Goal: Task Accomplishment & Management: Use online tool/utility

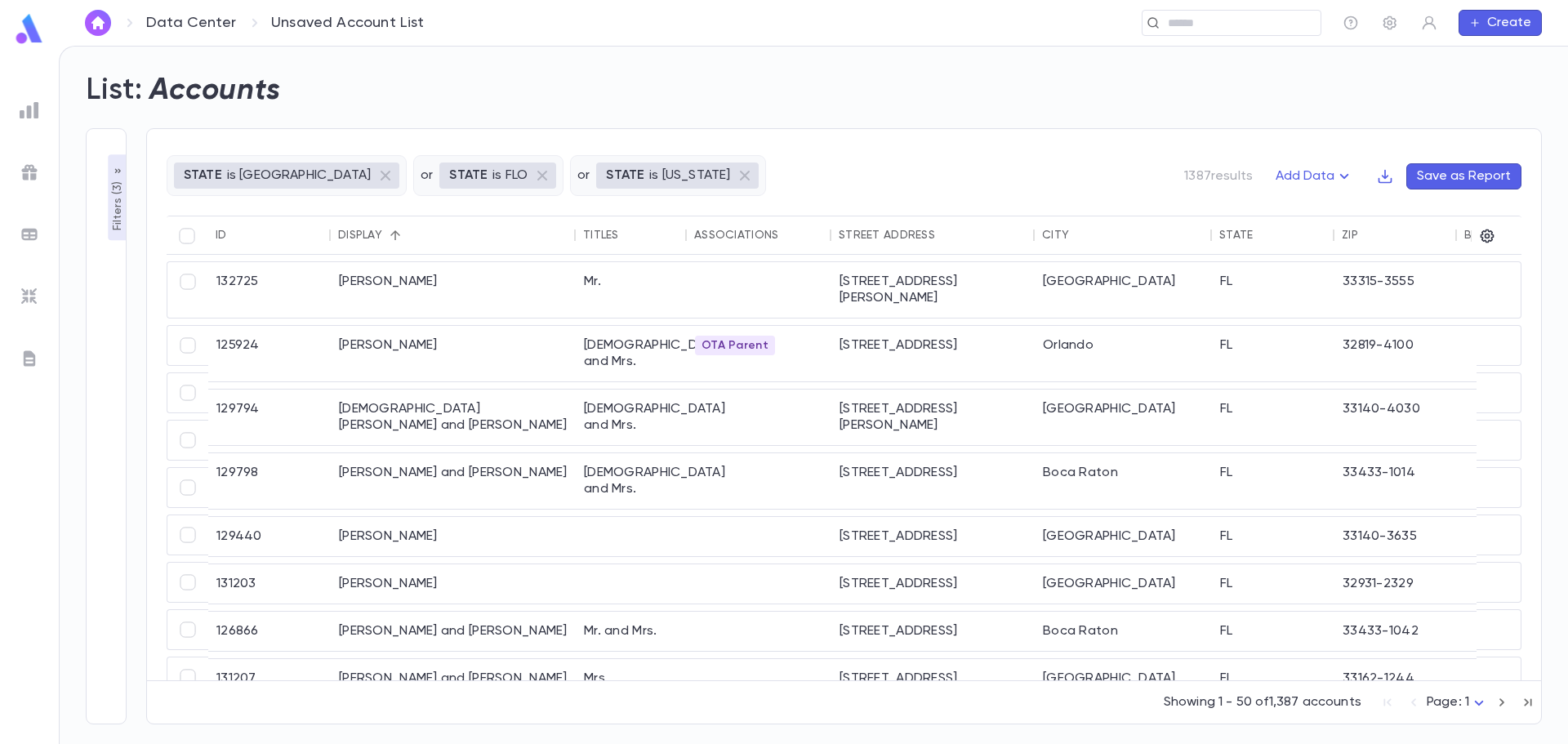
click at [92, 42] on div "Data Center Unsaved Account List ​ Create" at bounding box center [813, 22] width 1509 height 46
click at [93, 21] on img "button" at bounding box center [98, 23] width 20 height 13
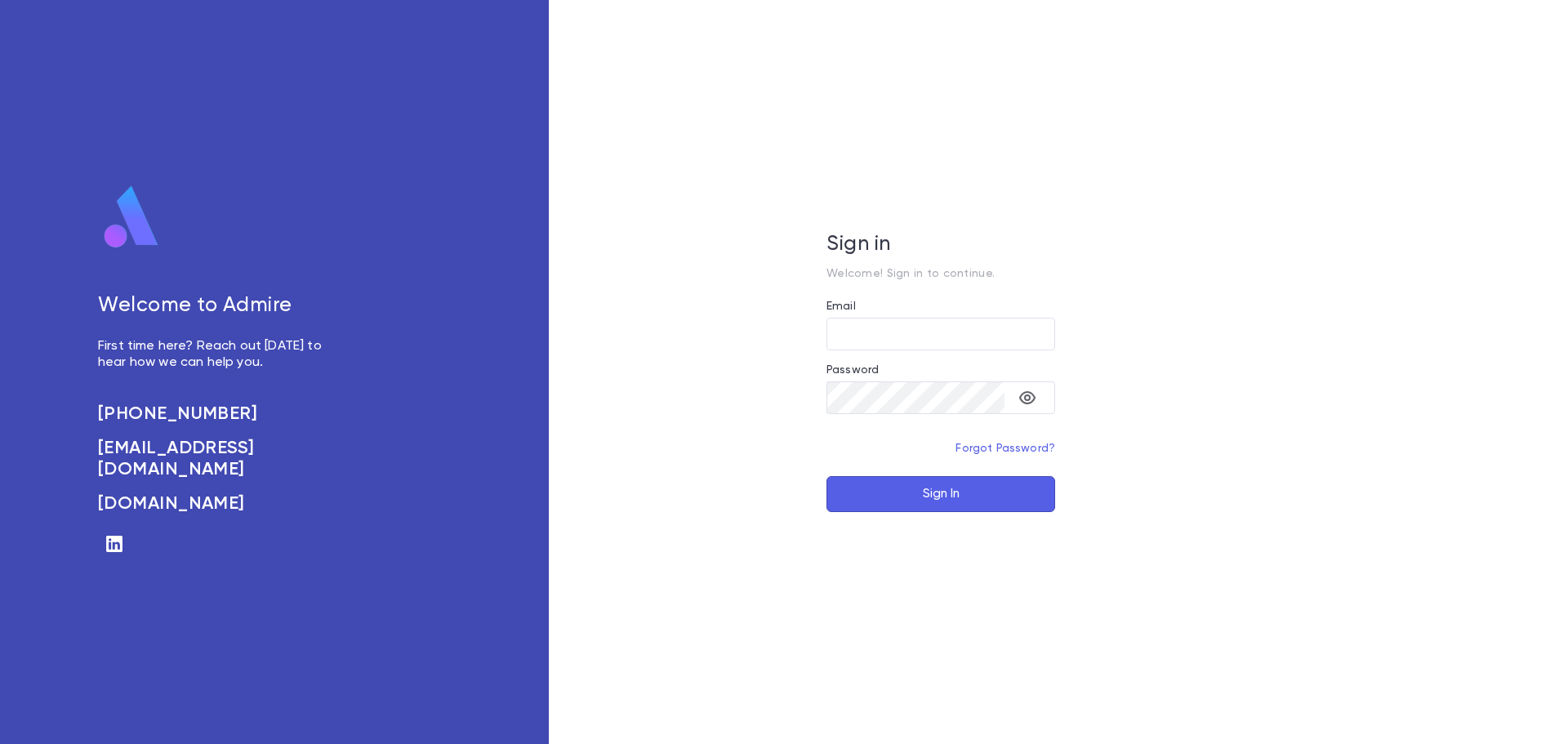
click at [41, 28] on div "Welcome to Admire First time here? Reach out [DATE] to hear how we can help you…" at bounding box center [274, 372] width 549 height 744
type input "**********"
click at [982, 501] on button "Sign In" at bounding box center [941, 494] width 229 height 36
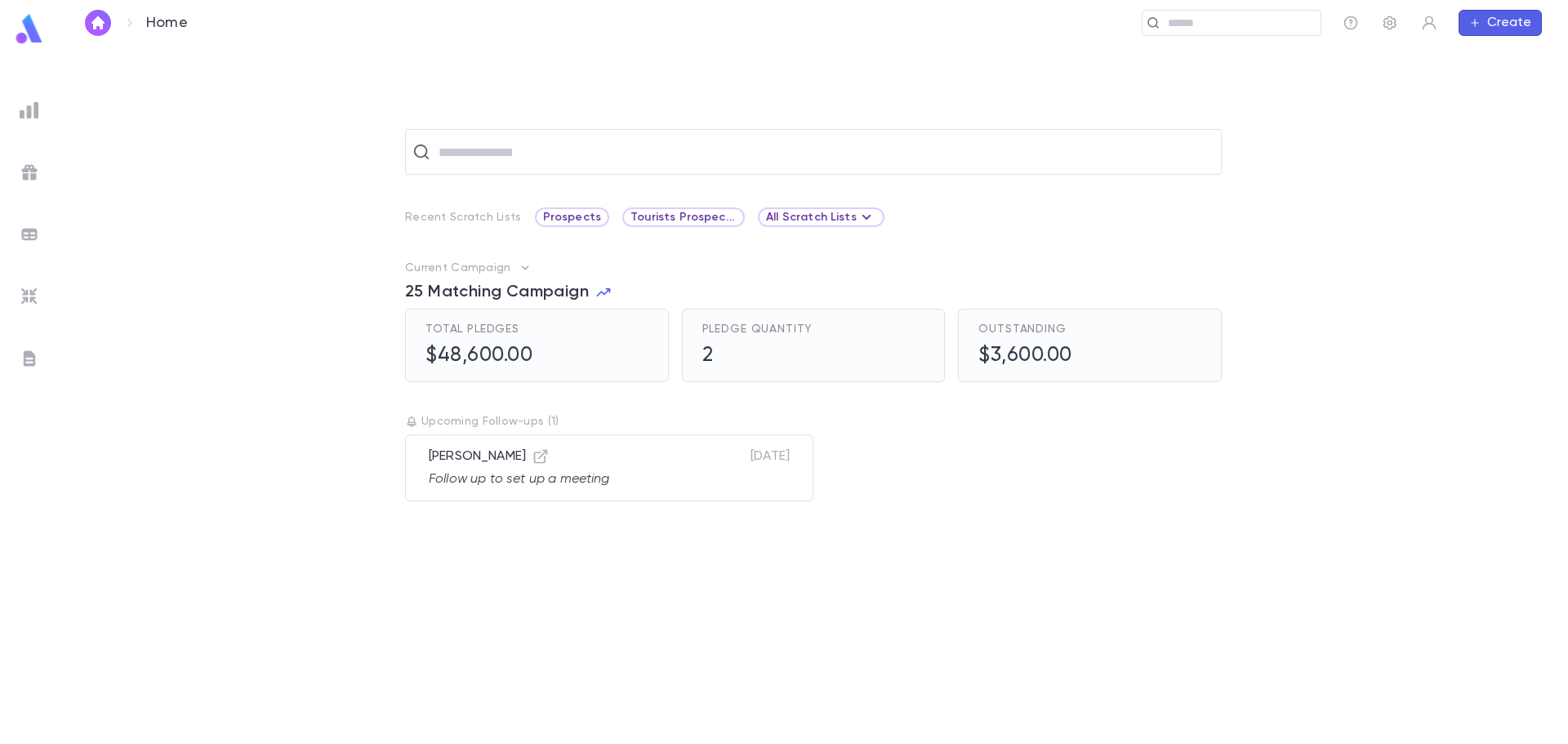
click at [31, 349] on img at bounding box center [30, 359] width 20 height 20
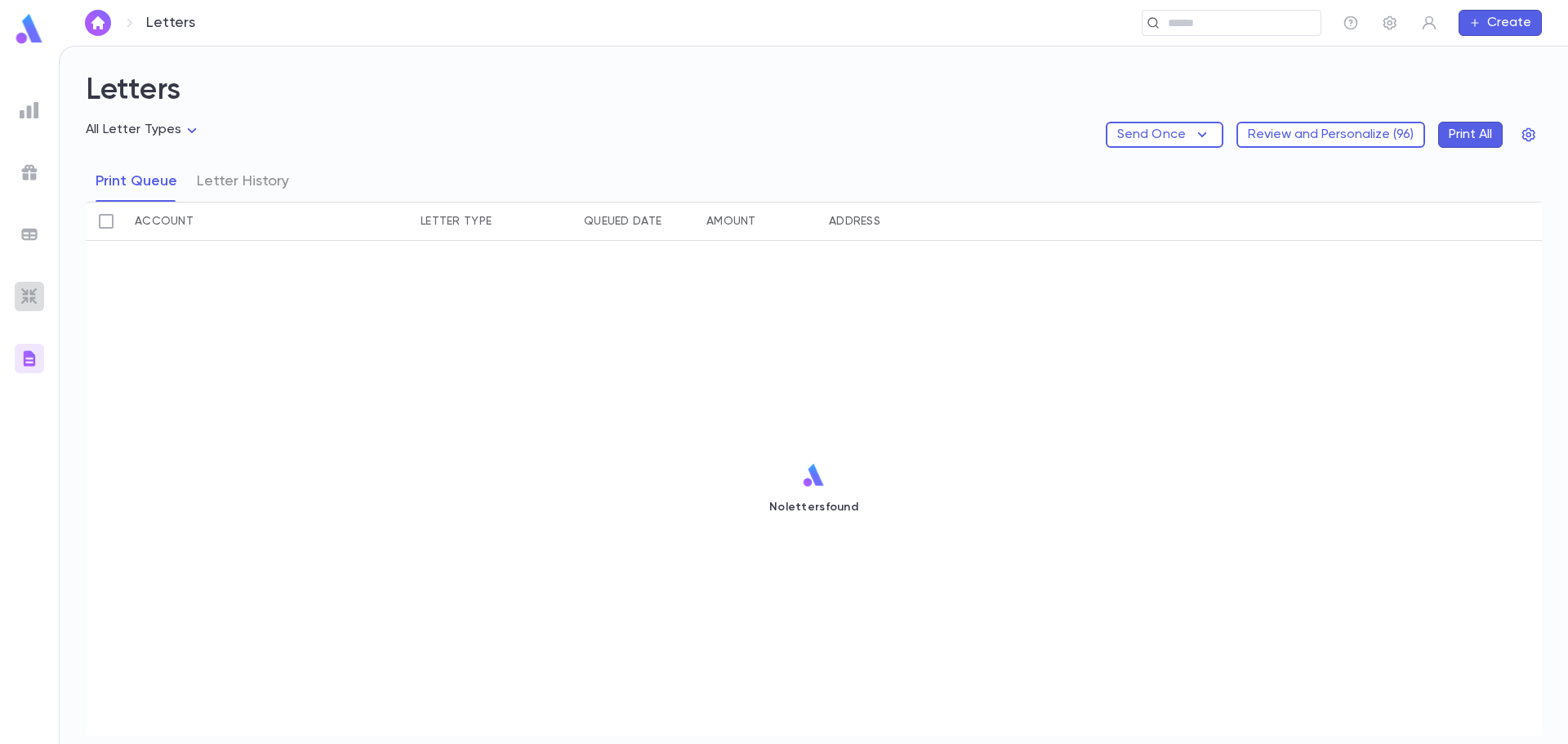
click at [17, 295] on div at bounding box center [29, 296] width 29 height 29
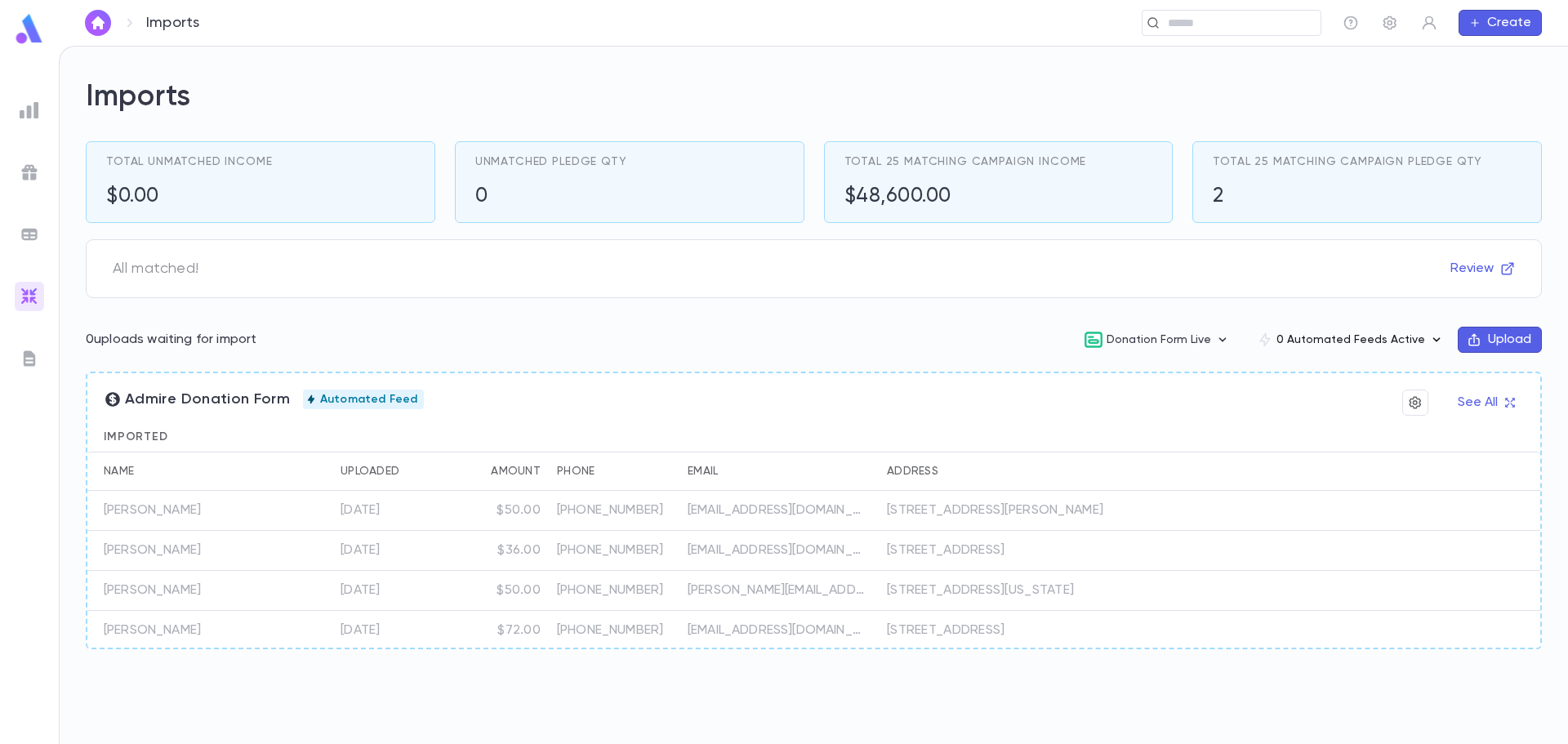
click at [1345, 340] on button "0 Automated Feeds Active" at bounding box center [1351, 339] width 214 height 31
click at [1332, 390] on button "Create New" at bounding box center [1319, 385] width 121 height 27
click at [1307, 439] on li "Donations" at bounding box center [1322, 443] width 119 height 27
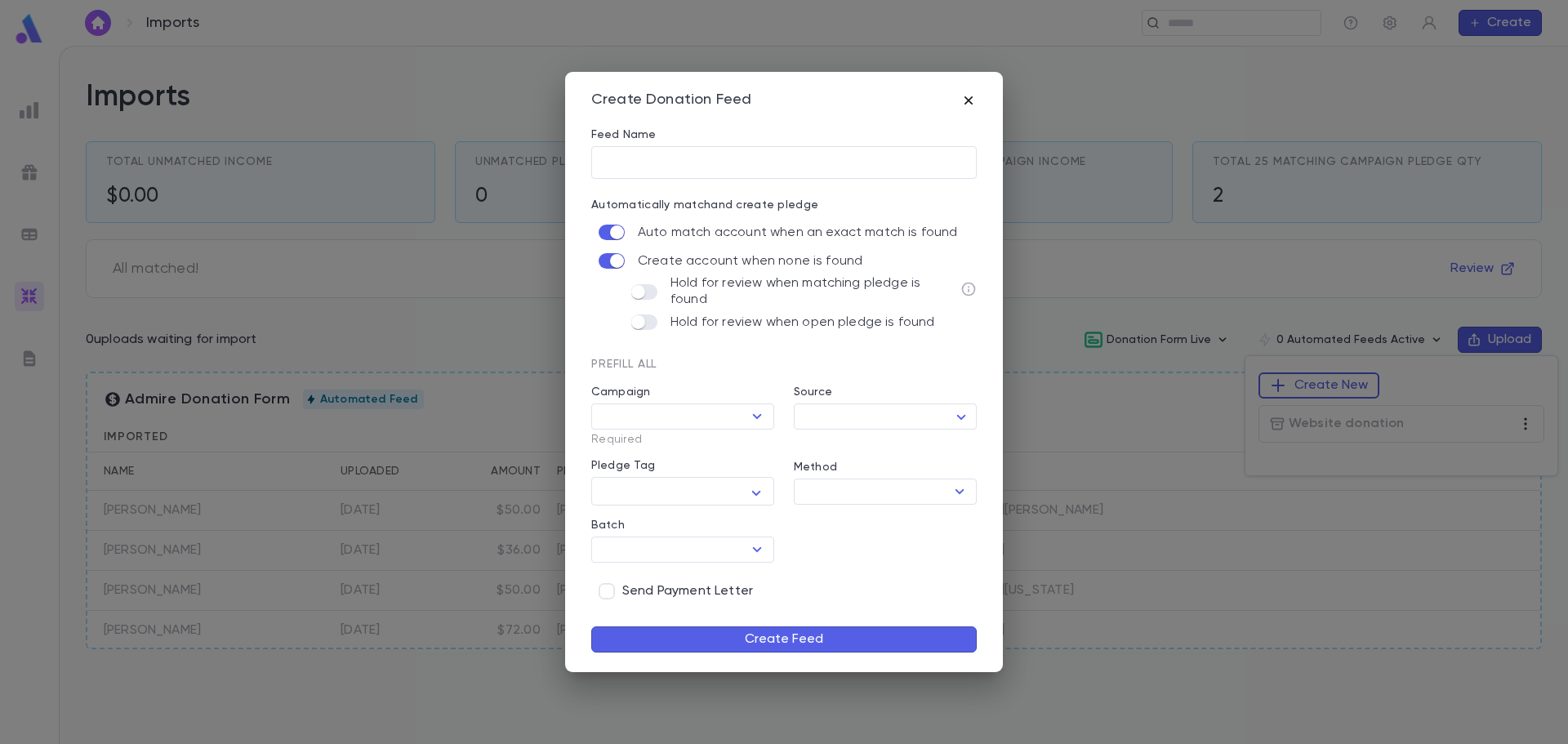
click at [962, 104] on icon "button" at bounding box center [969, 100] width 17 height 17
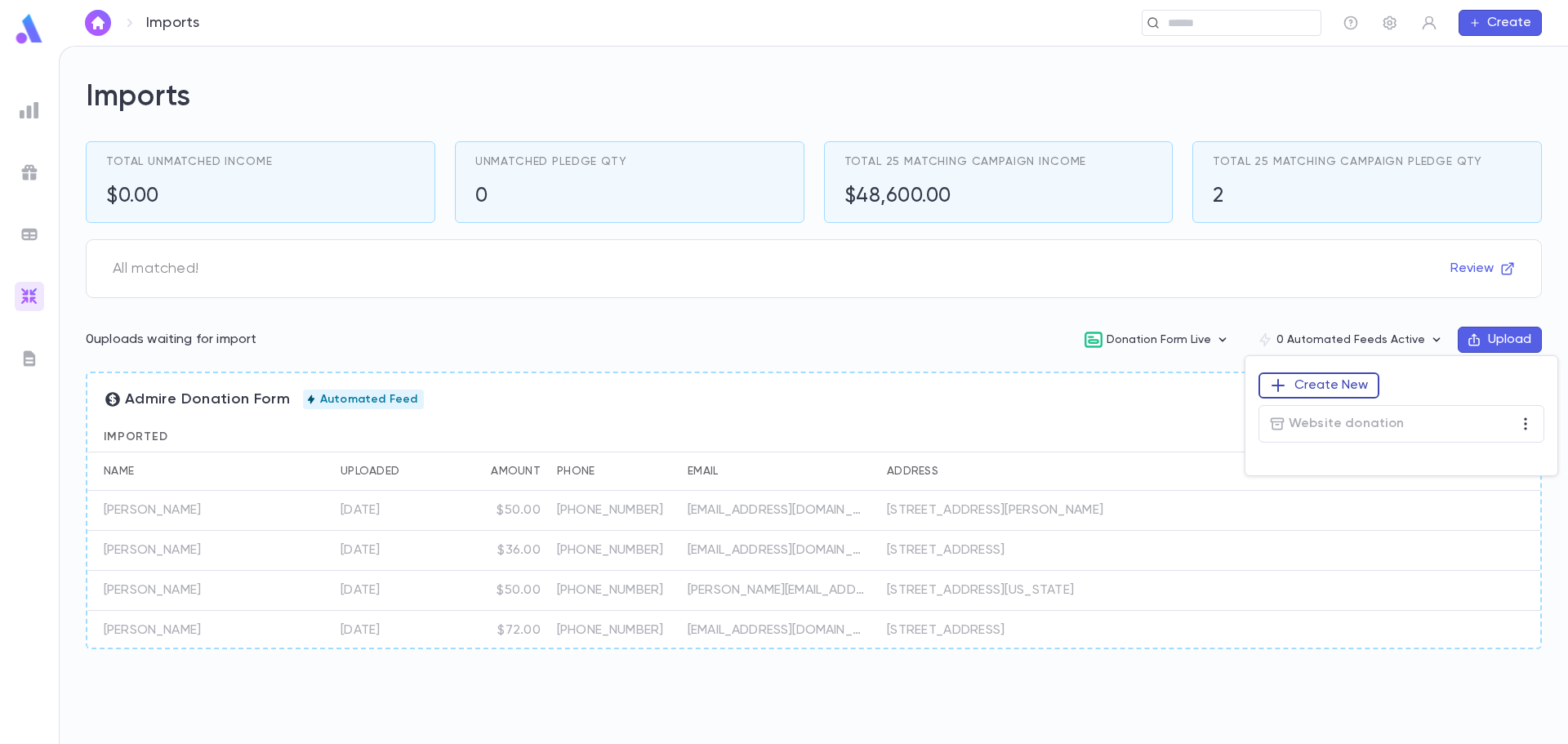
click at [1354, 375] on button "Create New" at bounding box center [1319, 385] width 121 height 27
click at [1301, 452] on li "Donations" at bounding box center [1322, 443] width 119 height 27
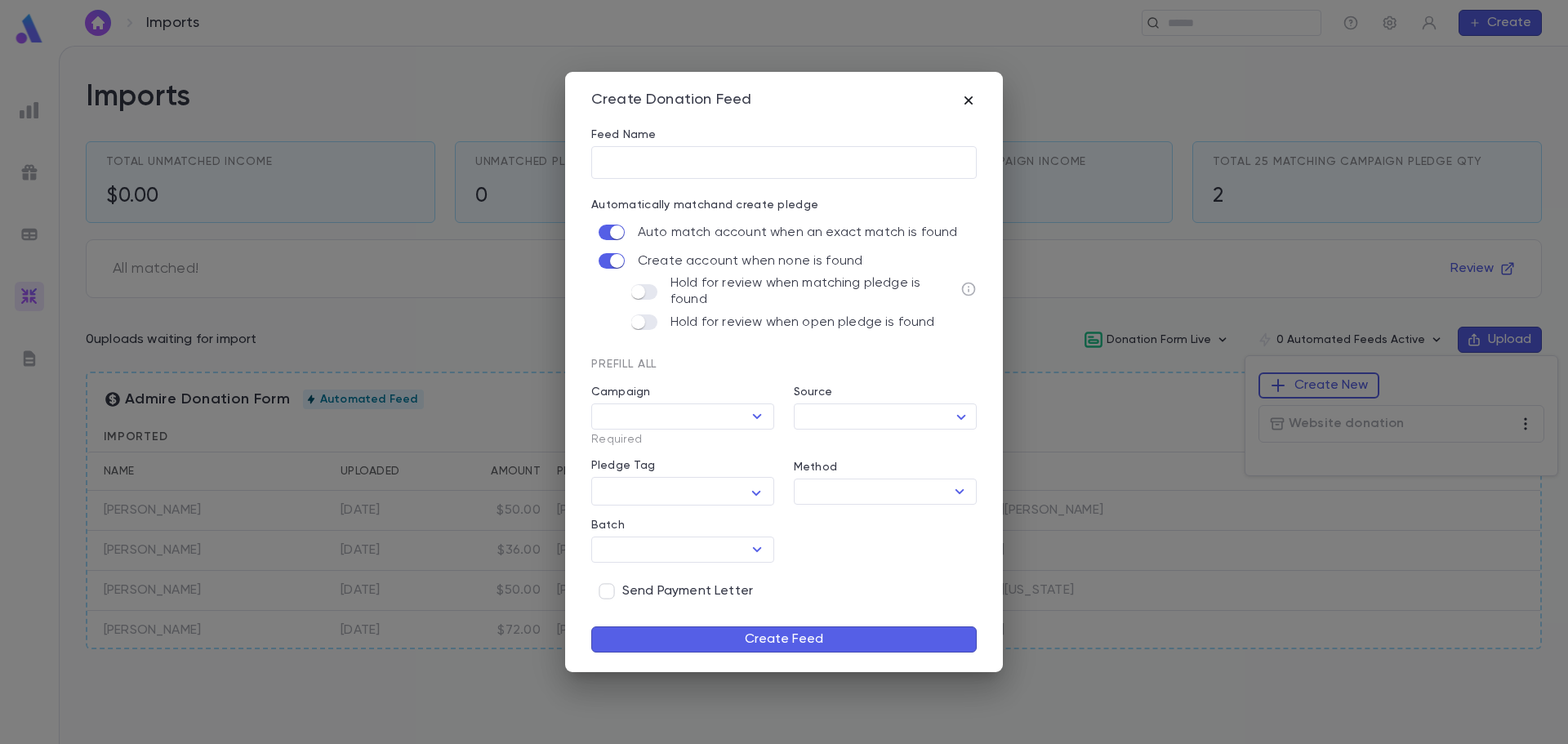
click at [974, 102] on icon "button" at bounding box center [969, 100] width 17 height 17
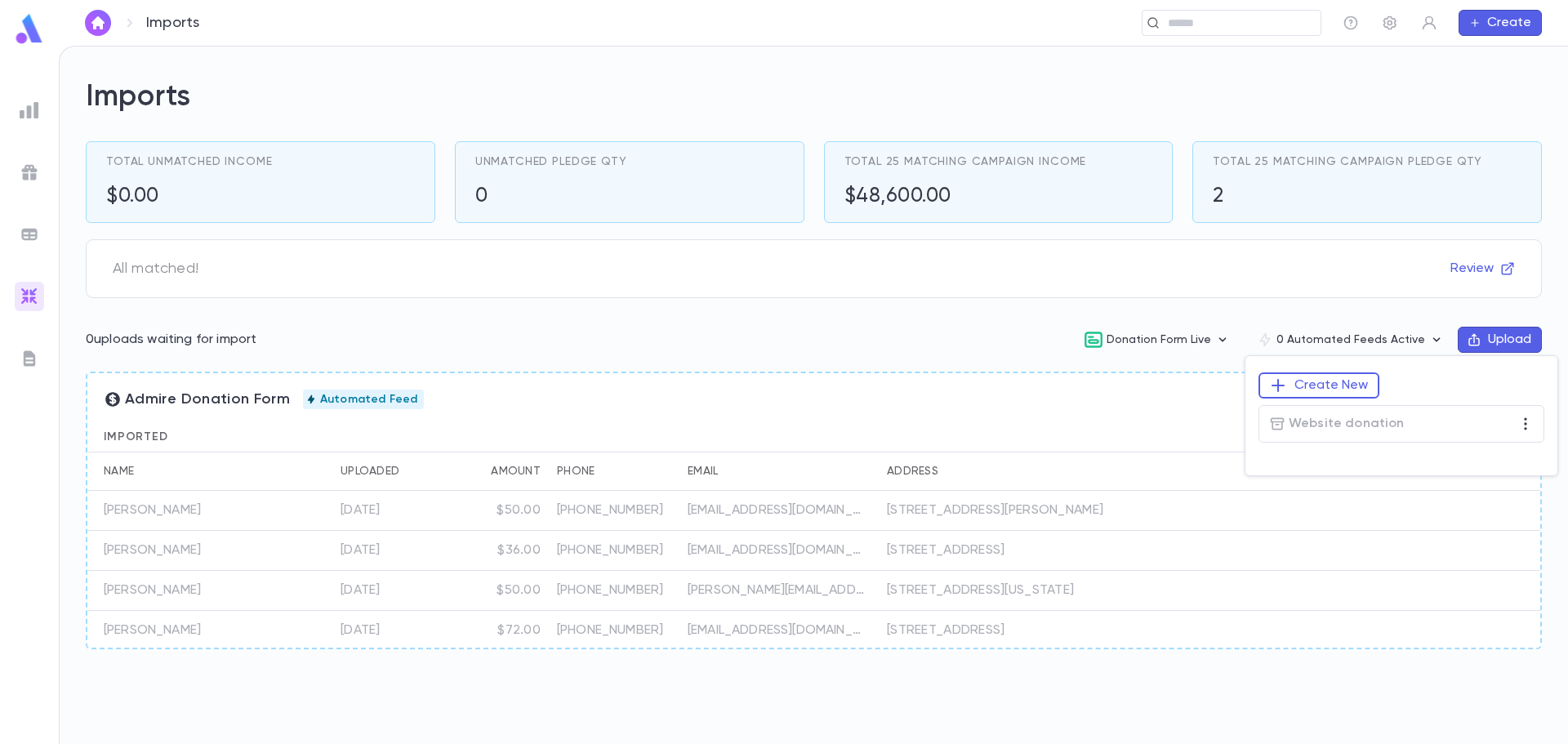
click at [1170, 403] on div at bounding box center [784, 372] width 1568 height 744
click at [1398, 340] on button "0 Automated Feeds Active" at bounding box center [1351, 339] width 214 height 31
click at [1351, 389] on button "Create New" at bounding box center [1319, 385] width 121 height 27
click at [1332, 420] on li "Accounts" at bounding box center [1322, 418] width 119 height 27
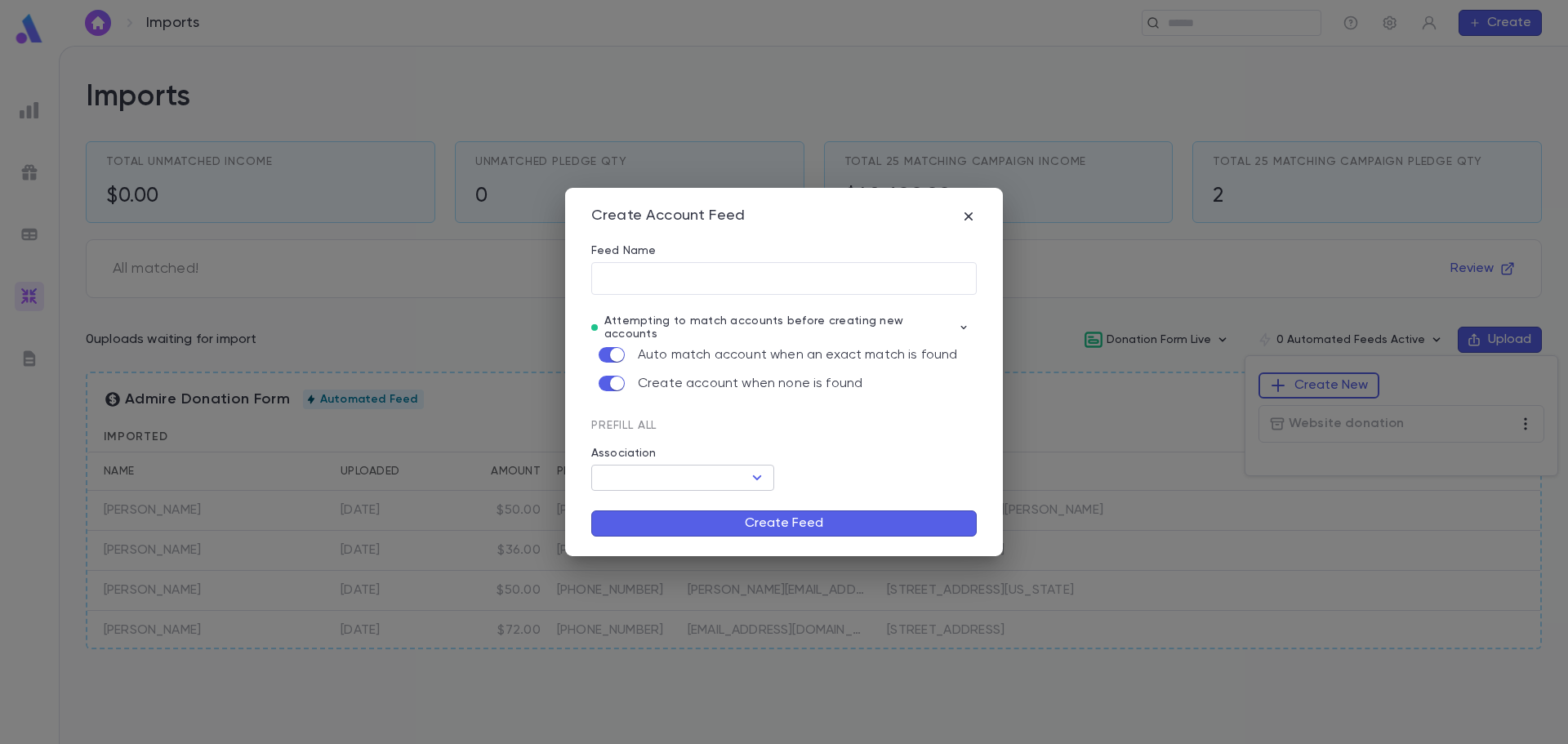
click at [761, 474] on icon "Open" at bounding box center [757, 478] width 20 height 20
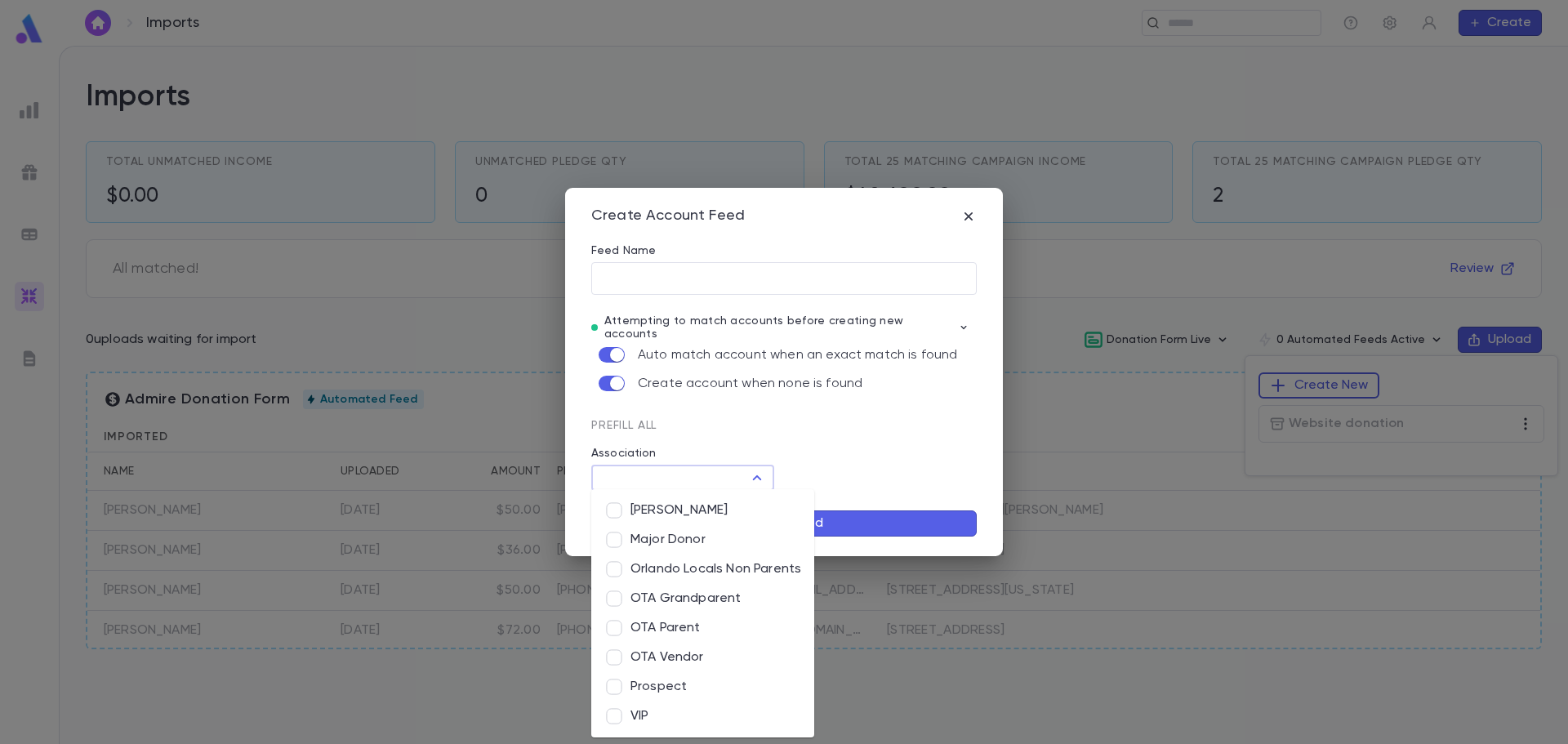
click at [857, 426] on div "Prefill All" at bounding box center [774, 418] width 405 height 29
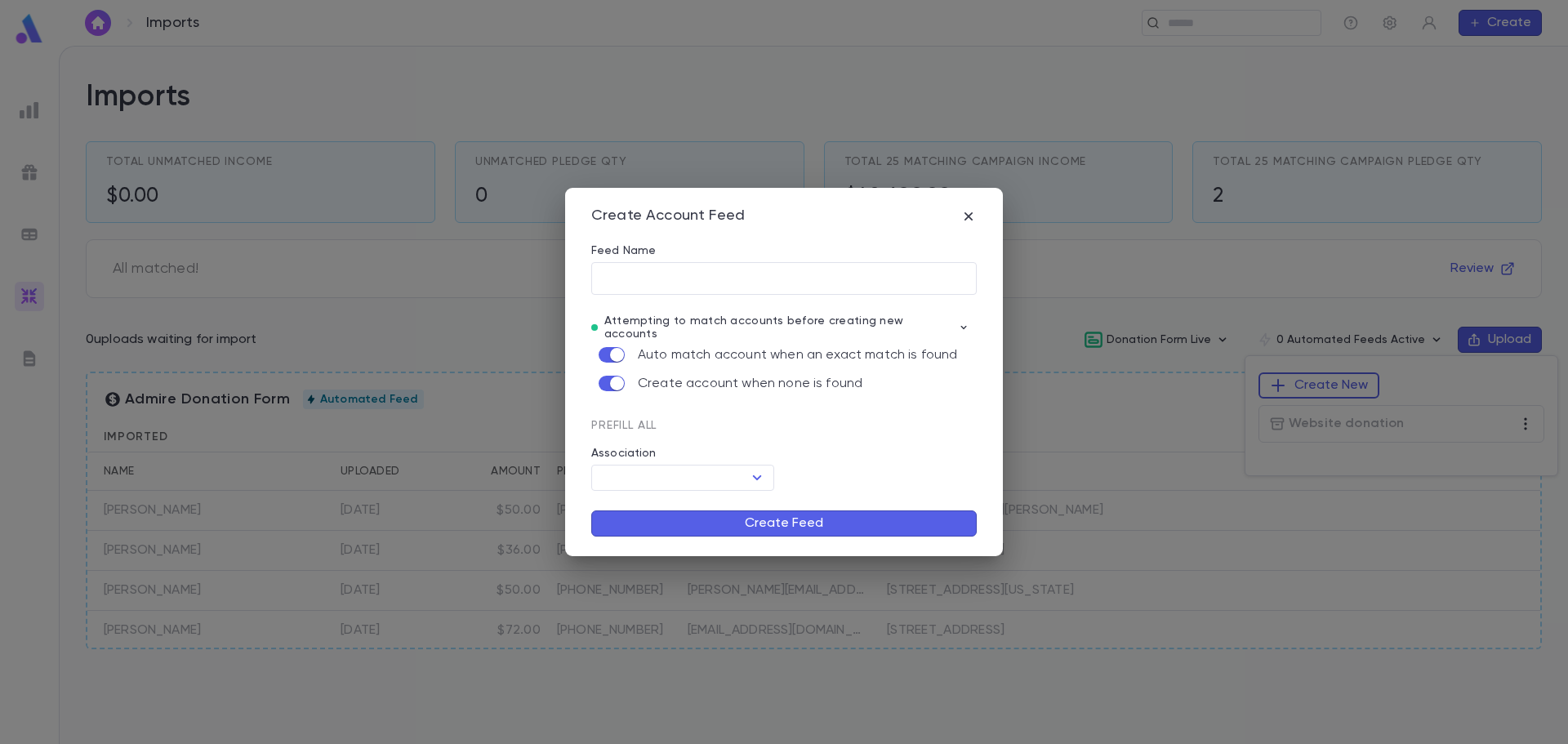
click at [967, 207] on div "Create Account Feed Feed Name ​ Attempting to match accounts before creating ne…" at bounding box center [784, 372] width 438 height 369
click at [967, 212] on icon "button" at bounding box center [969, 216] width 17 height 17
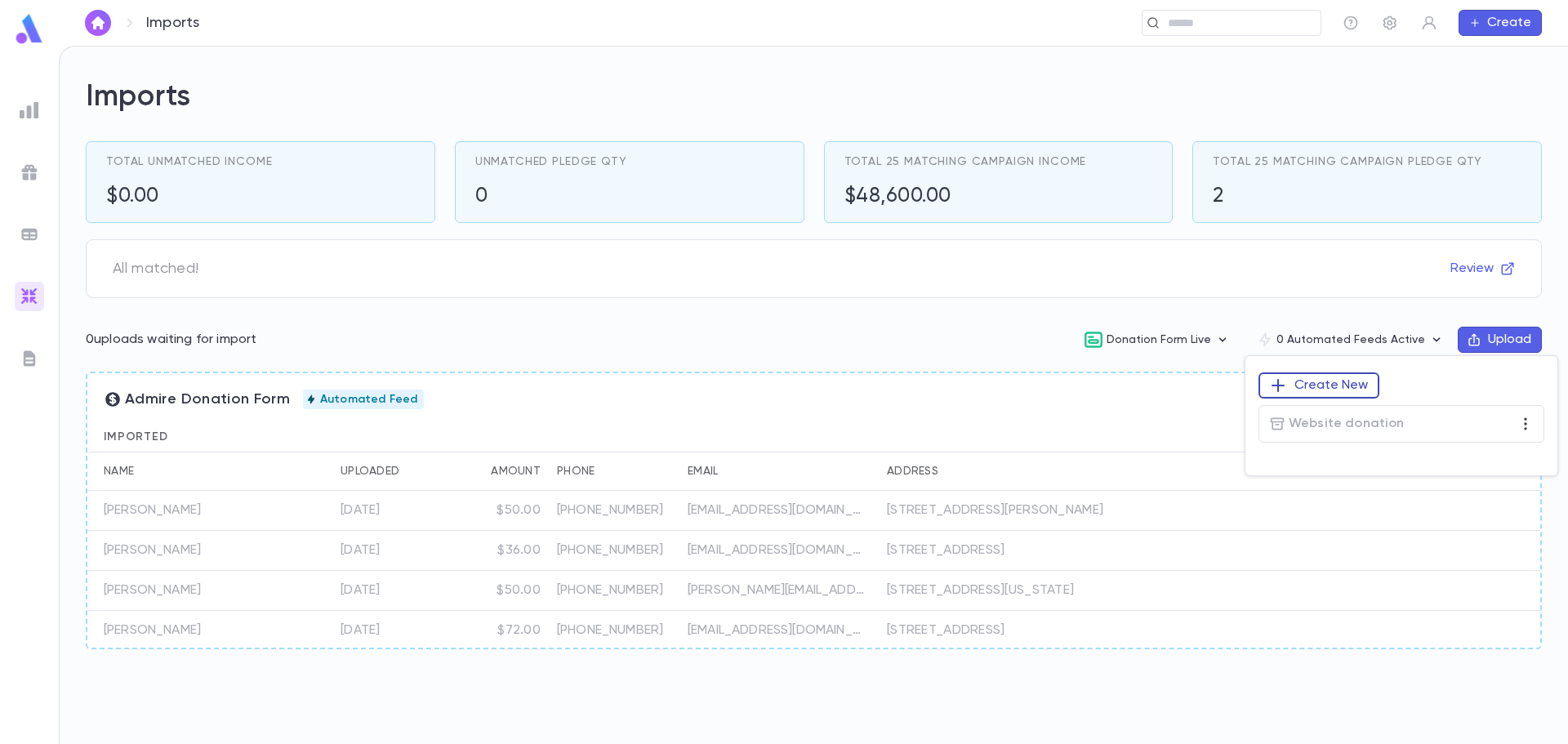
click at [1304, 392] on button "Create New" at bounding box center [1319, 385] width 121 height 27
click at [1095, 379] on div at bounding box center [784, 372] width 1568 height 744
click at [1348, 302] on div at bounding box center [784, 372] width 1568 height 744
click at [1440, 340] on icon "button" at bounding box center [1437, 340] width 17 height 17
click at [1358, 385] on button "Create New" at bounding box center [1319, 385] width 121 height 27
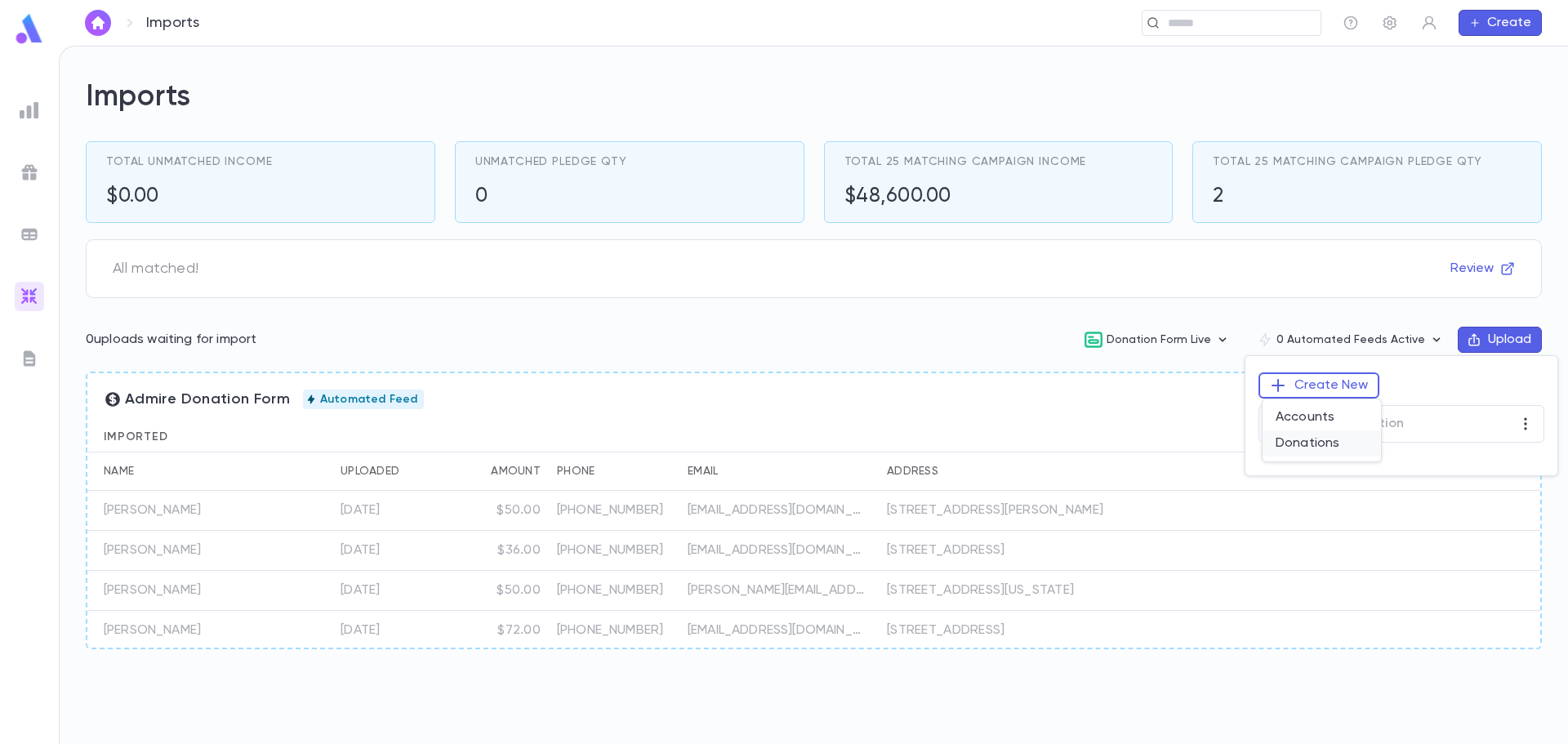
click at [1296, 447] on li "Donations" at bounding box center [1322, 443] width 119 height 27
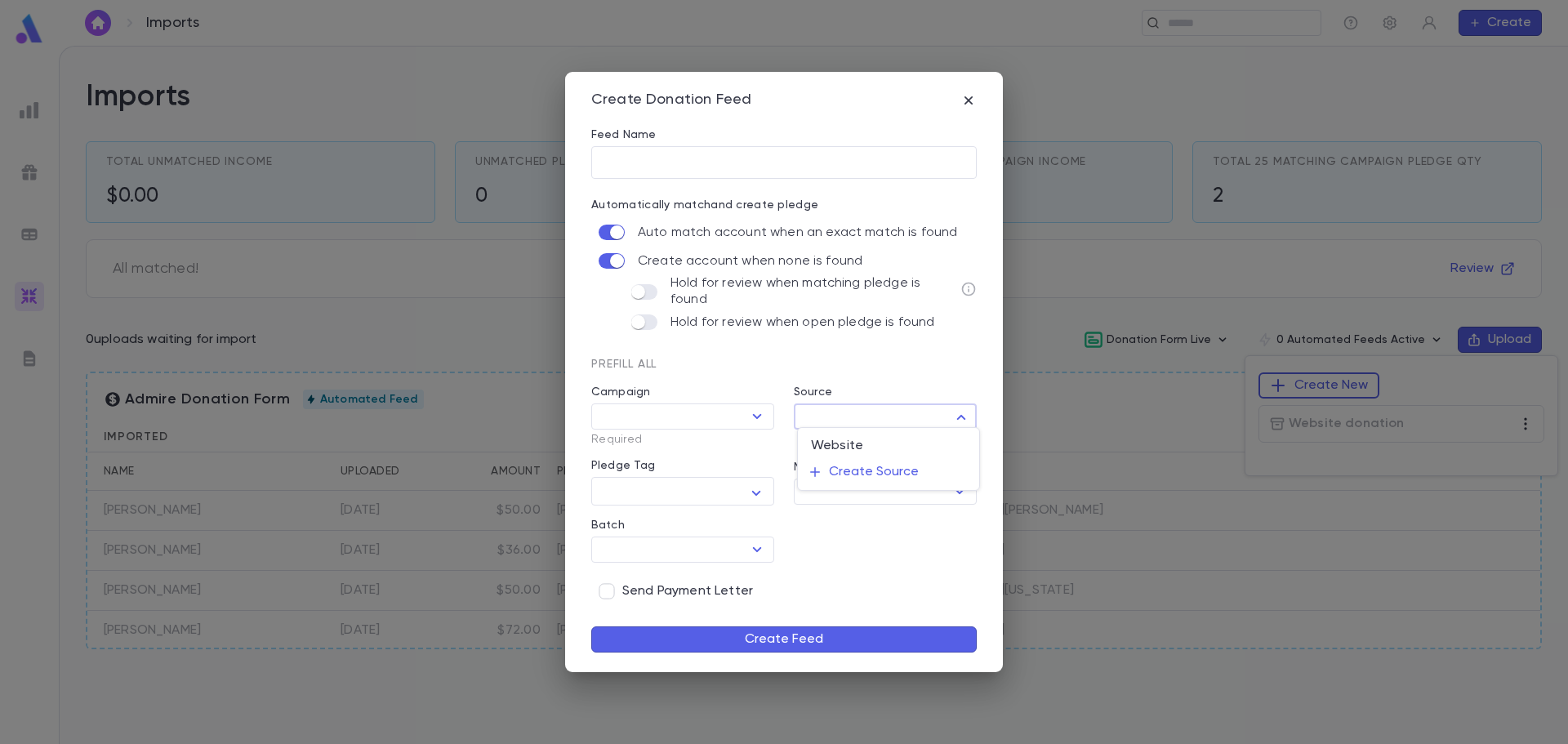
click at [837, 404] on body "Imports ​ Create Imports Total Unmatched Income $0.00 Unmatched Pledge Qty 0 To…" at bounding box center [784, 394] width 1568 height 698
click at [868, 467] on button "Create Source" at bounding box center [888, 472] width 181 height 27
click at [868, 468] on div at bounding box center [784, 372] width 1568 height 744
click at [868, 469] on button "Create Source" at bounding box center [888, 472] width 181 height 27
click at [848, 348] on div at bounding box center [784, 372] width 1568 height 744
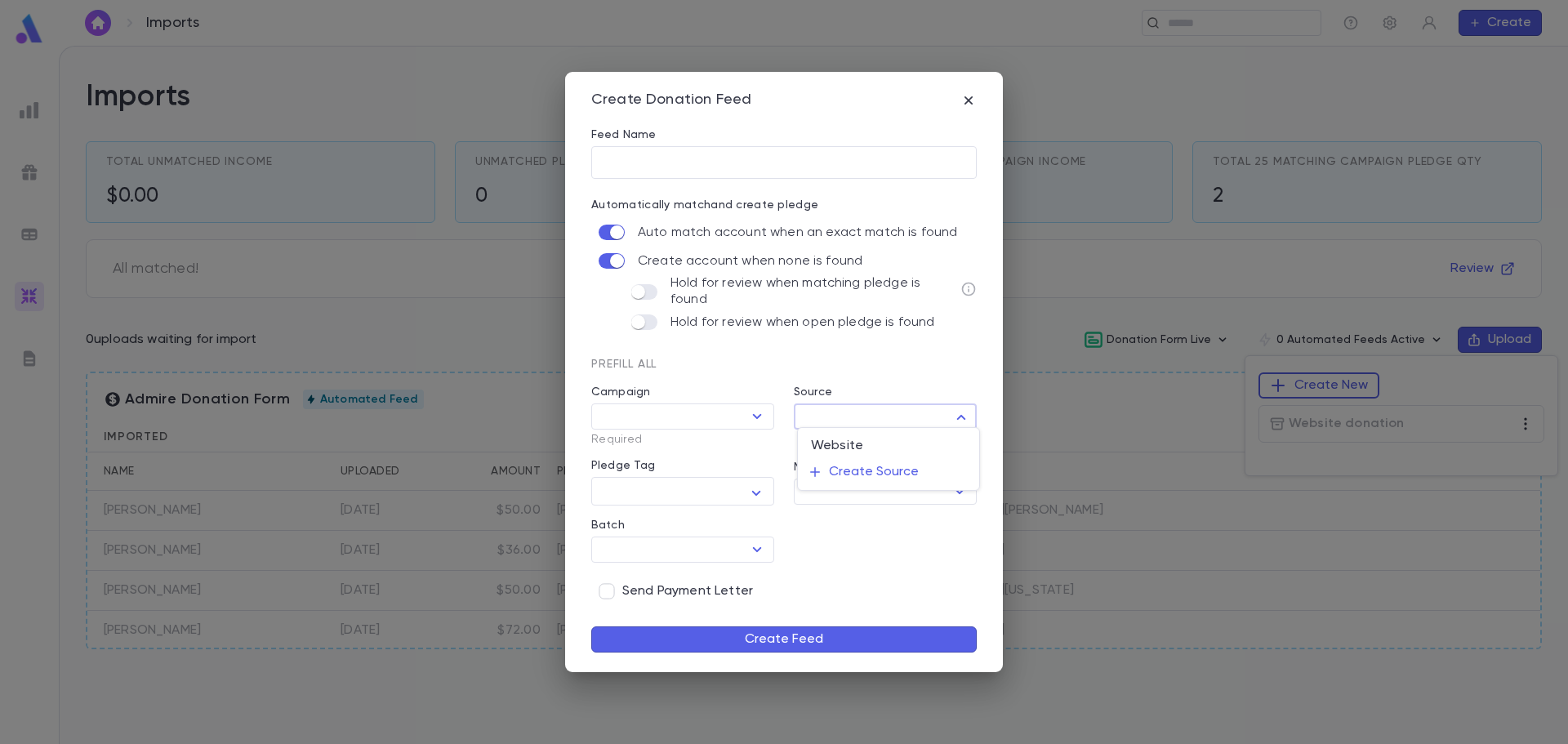
click at [968, 104] on div at bounding box center [784, 372] width 1568 height 744
click at [968, 104] on icon "button" at bounding box center [969, 99] width 8 height 8
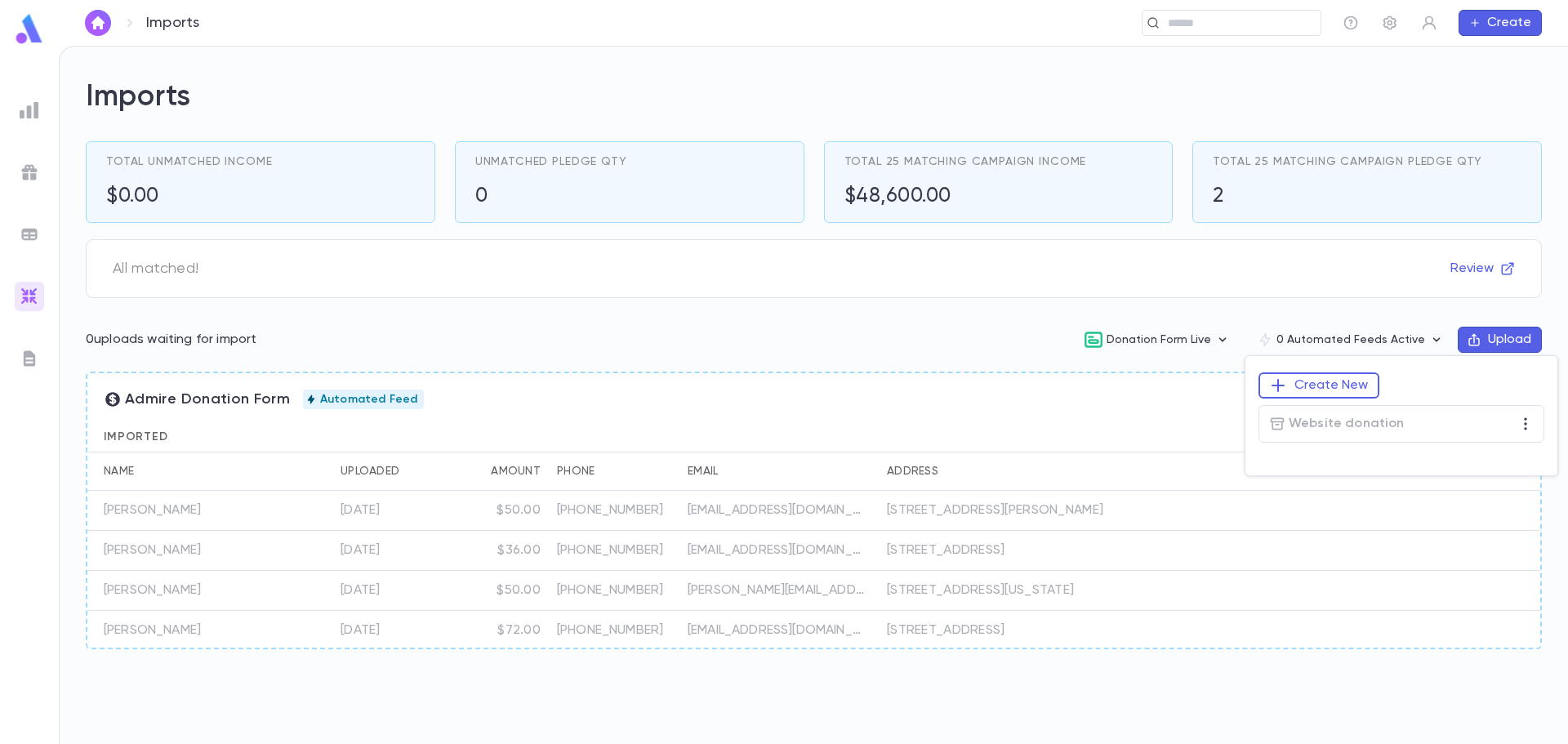
click at [927, 341] on div at bounding box center [784, 372] width 1568 height 744
click at [563, 524] on div "(443) 313-4071" at bounding box center [614, 510] width 131 height 40
click at [246, 487] on div "Name" at bounding box center [193, 471] width 180 height 39
click at [30, 27] on img at bounding box center [29, 29] width 32 height 31
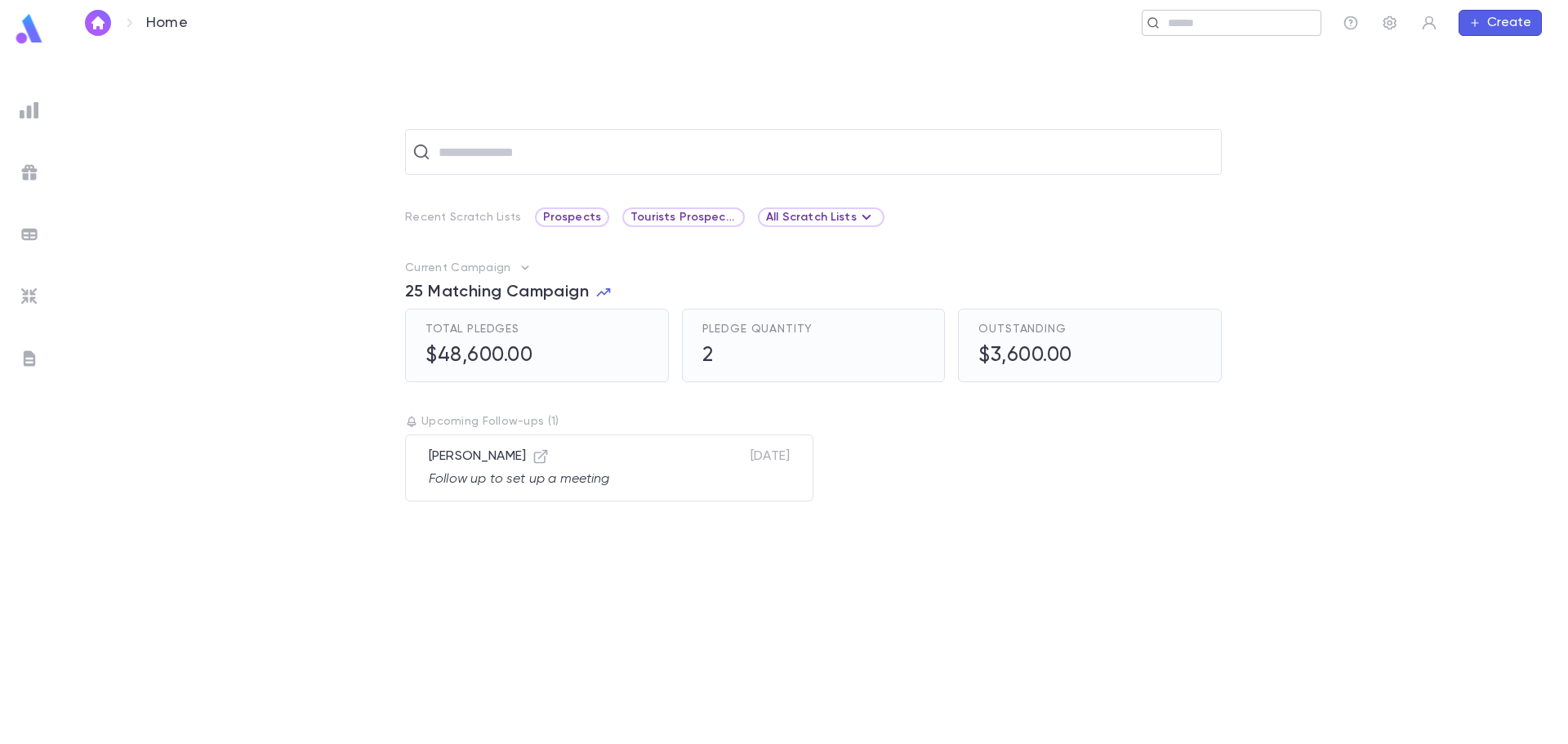
click at [1293, 17] on input "text" at bounding box center [1239, 23] width 151 height 16
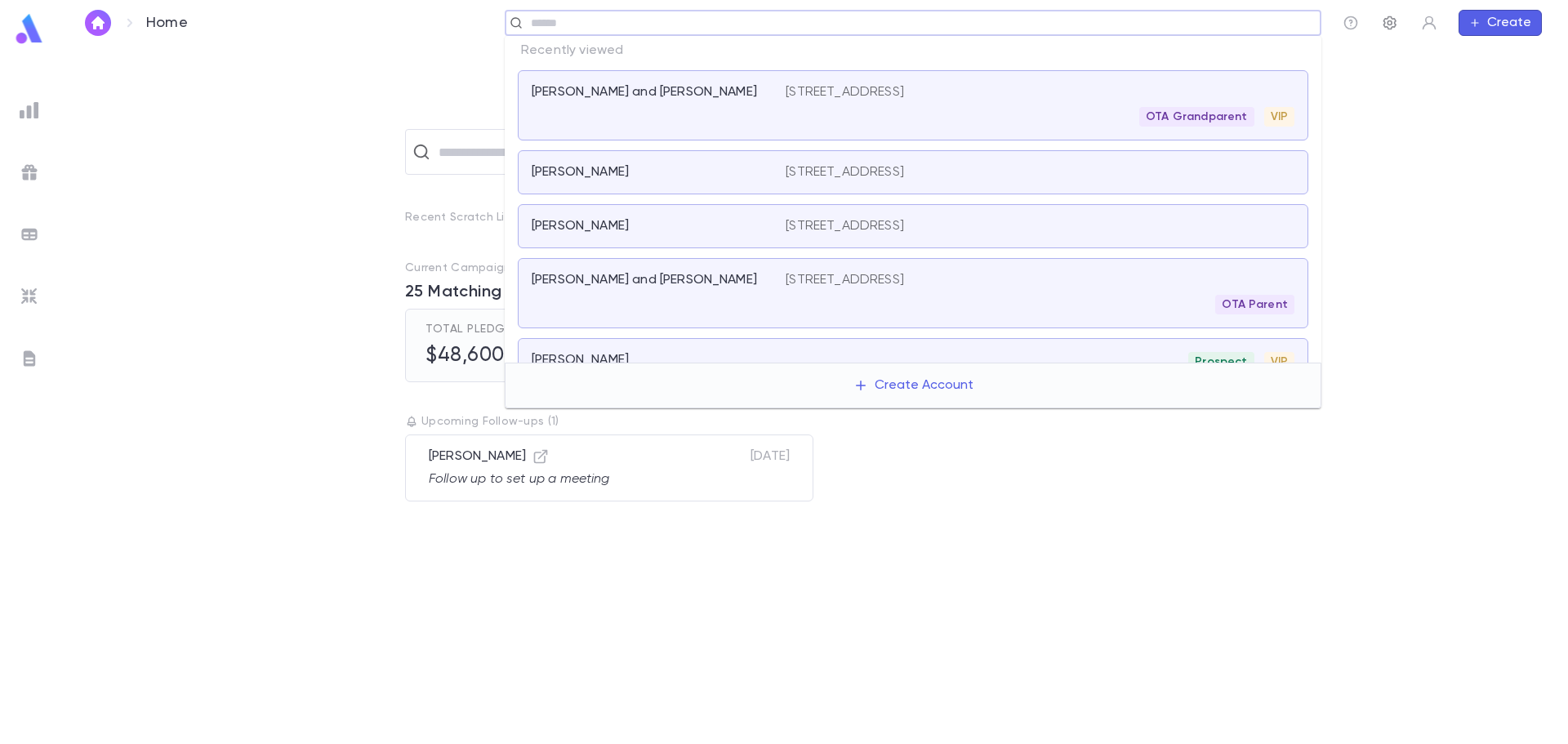
click at [1393, 21] on icon "button" at bounding box center [1391, 23] width 17 height 17
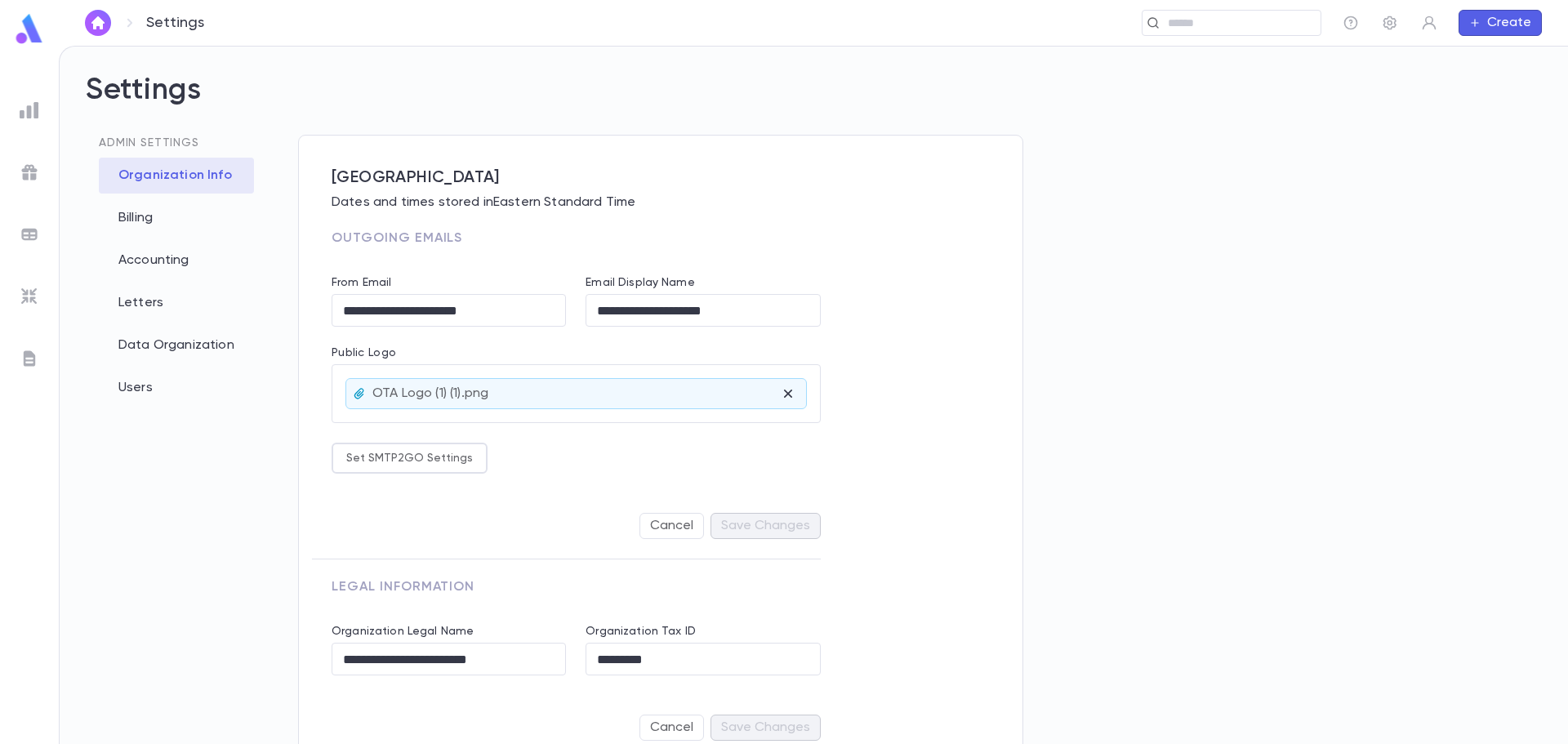
scroll to position [32, 0]
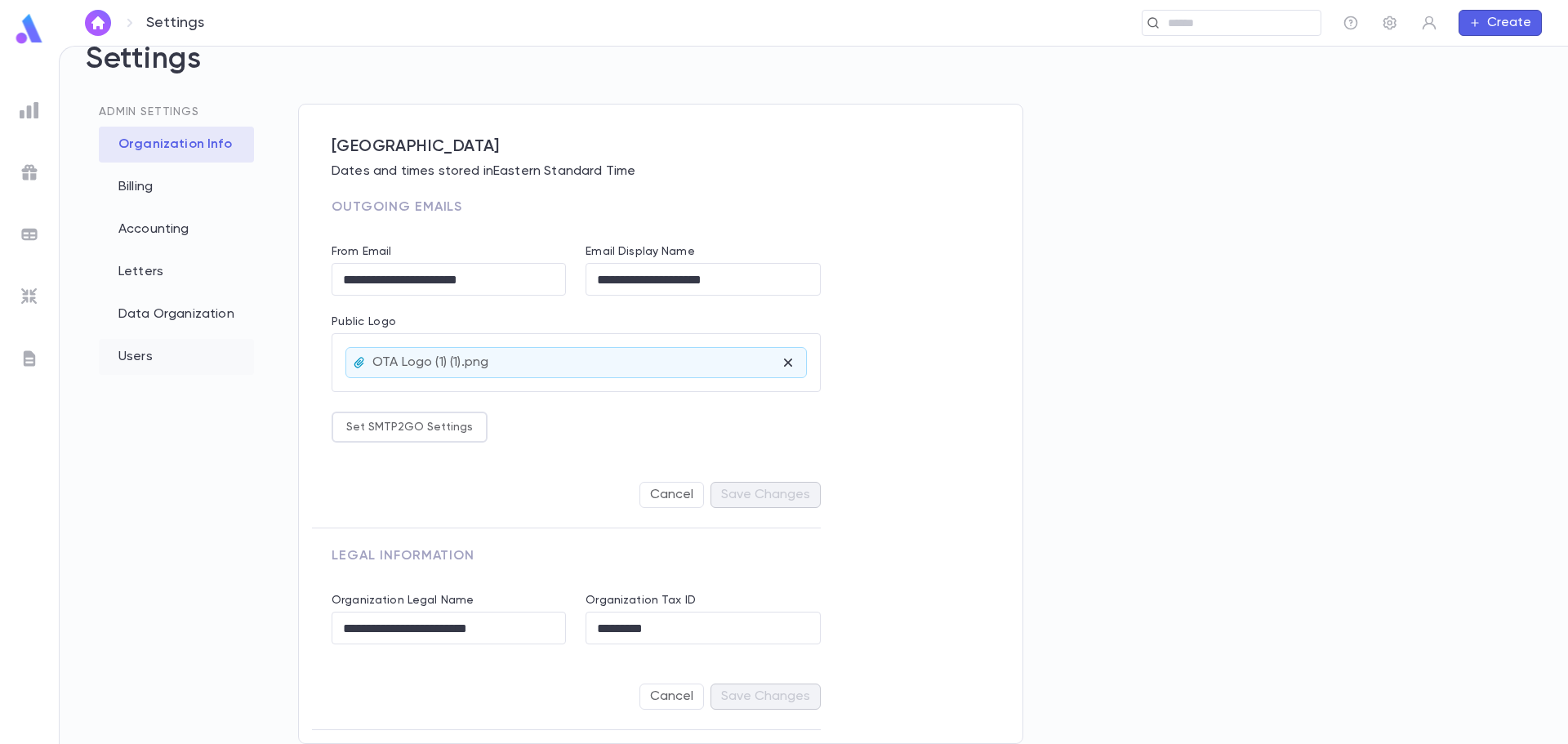
click at [137, 347] on div "Users" at bounding box center [176, 356] width 155 height 36
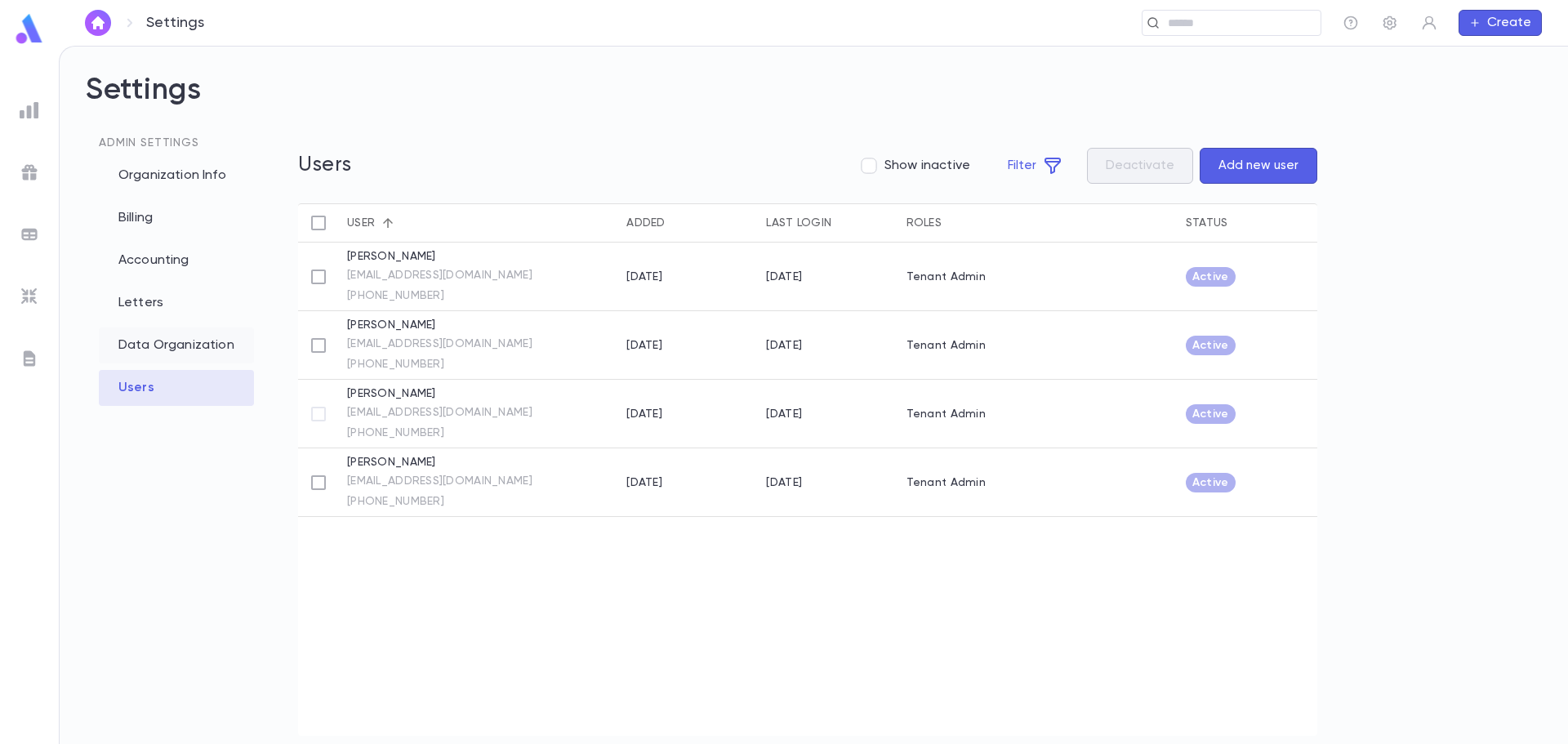
click at [138, 336] on div "Data Organization" at bounding box center [176, 345] width 155 height 36
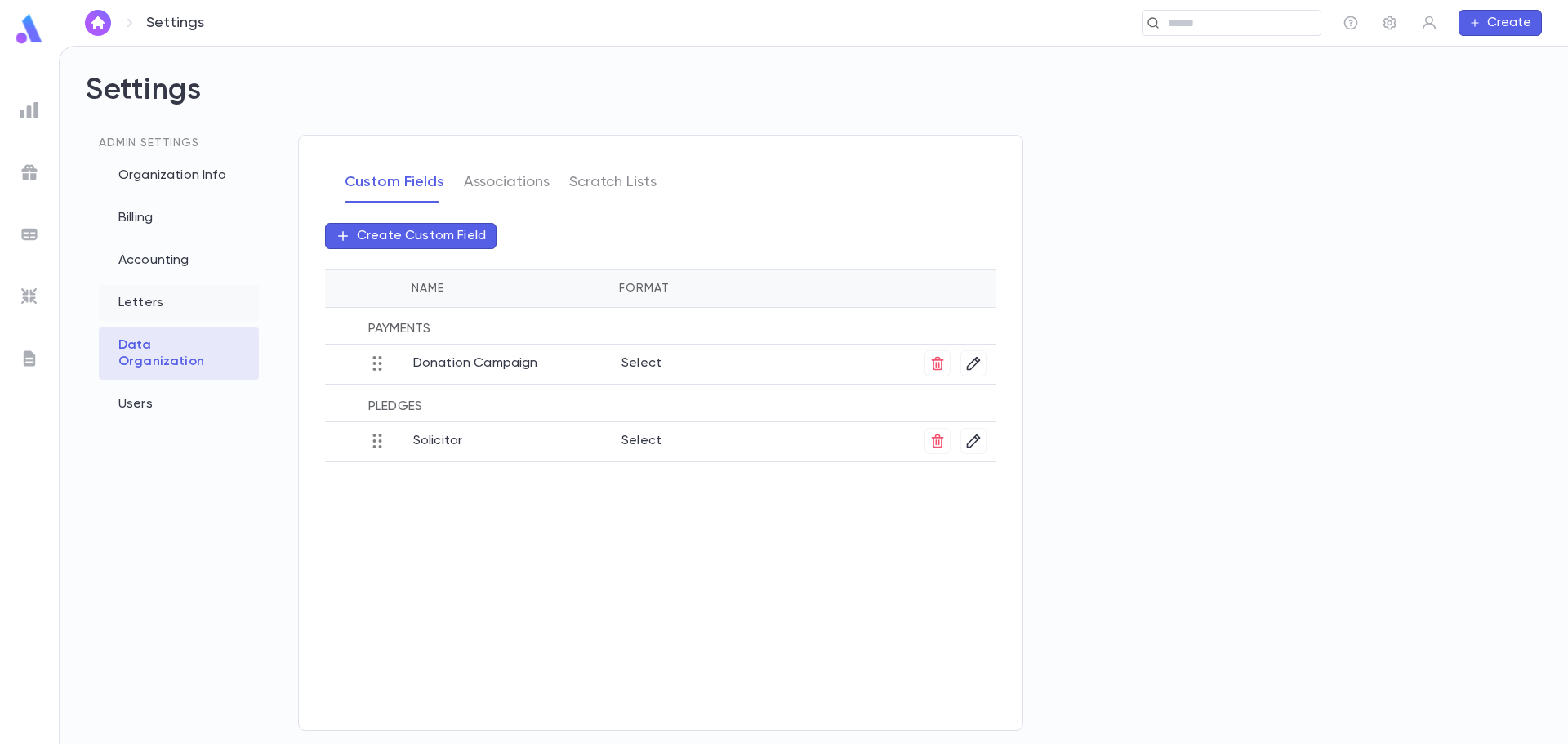
click at [142, 307] on div "Letters" at bounding box center [178, 302] width 160 height 36
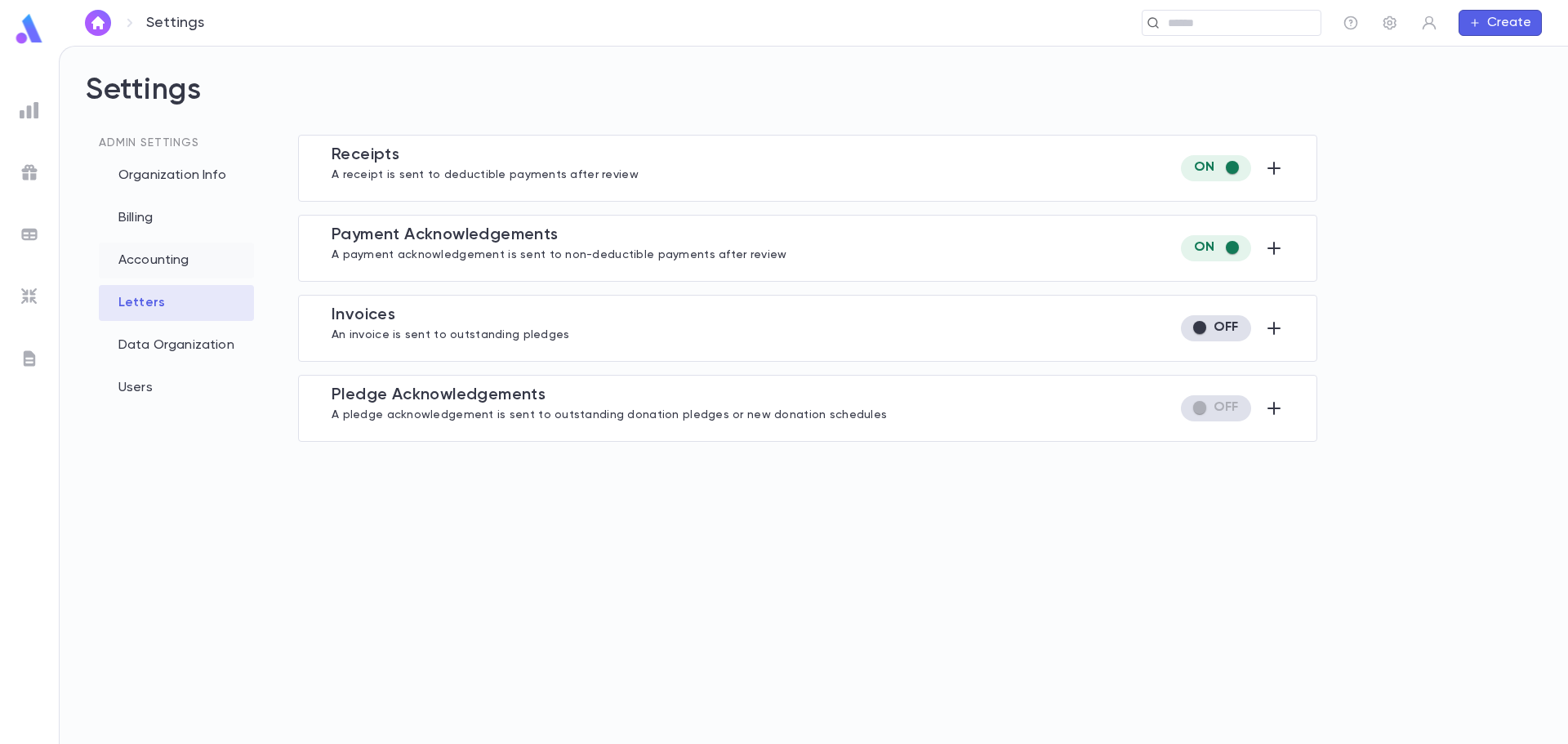
click at [159, 261] on div "Accounting" at bounding box center [176, 260] width 155 height 36
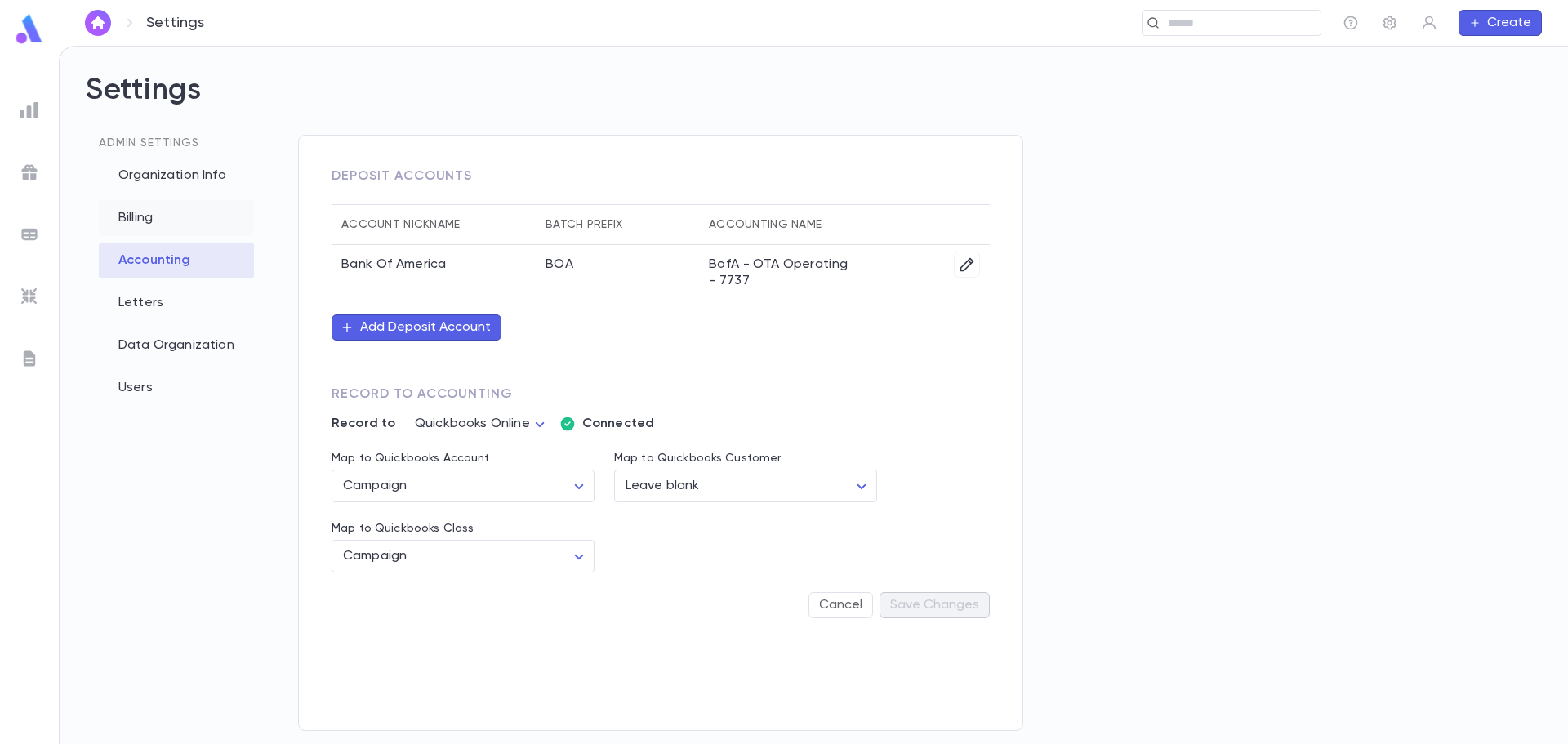
click at [180, 209] on div "Billing" at bounding box center [176, 217] width 155 height 36
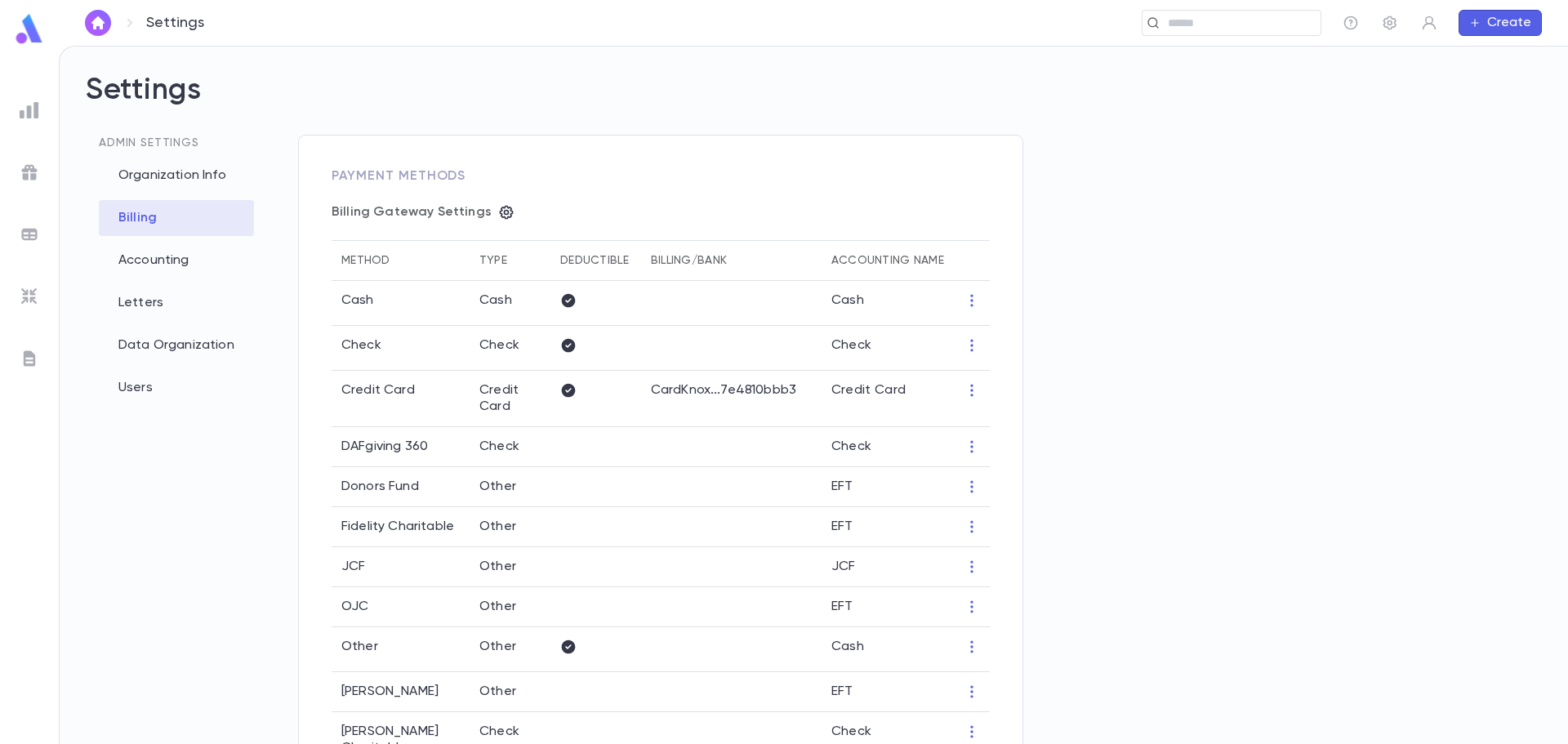
type input "**********"
click at [503, 209] on icon "button" at bounding box center [506, 212] width 17 height 17
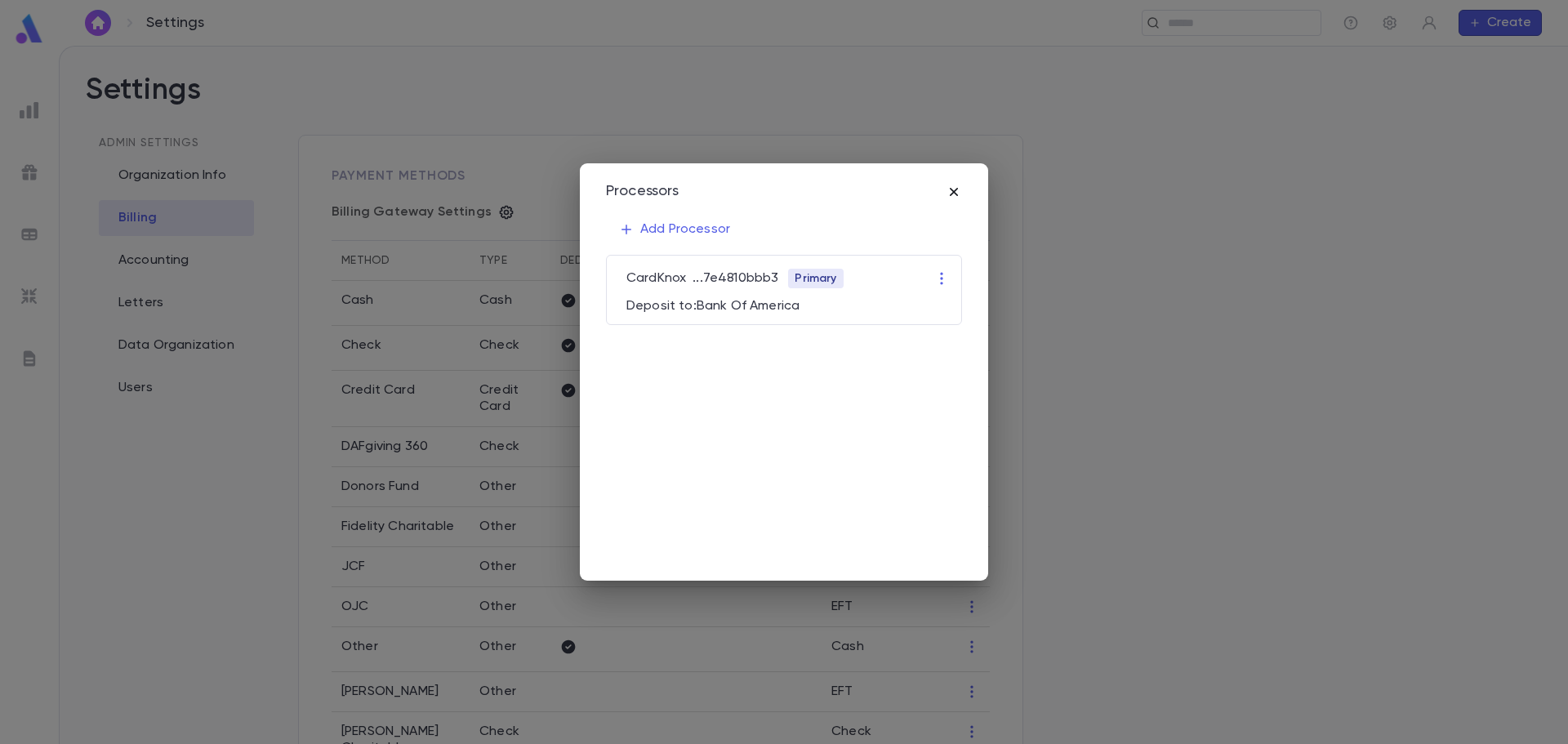
click at [956, 196] on icon "button" at bounding box center [954, 192] width 17 height 17
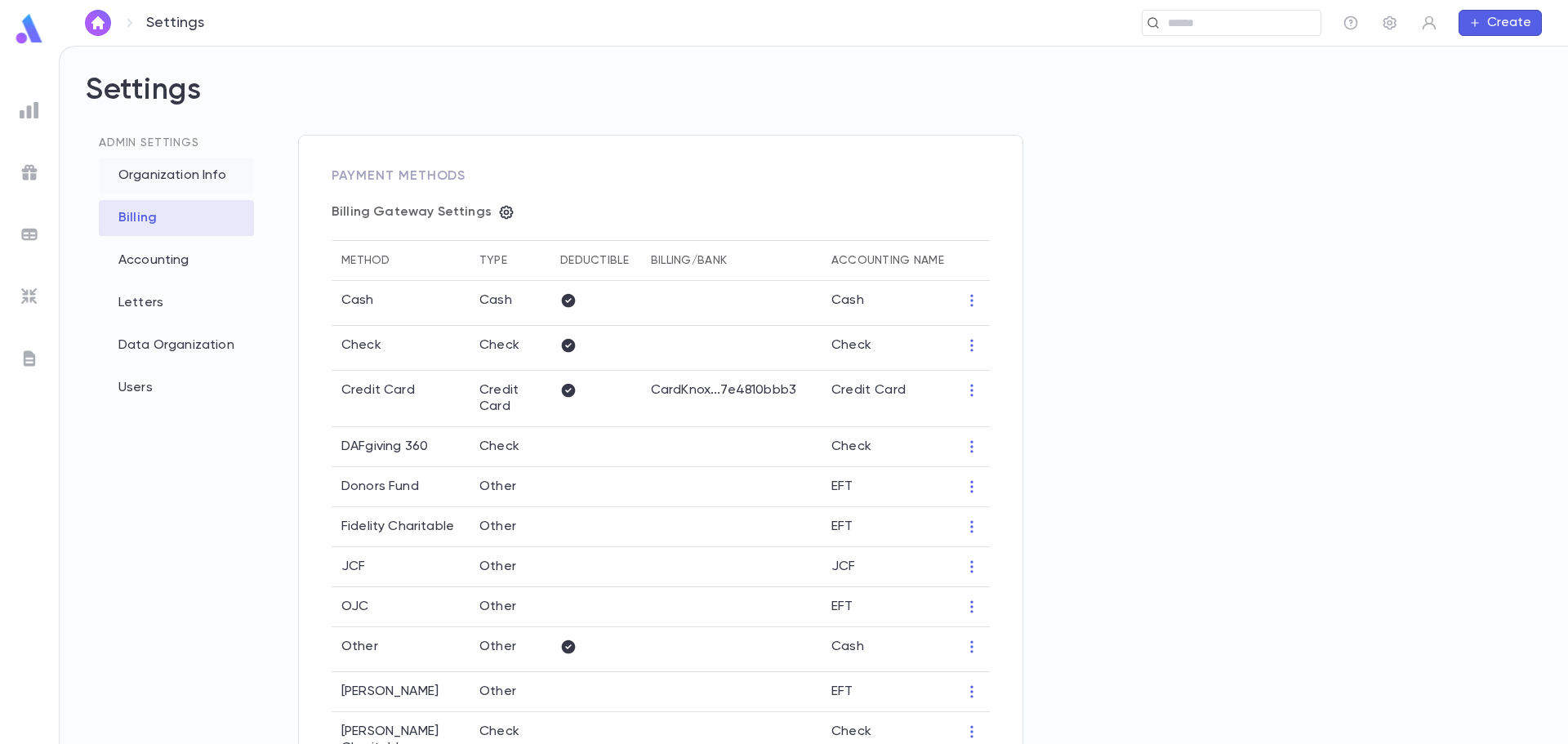
click at [202, 178] on div "Organization Info" at bounding box center [176, 175] width 155 height 36
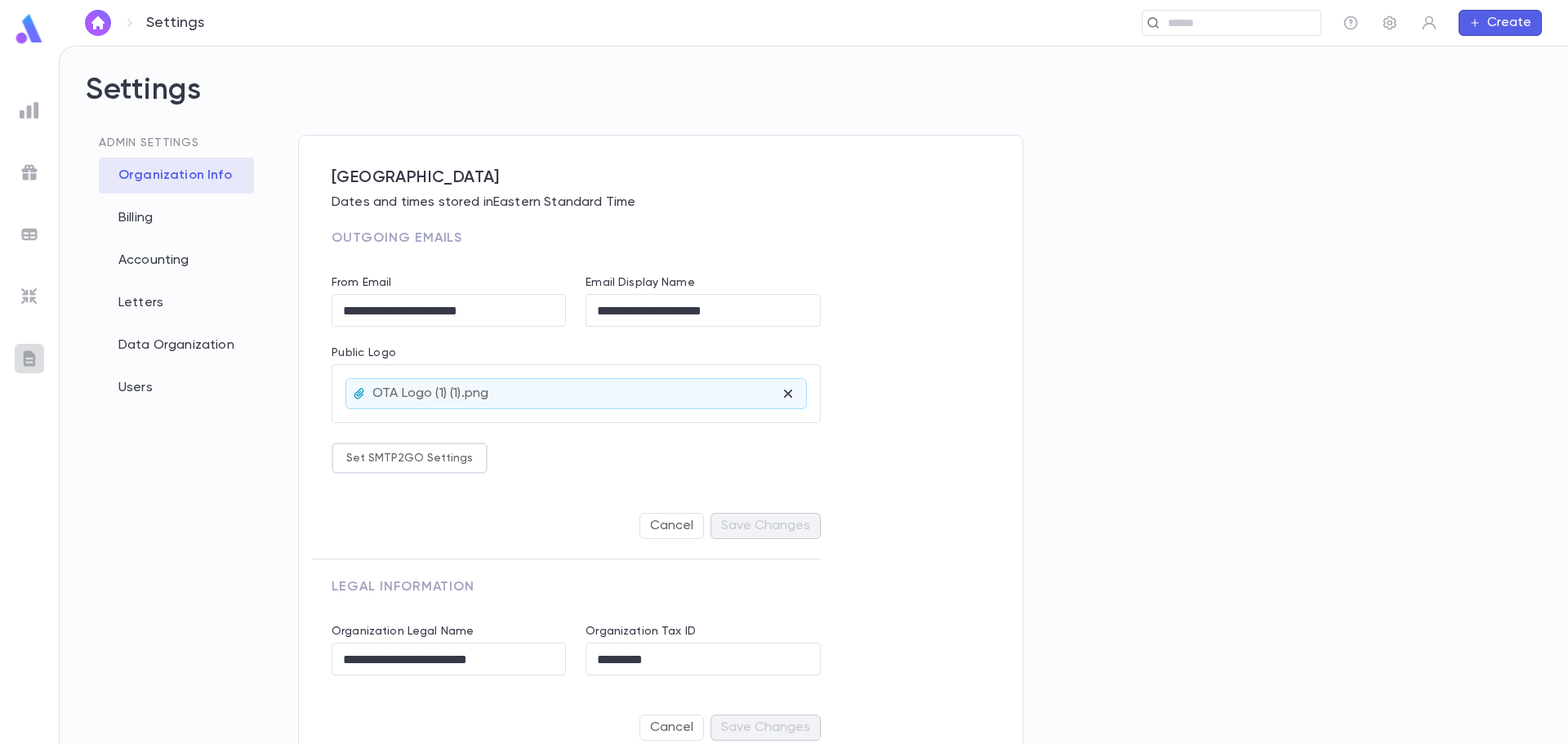
click at [25, 350] on img at bounding box center [30, 359] width 20 height 20
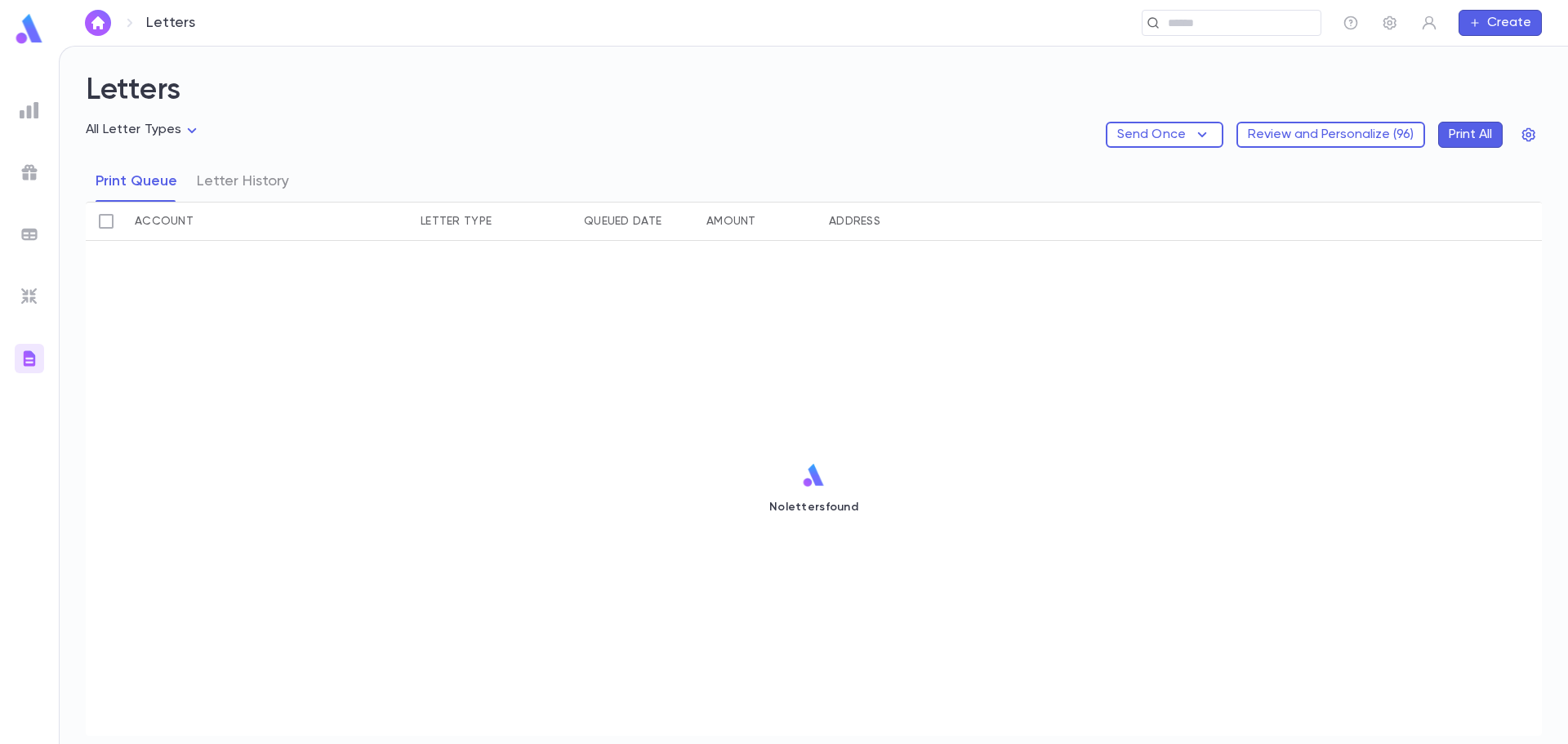
click at [40, 292] on div at bounding box center [29, 296] width 29 height 29
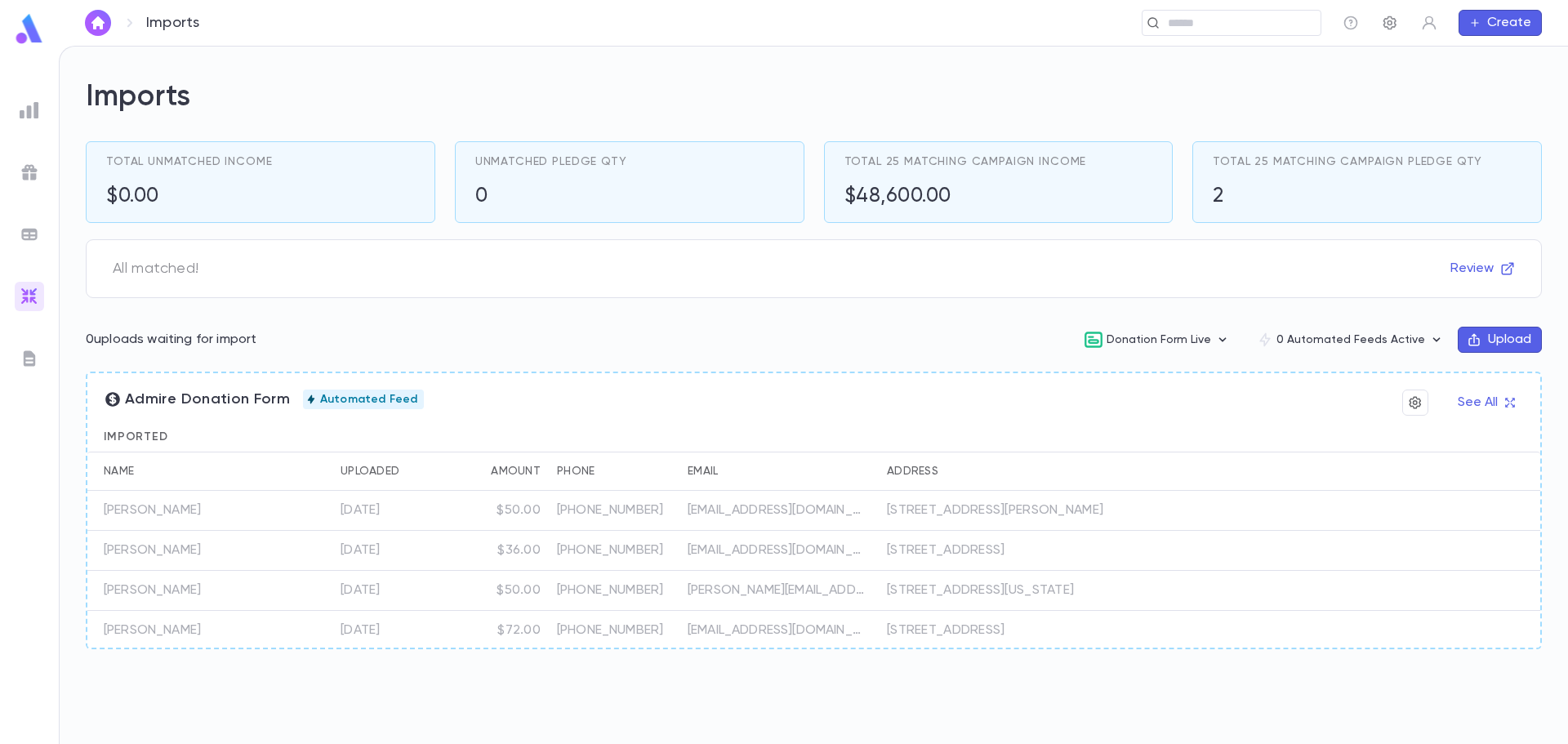
click at [1396, 19] on icon "button" at bounding box center [1391, 23] width 17 height 17
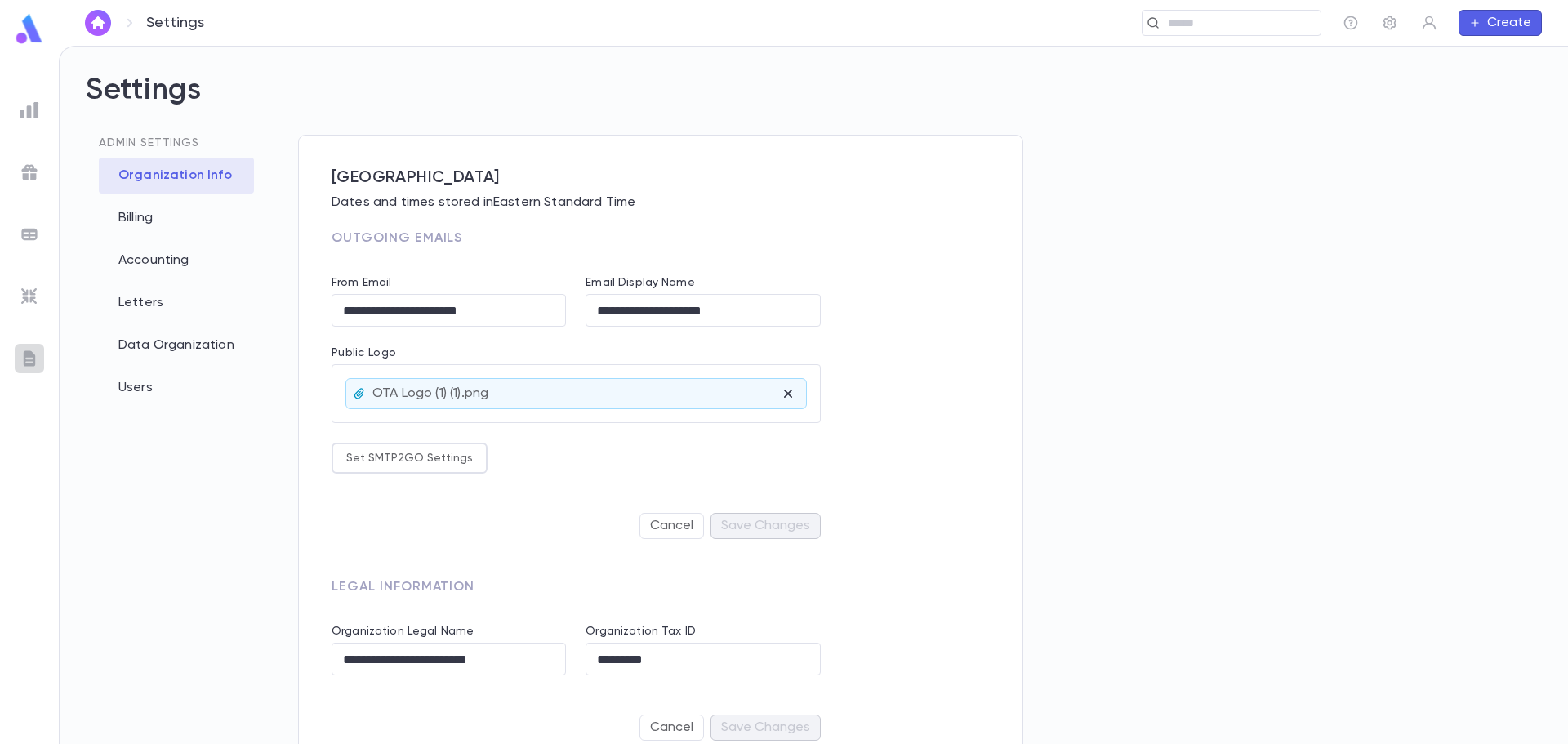
click at [32, 363] on img at bounding box center [30, 359] width 20 height 20
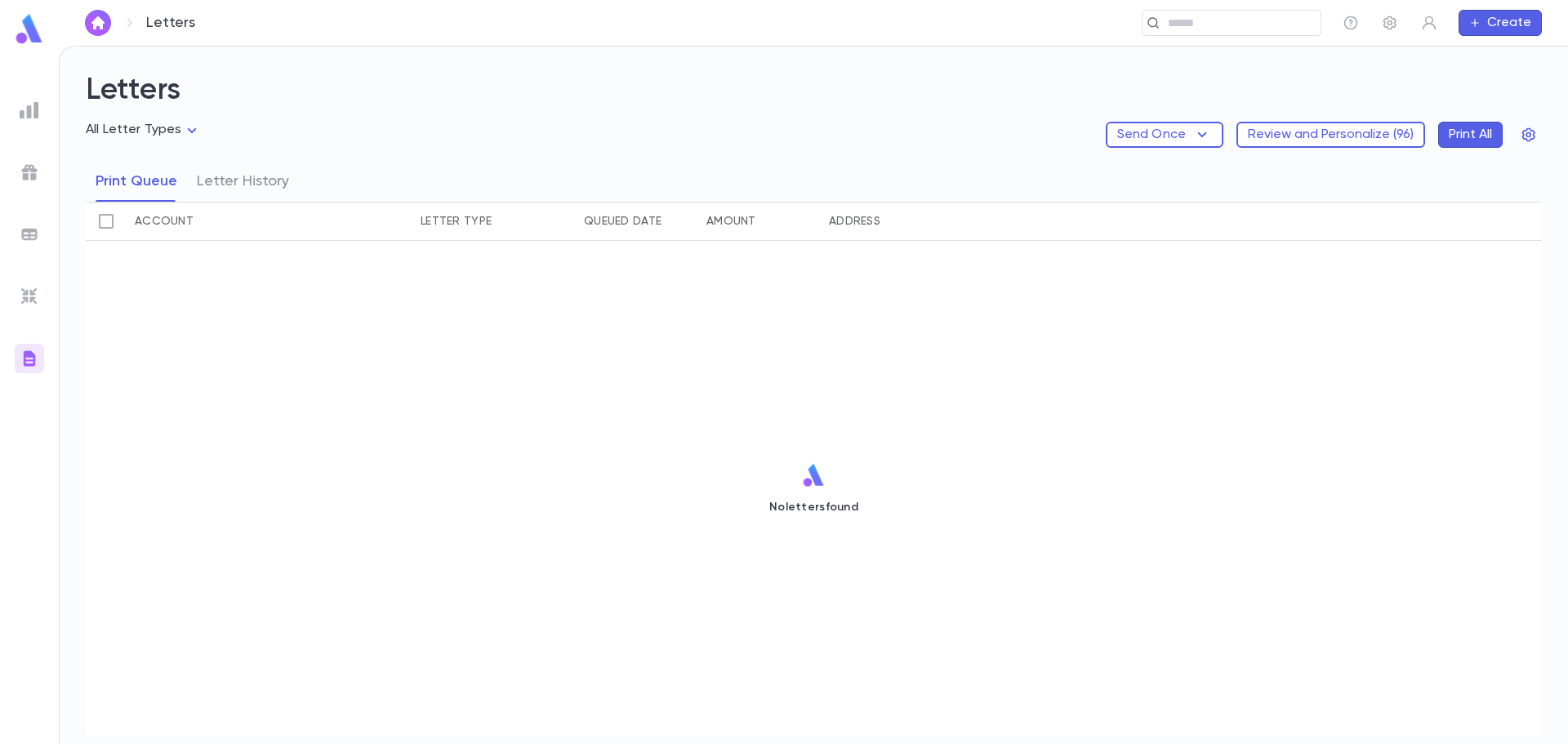
click at [28, 31] on img at bounding box center [29, 29] width 32 height 31
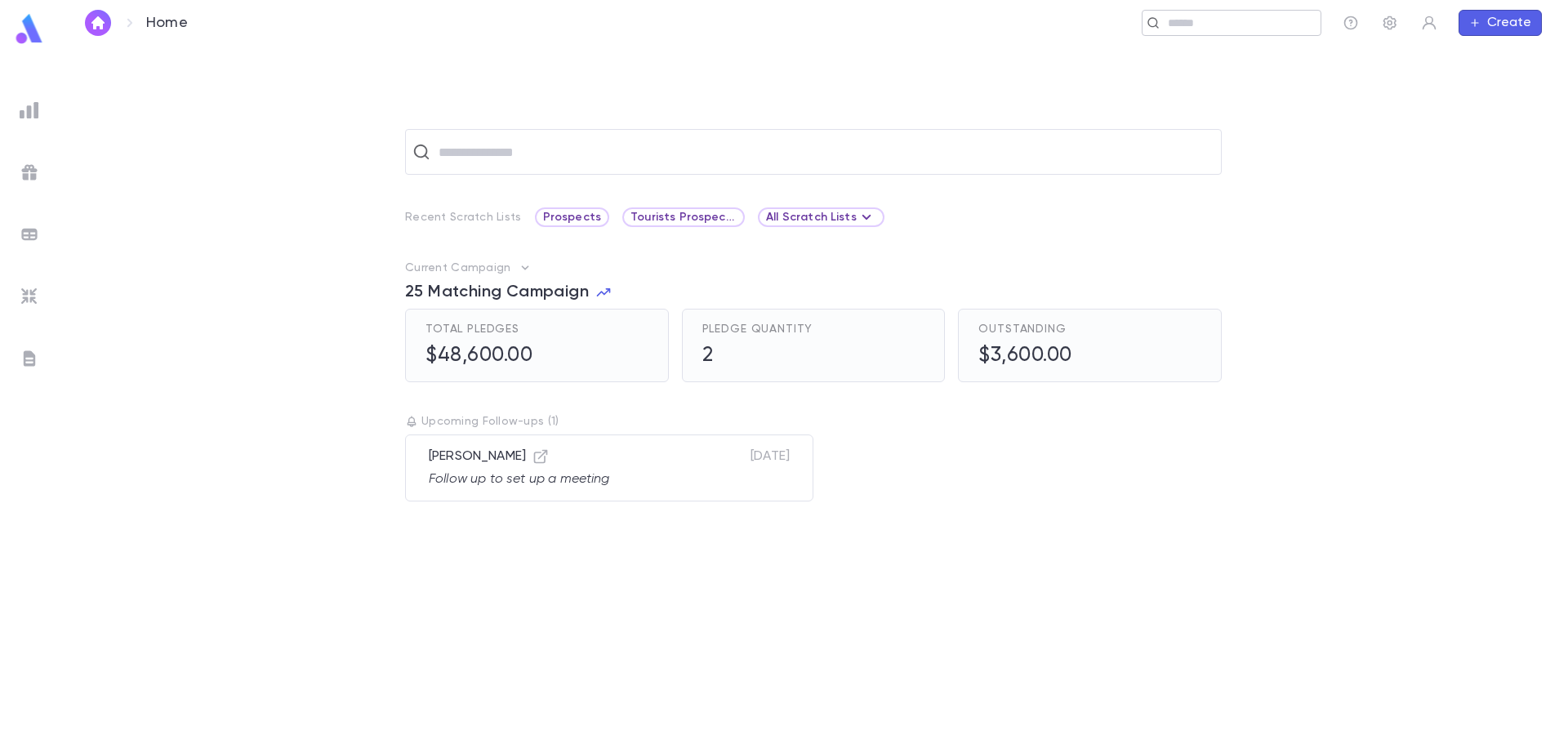
click at [1233, 12] on div "​" at bounding box center [1232, 23] width 180 height 27
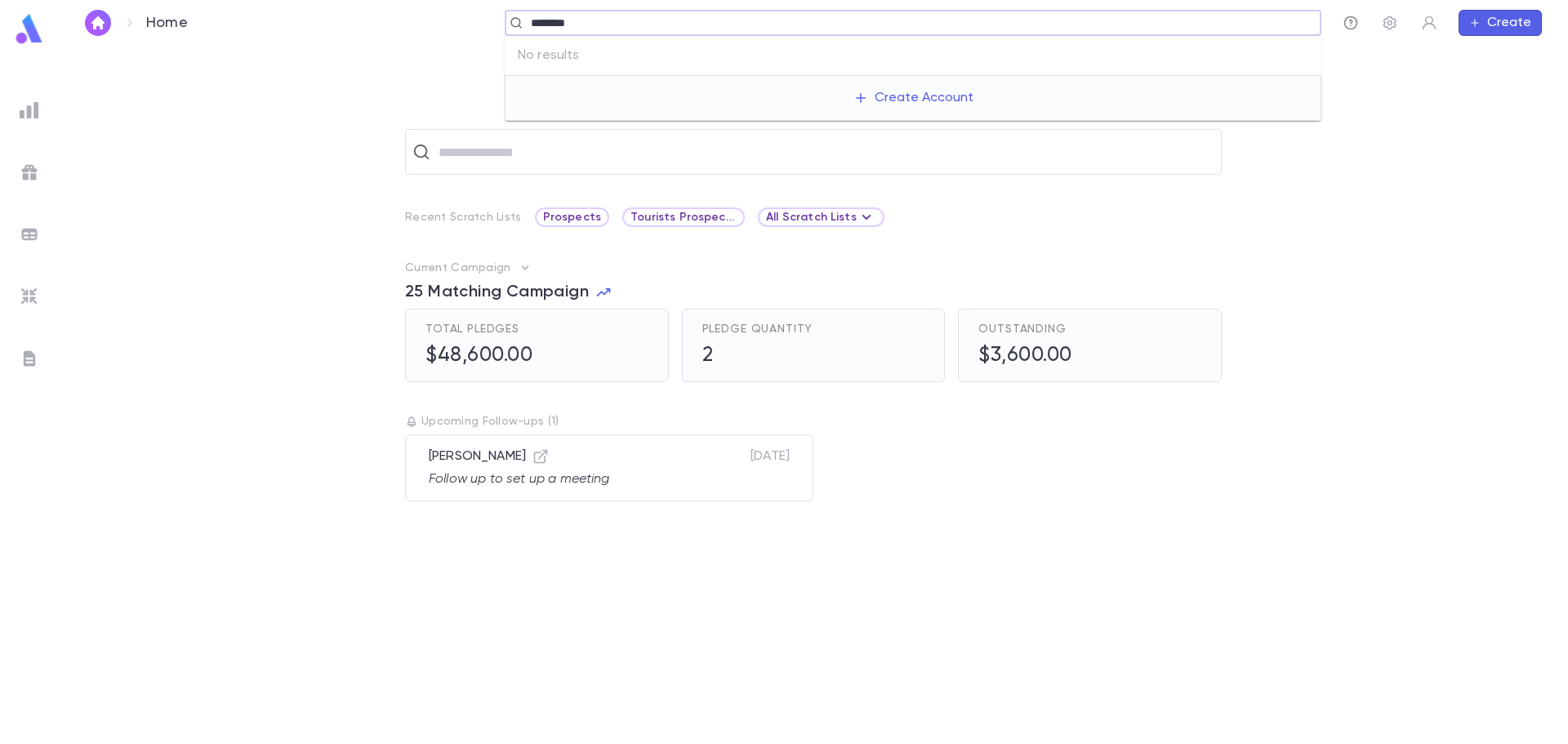
type input "*******"
click at [1353, 19] on icon "button" at bounding box center [1351, 23] width 17 height 17
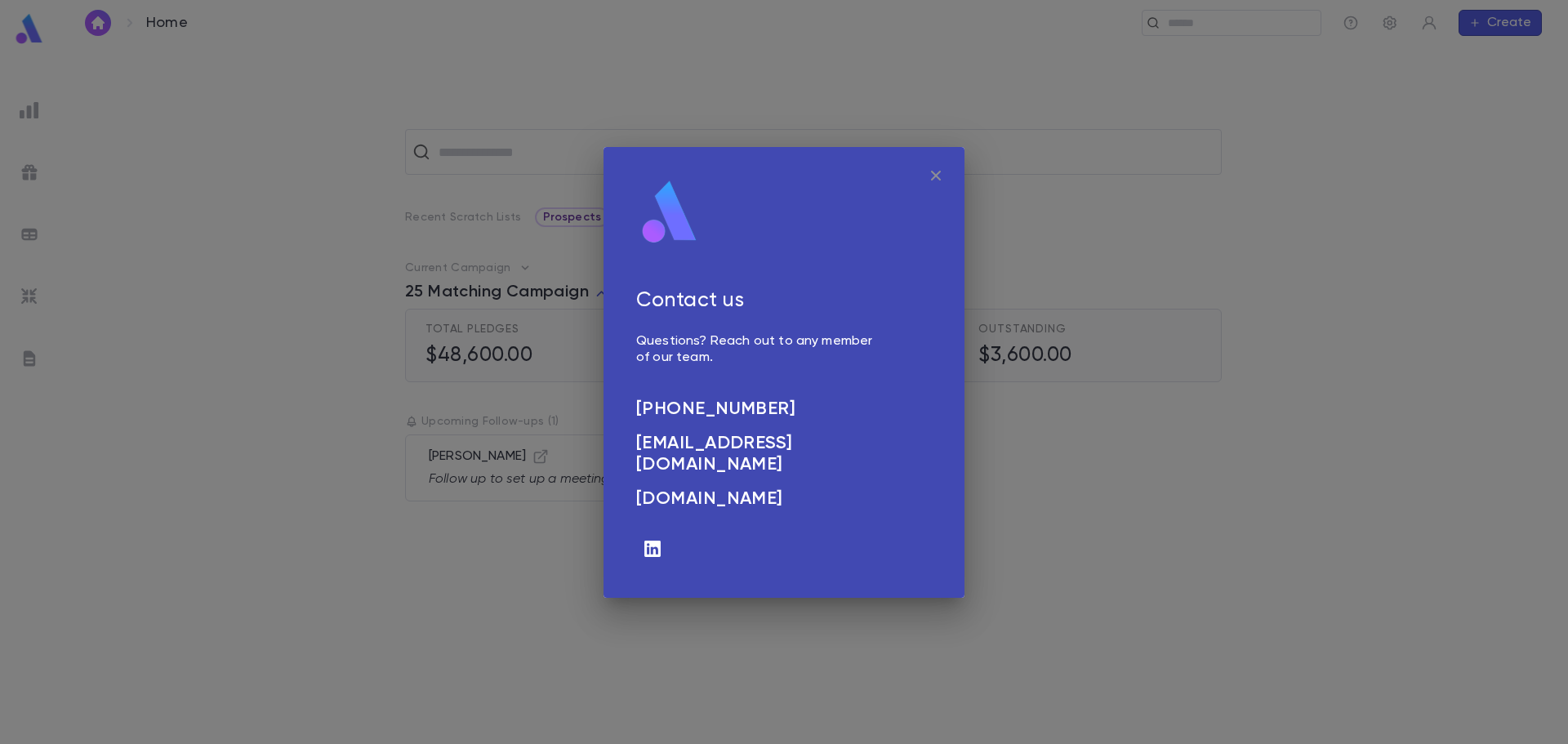
click at [940, 173] on icon "button" at bounding box center [936, 176] width 20 height 20
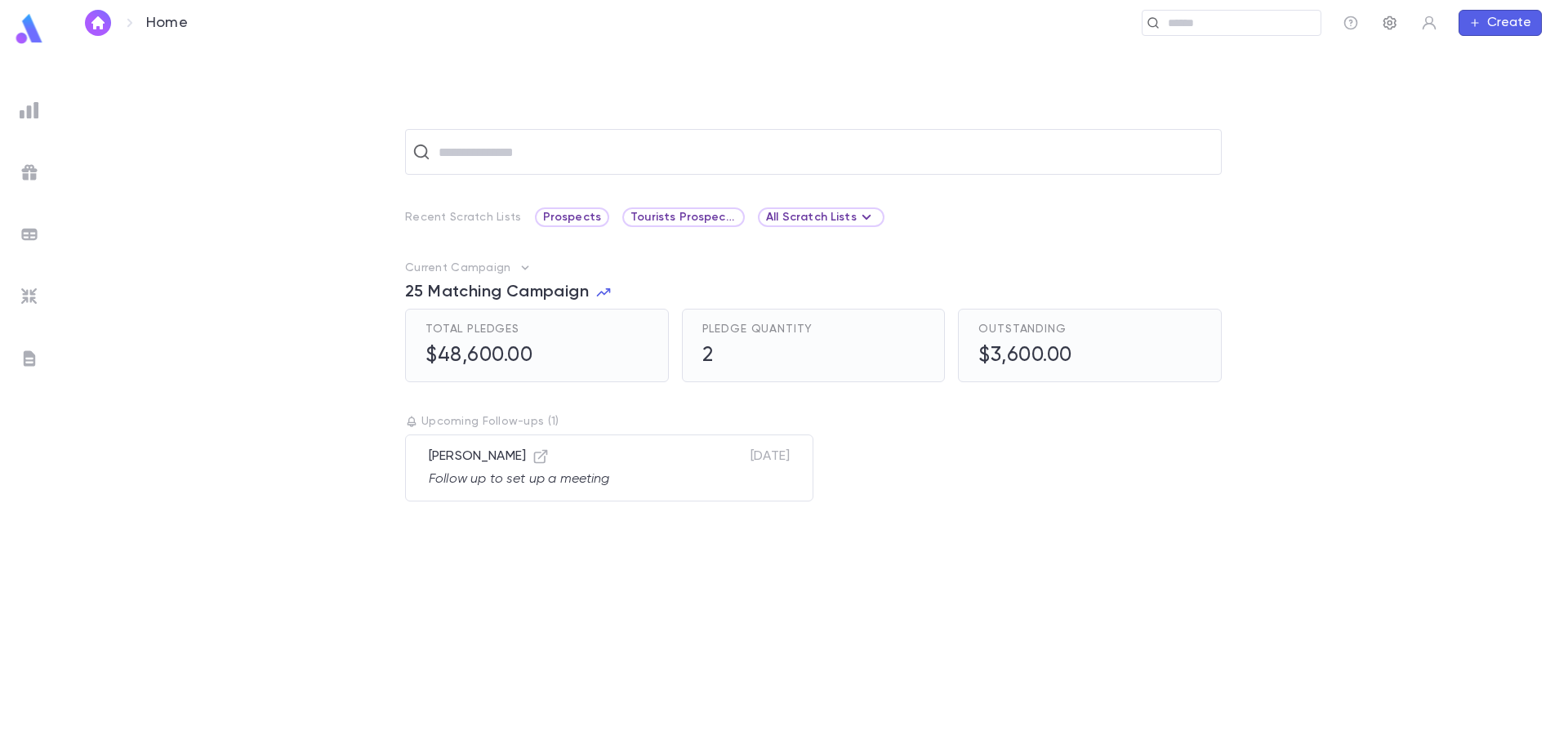
click at [1391, 22] on icon "button" at bounding box center [1391, 23] width 13 height 14
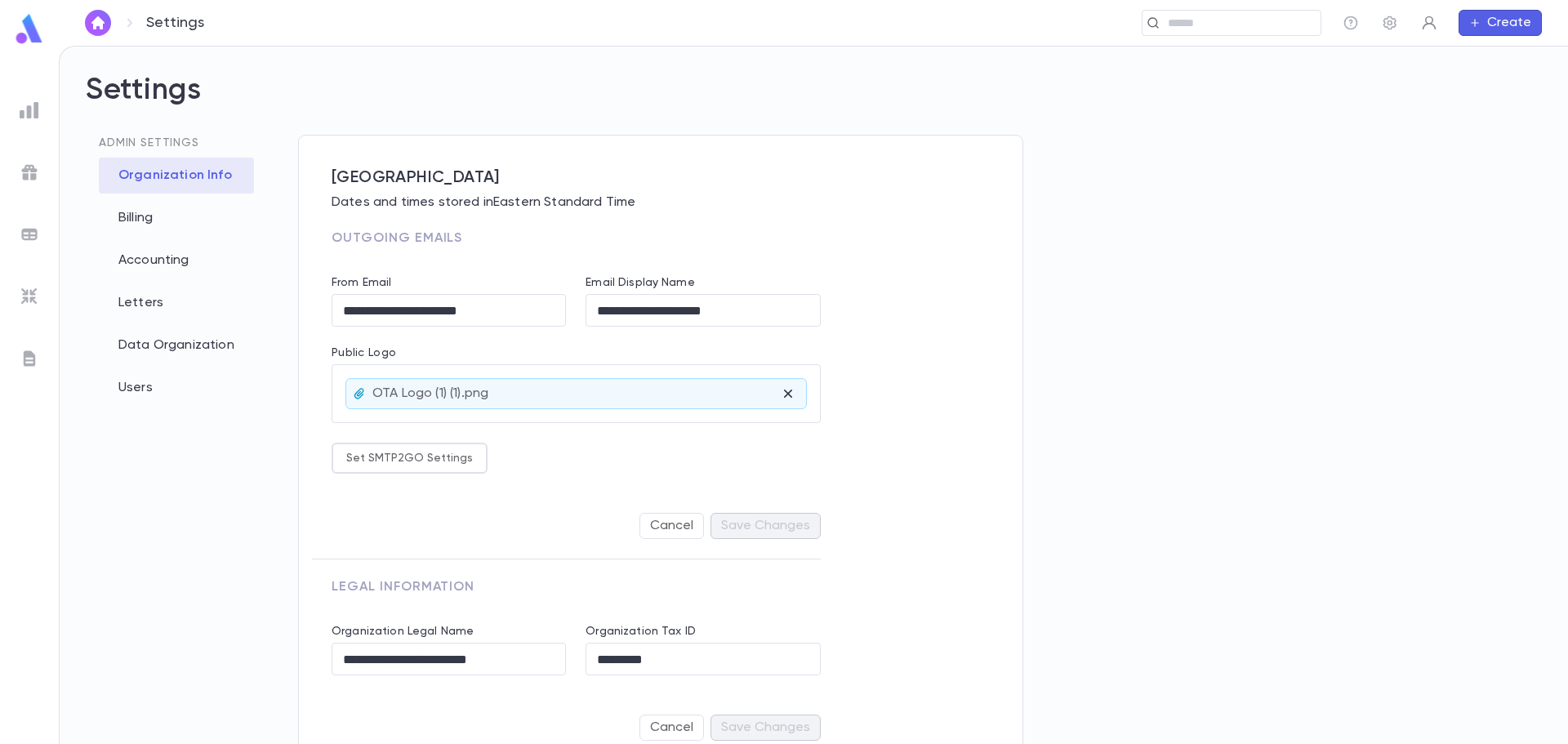
click at [1437, 27] on icon "button" at bounding box center [1430, 23] width 17 height 17
click at [1447, 55] on link "Profile" at bounding box center [1457, 55] width 74 height 27
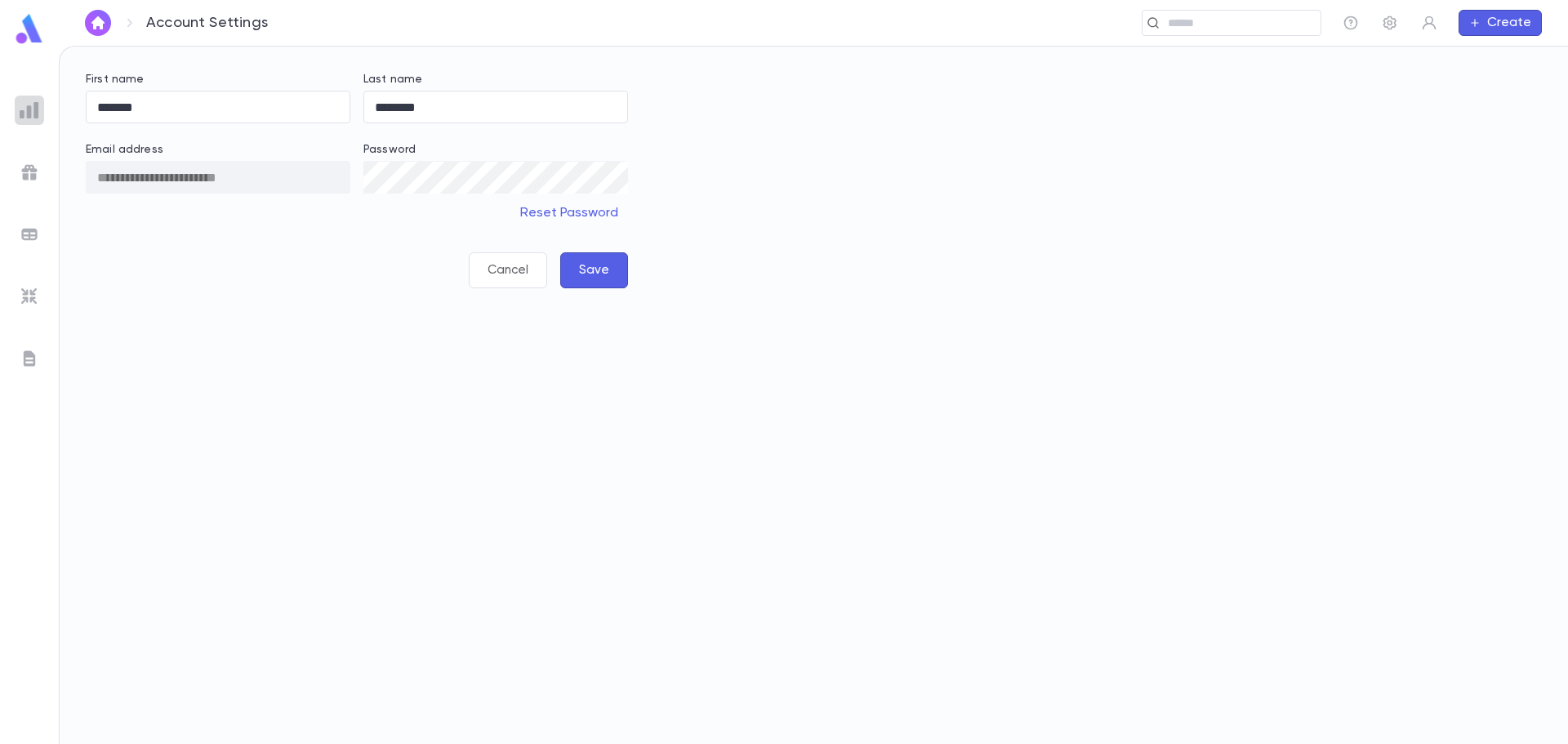
click at [22, 117] on img at bounding box center [30, 110] width 20 height 20
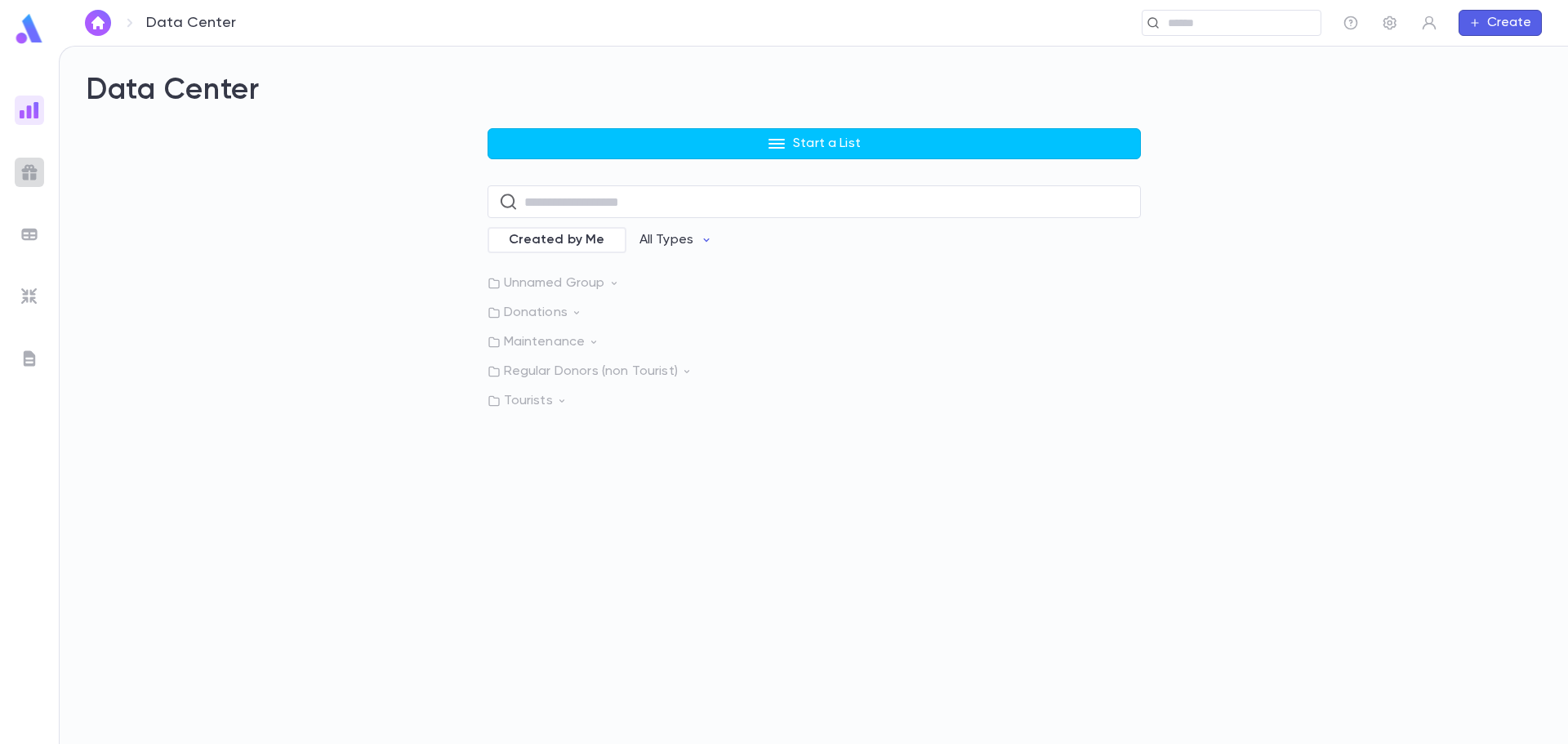
click at [33, 174] on img at bounding box center [30, 172] width 20 height 20
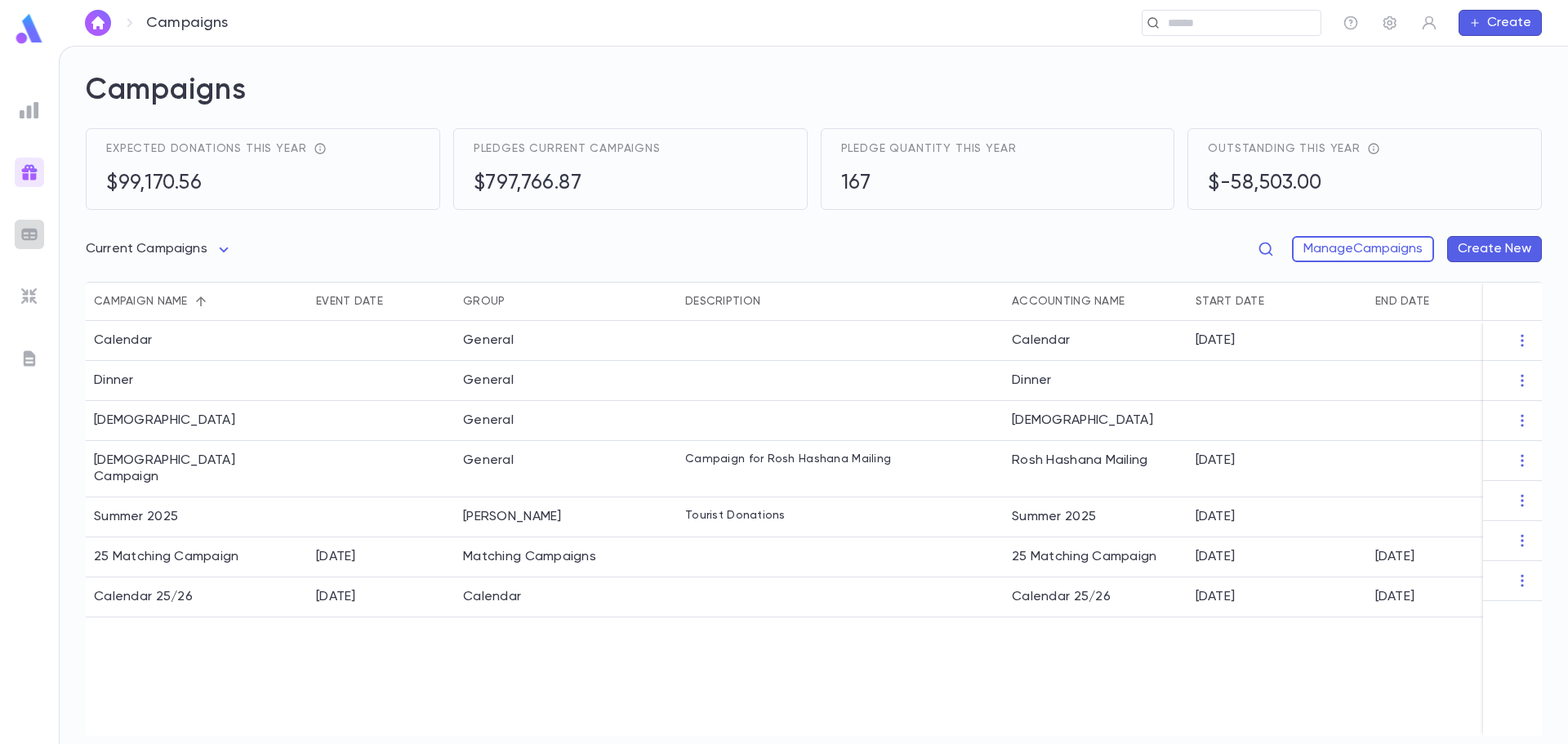
click at [29, 239] on img at bounding box center [30, 234] width 20 height 20
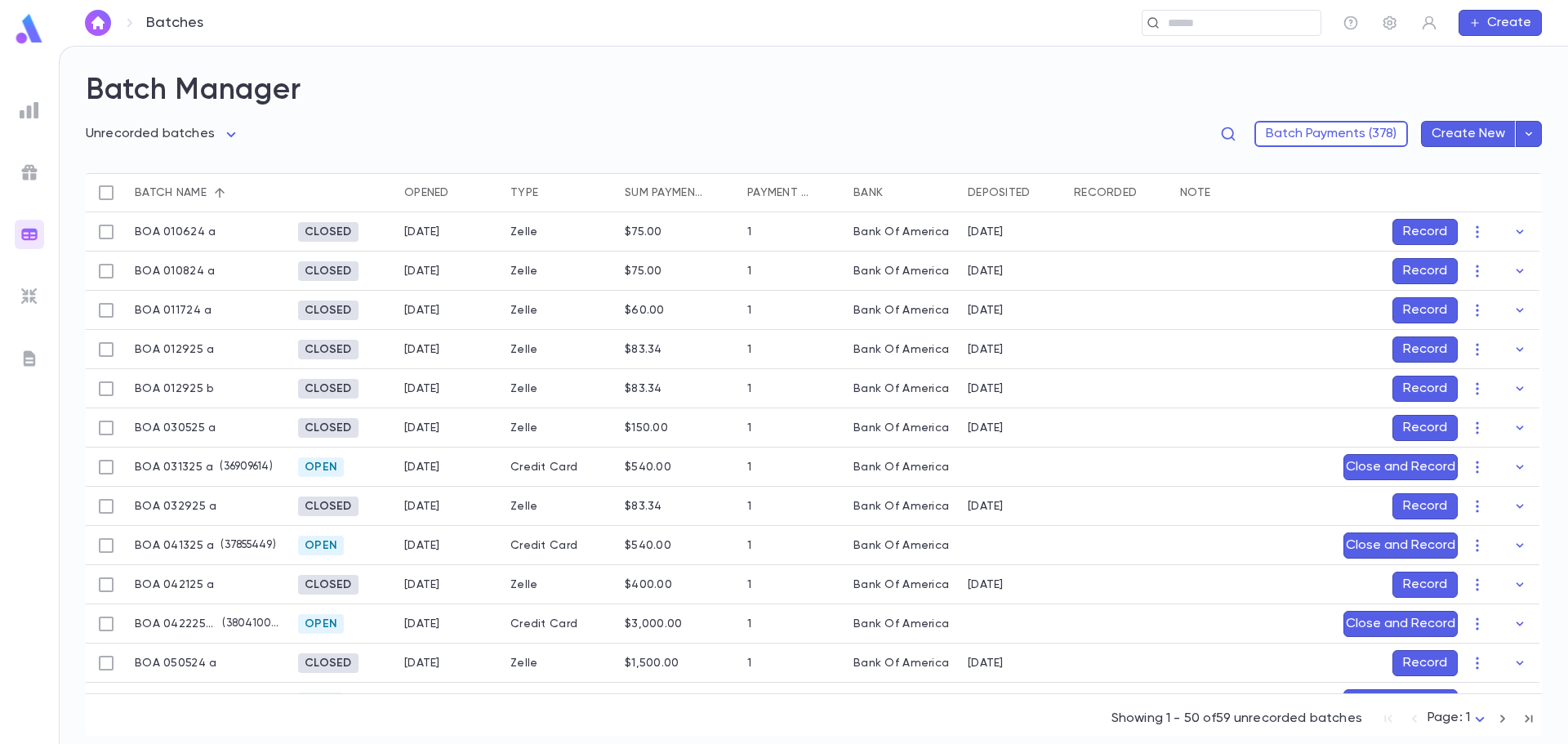
click at [27, 307] on div at bounding box center [29, 296] width 29 height 29
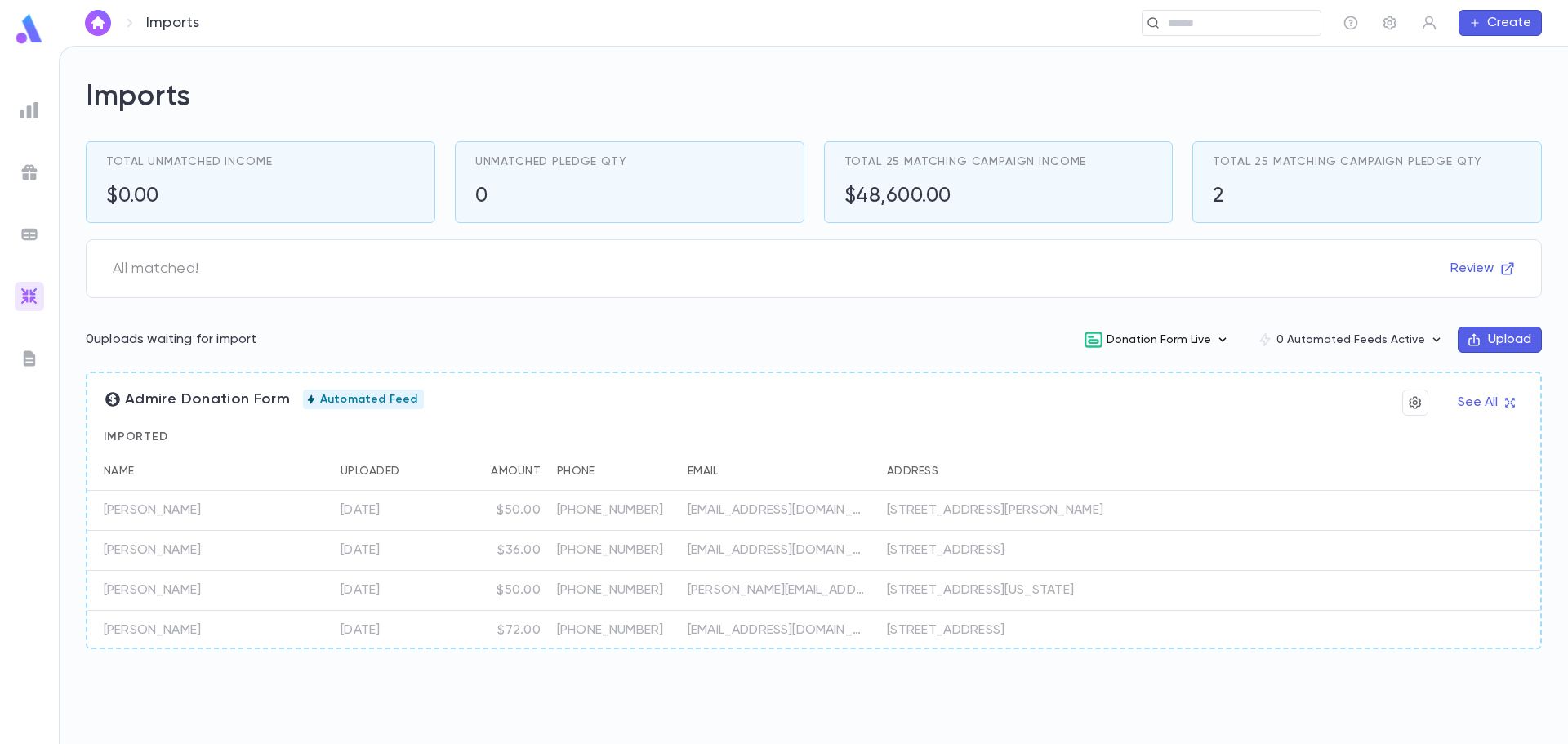
click at [1227, 340] on icon "button" at bounding box center [1223, 340] width 17 height 17
click at [895, 294] on div at bounding box center [784, 372] width 1568 height 744
click at [1409, 397] on icon "button" at bounding box center [1416, 403] width 15 height 17
click at [646, 293] on div at bounding box center [784, 372] width 1568 height 744
click at [32, 350] on img at bounding box center [30, 359] width 20 height 20
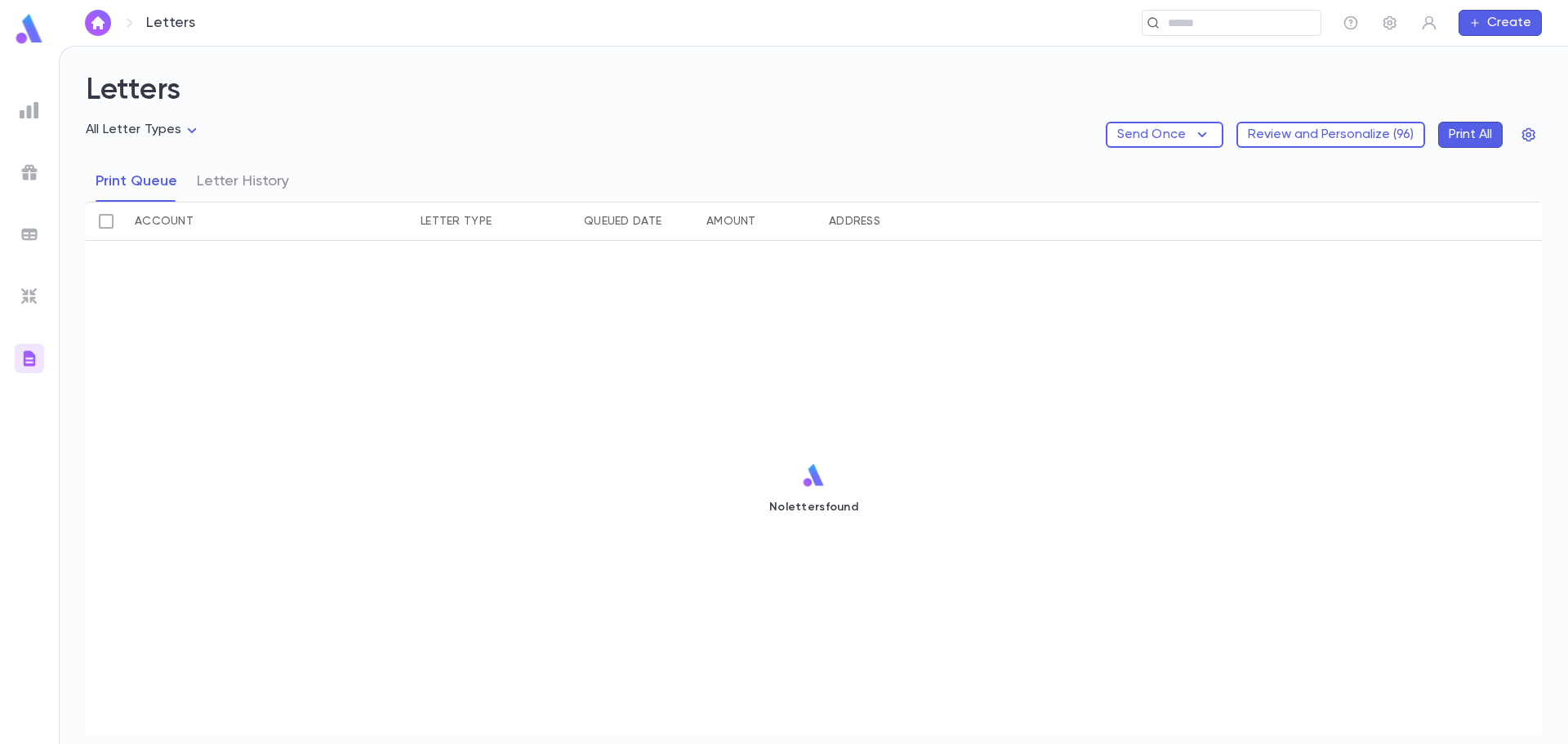
click at [28, 321] on ul at bounding box center [29, 416] width 59 height 655
click at [32, 301] on img at bounding box center [30, 297] width 20 height 20
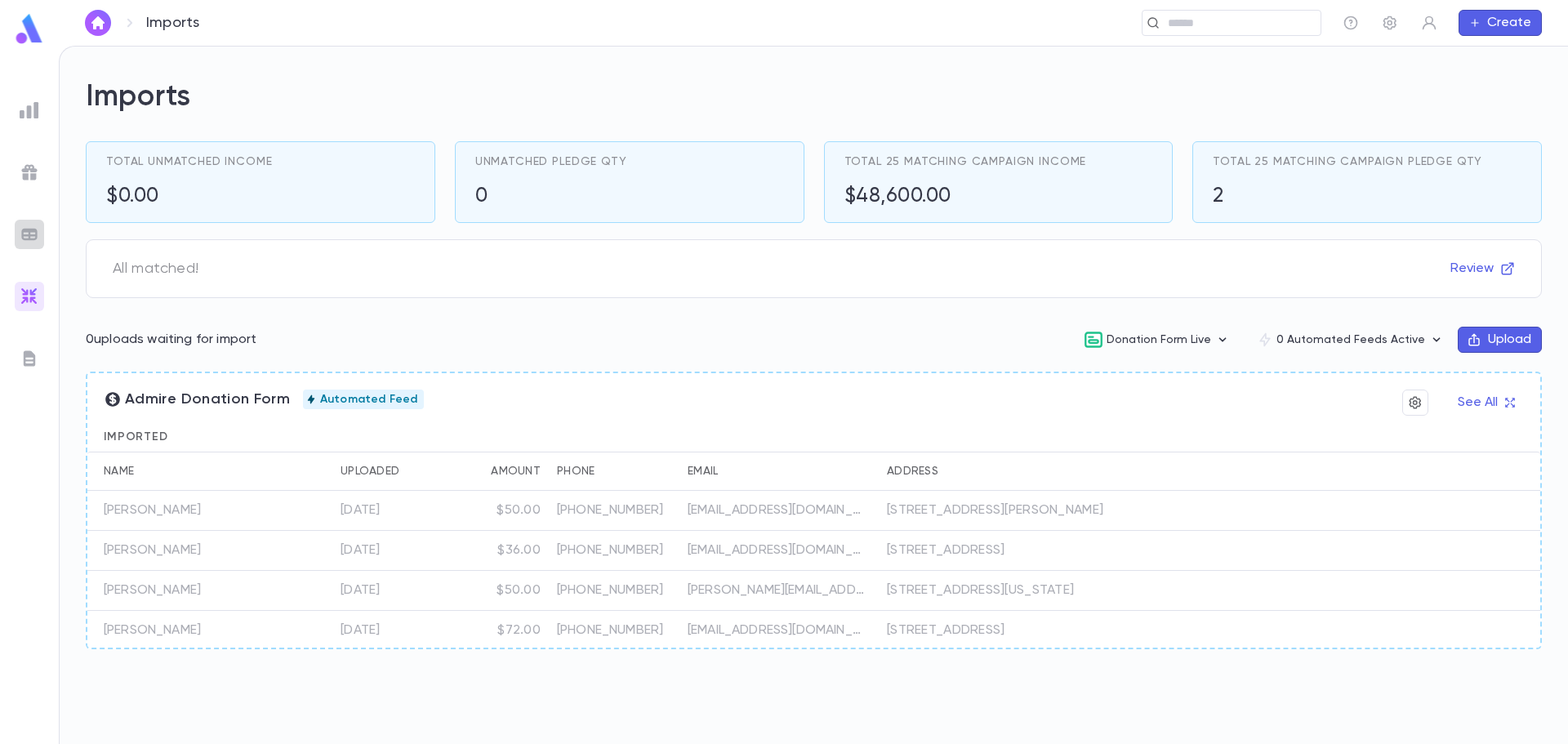
click at [20, 230] on img at bounding box center [30, 234] width 20 height 20
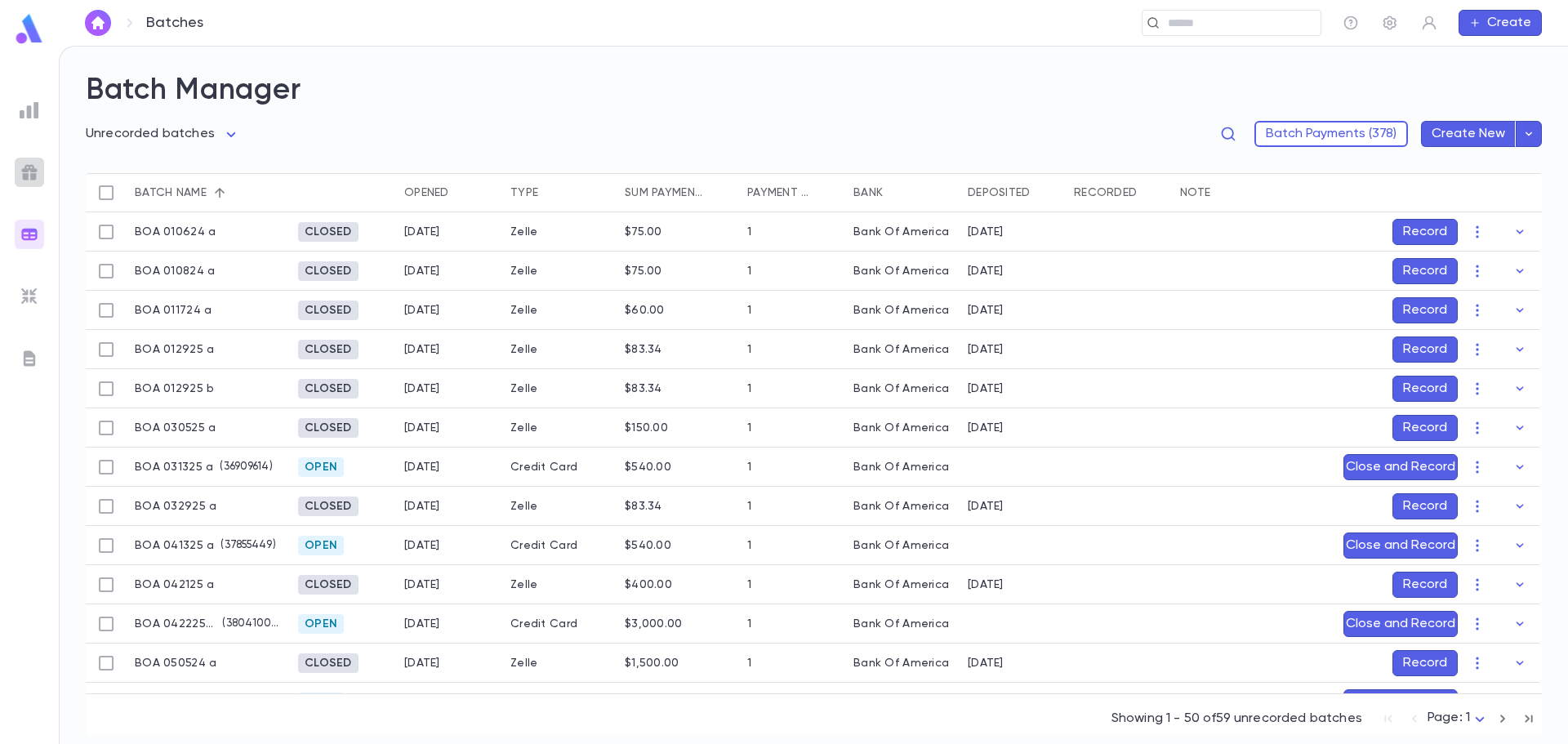
click at [28, 172] on img at bounding box center [30, 172] width 20 height 20
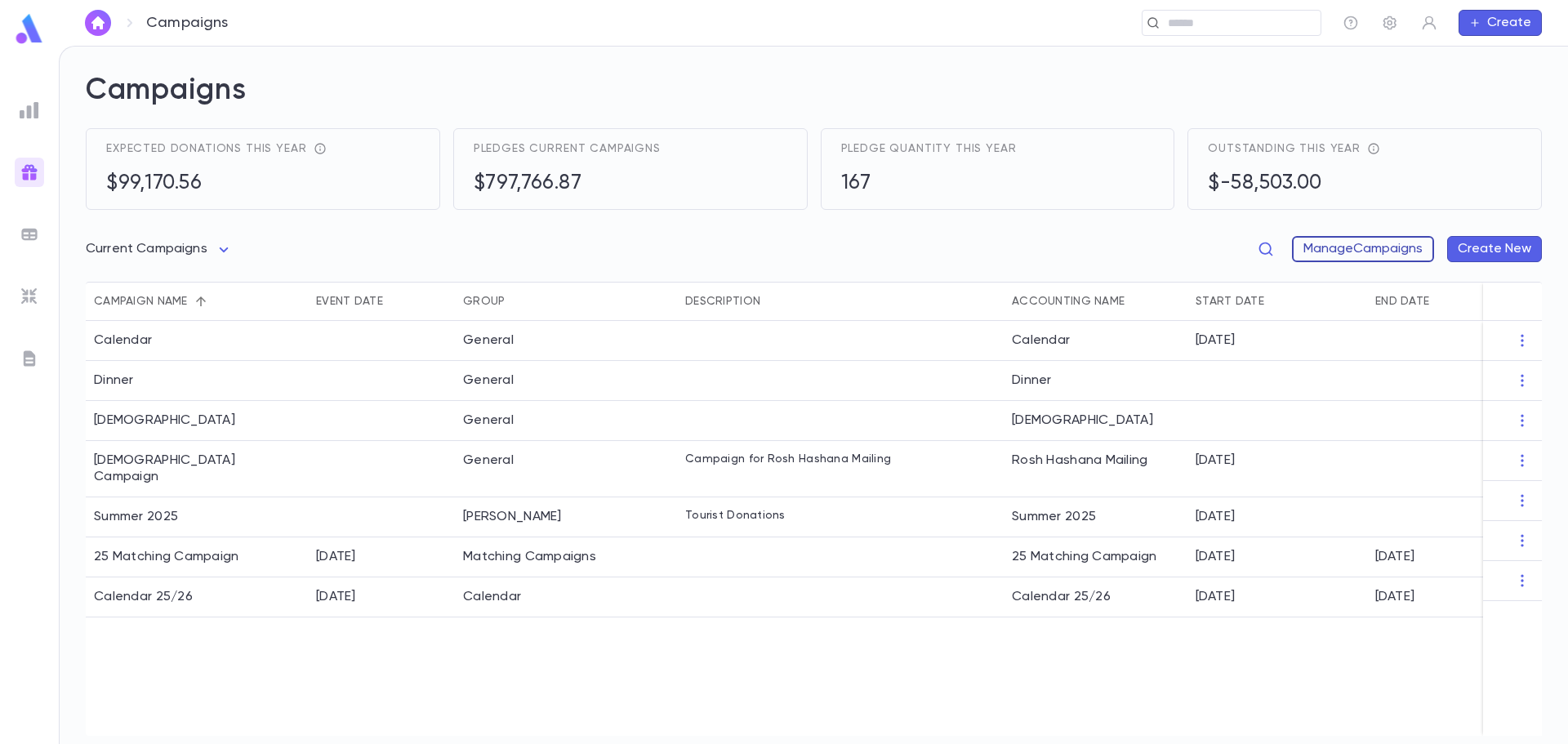
click at [1342, 241] on button "Manage Campaigns" at bounding box center [1362, 249] width 142 height 27
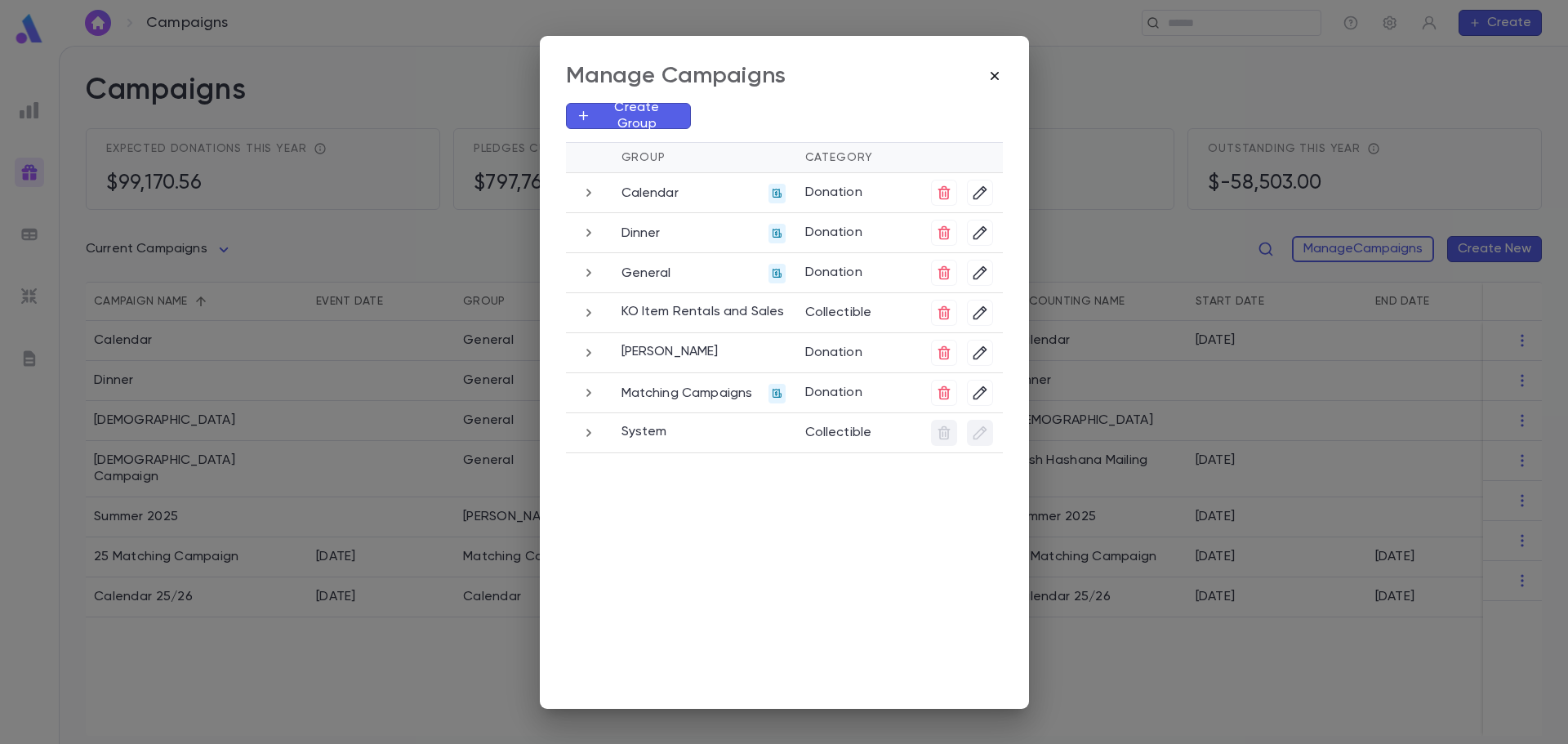
click at [993, 70] on icon "button" at bounding box center [995, 76] width 17 height 17
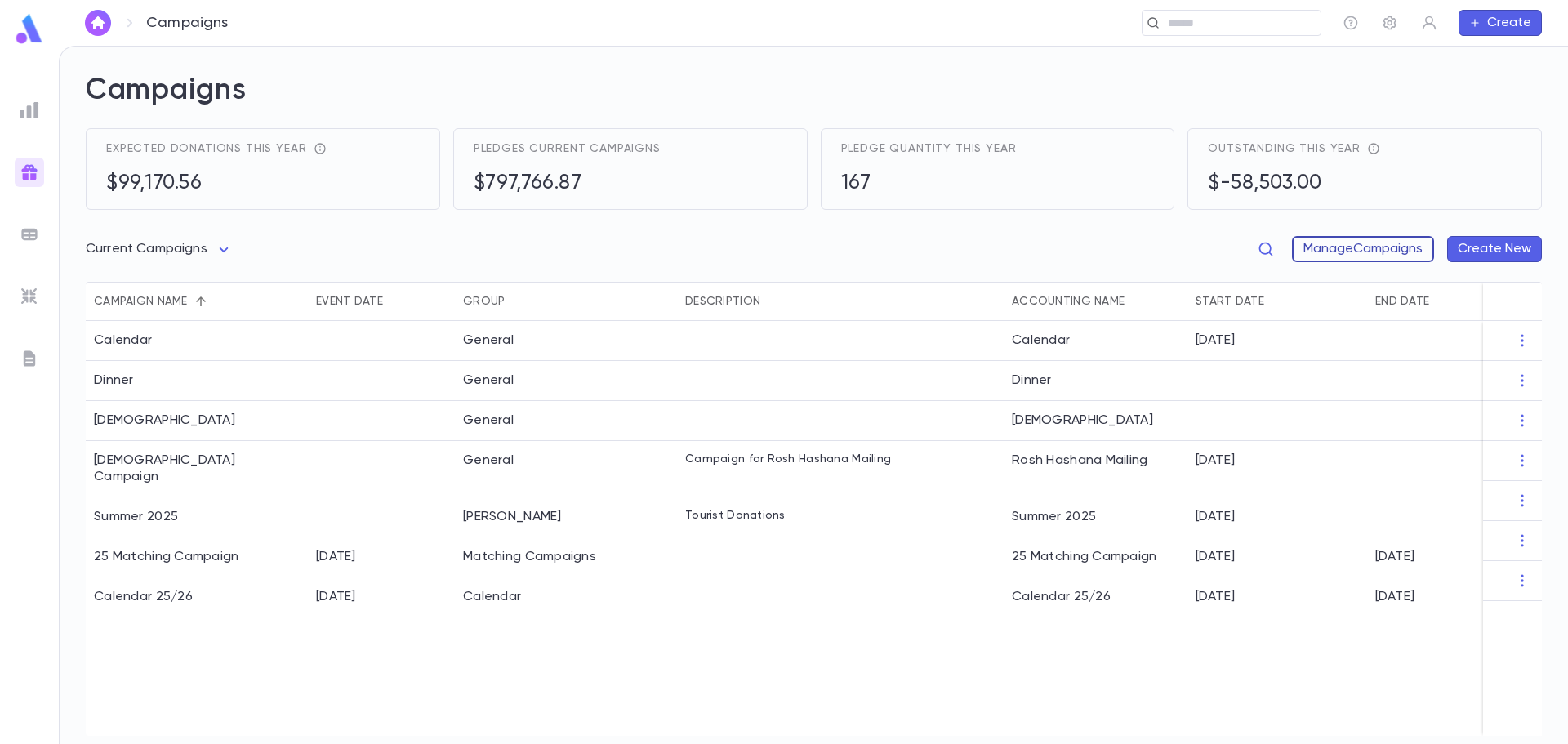
click at [1384, 244] on button "Manage Campaigns" at bounding box center [1362, 249] width 142 height 27
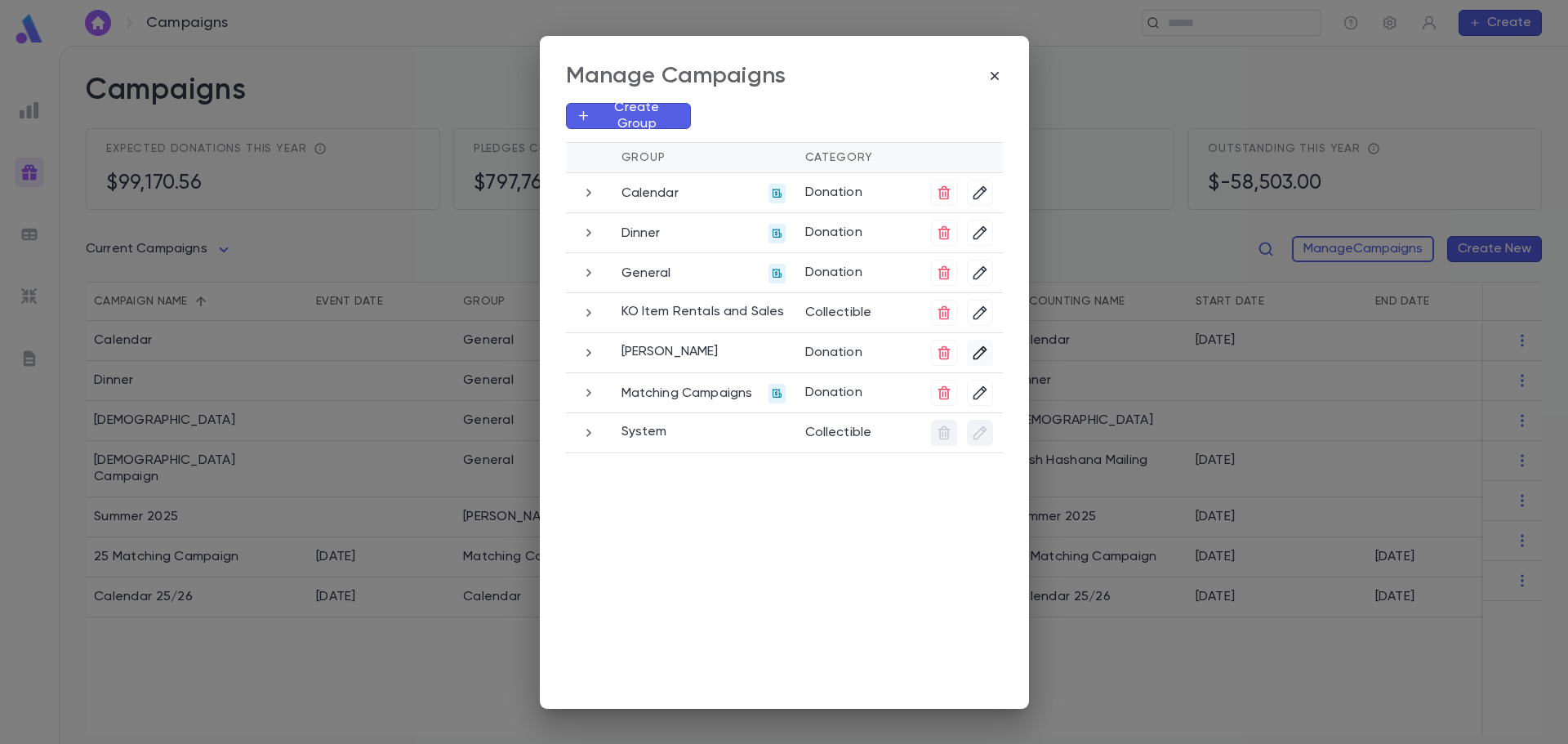
click at [985, 347] on icon "button" at bounding box center [980, 352] width 14 height 14
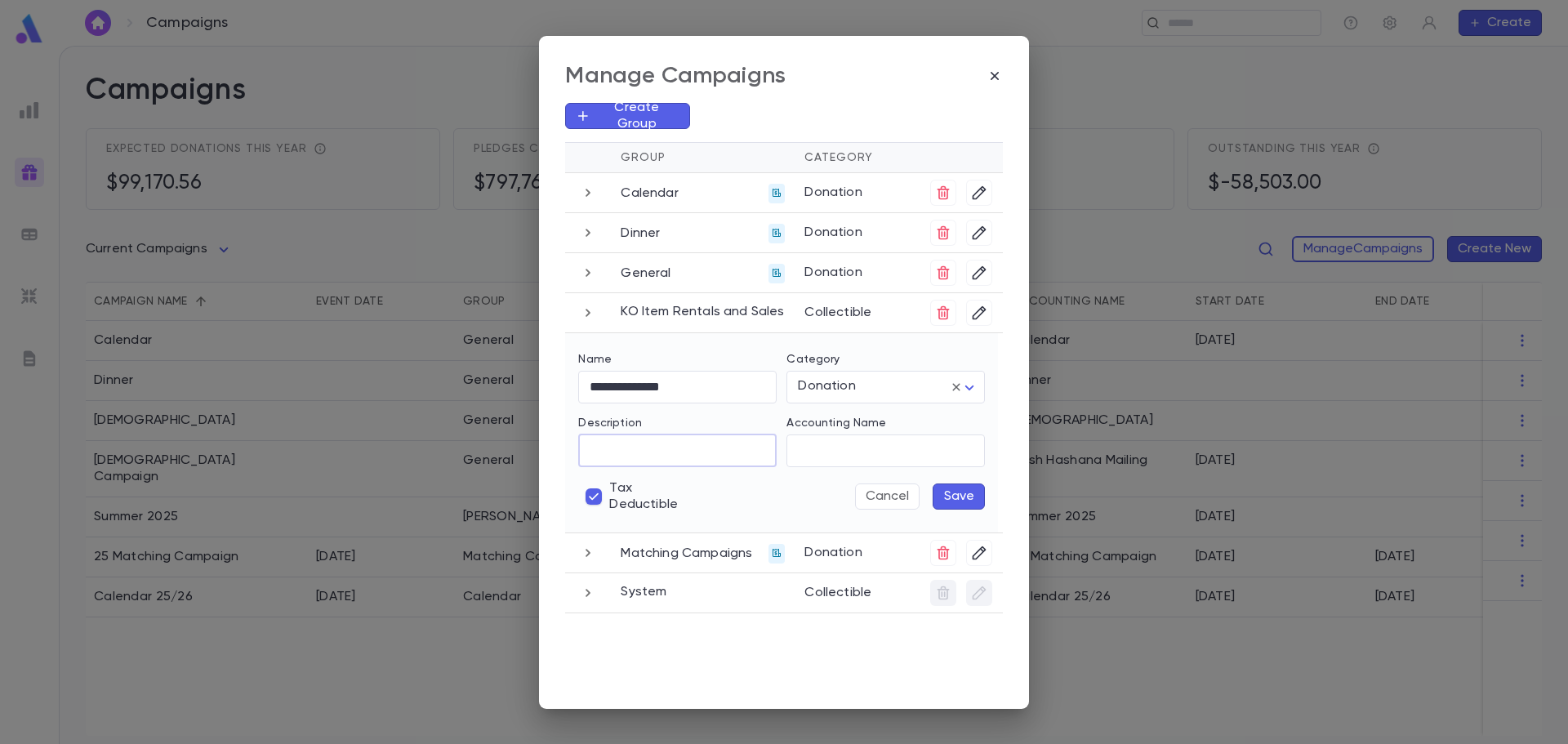
click at [720, 452] on input "Description" at bounding box center [678, 450] width 199 height 31
click at [854, 451] on input "Accounting Name" at bounding box center [886, 450] width 199 height 31
click at [956, 498] on button "Save" at bounding box center [959, 496] width 52 height 27
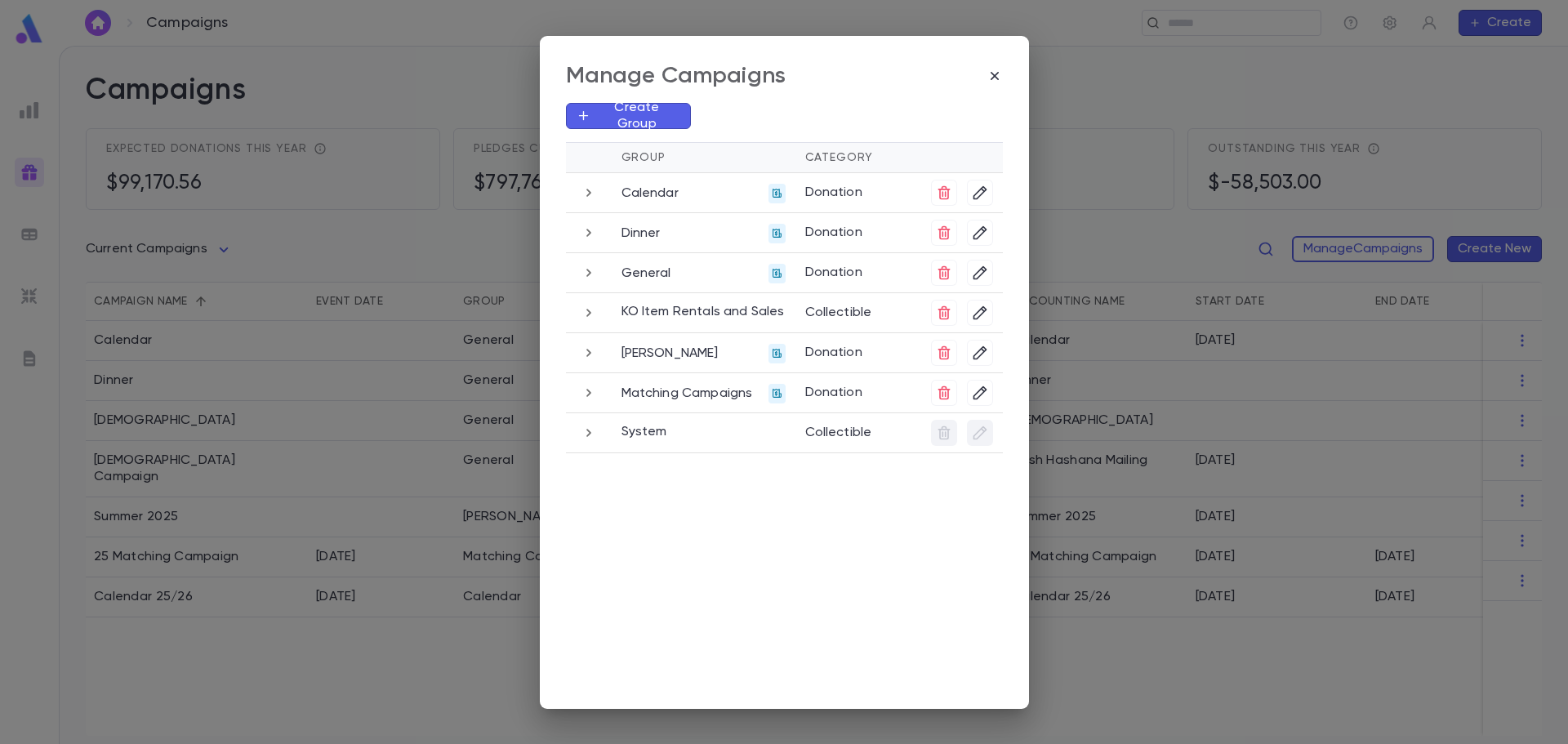
click at [671, 113] on p "Create Group" at bounding box center [635, 115] width 89 height 32
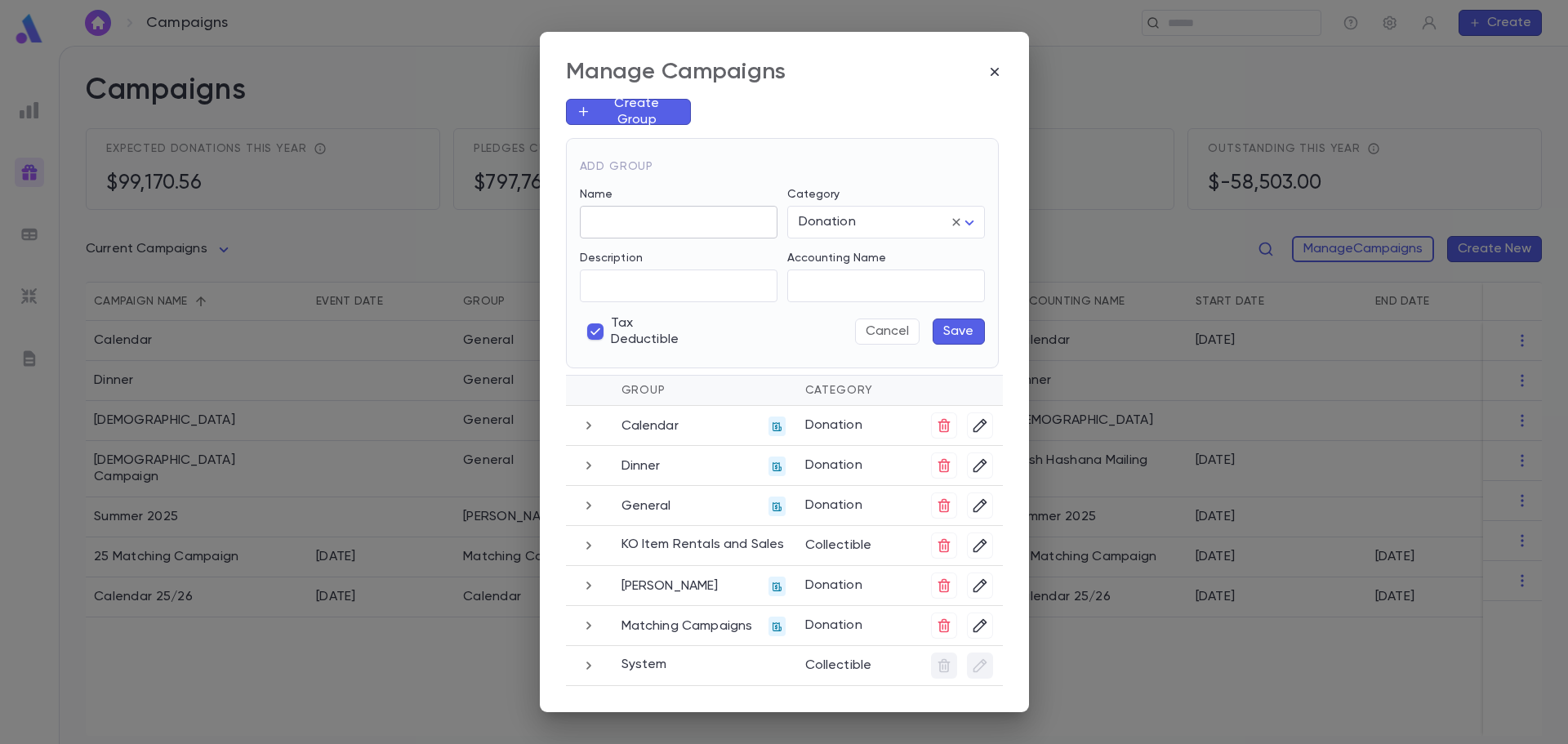
click at [652, 228] on input "Name" at bounding box center [679, 222] width 198 height 31
click at [885, 340] on button "Cancel" at bounding box center [888, 331] width 65 height 27
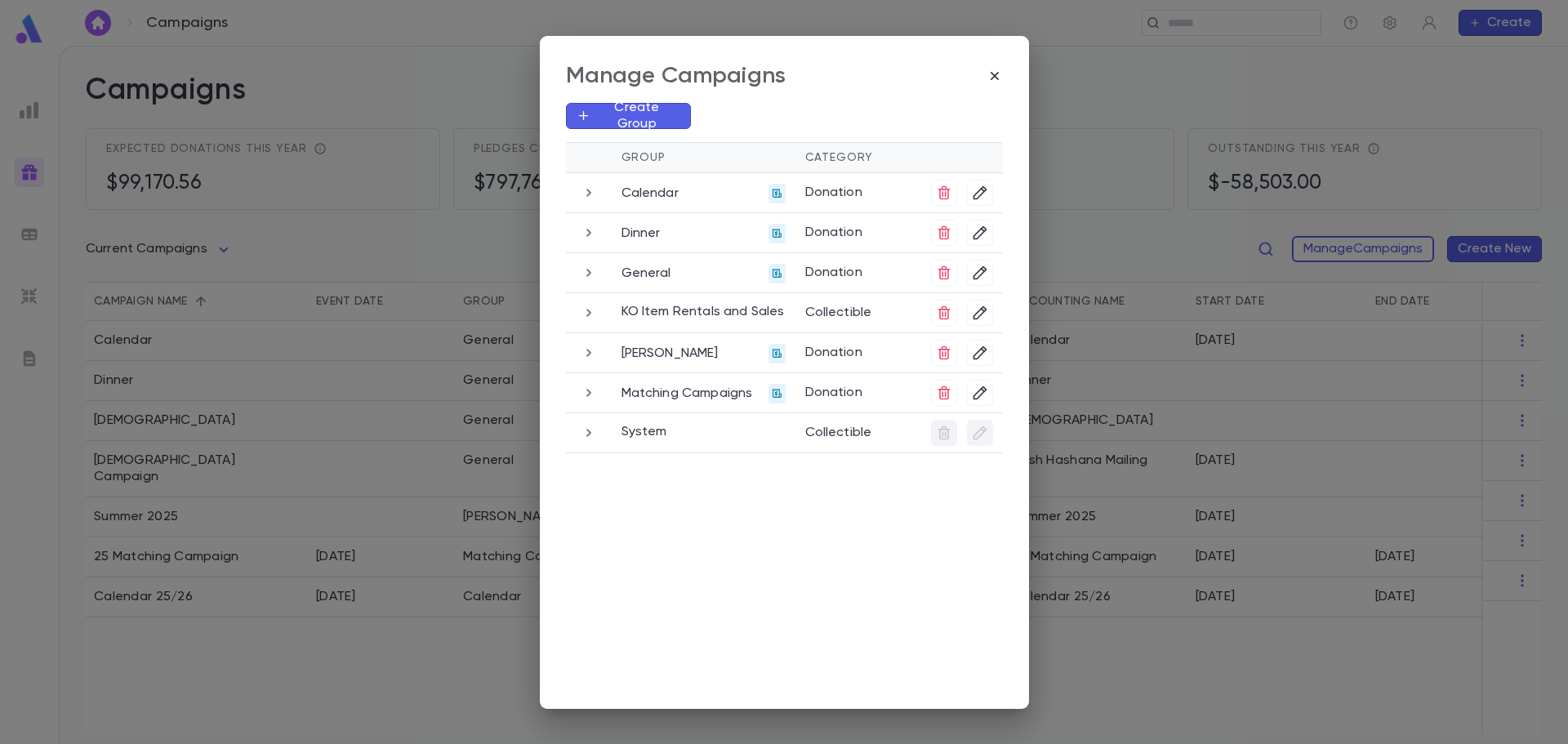
click at [774, 357] on icon at bounding box center [777, 353] width 9 height 9
click at [994, 73] on icon "button" at bounding box center [995, 76] width 17 height 17
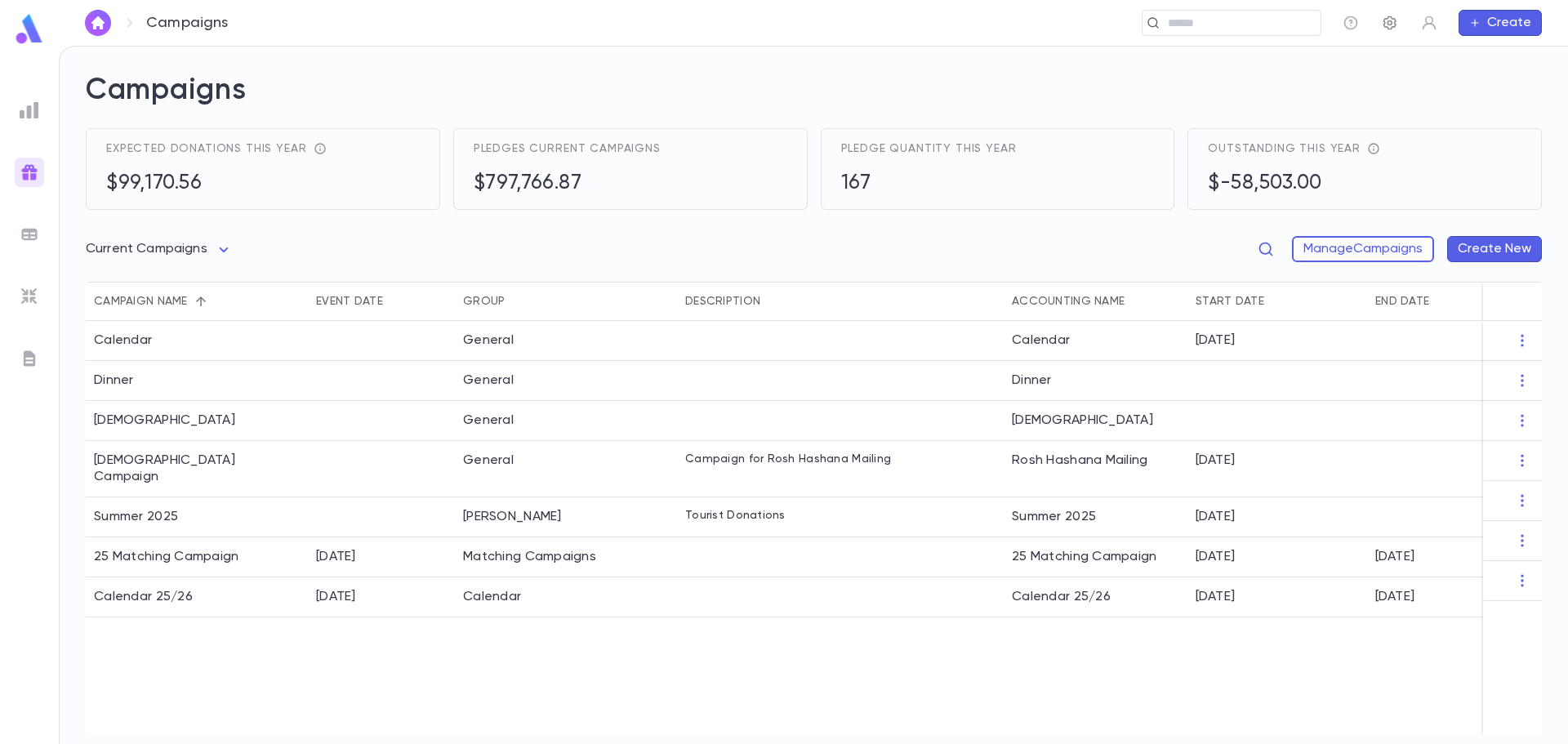
click at [1397, 27] on icon "button" at bounding box center [1391, 23] width 17 height 17
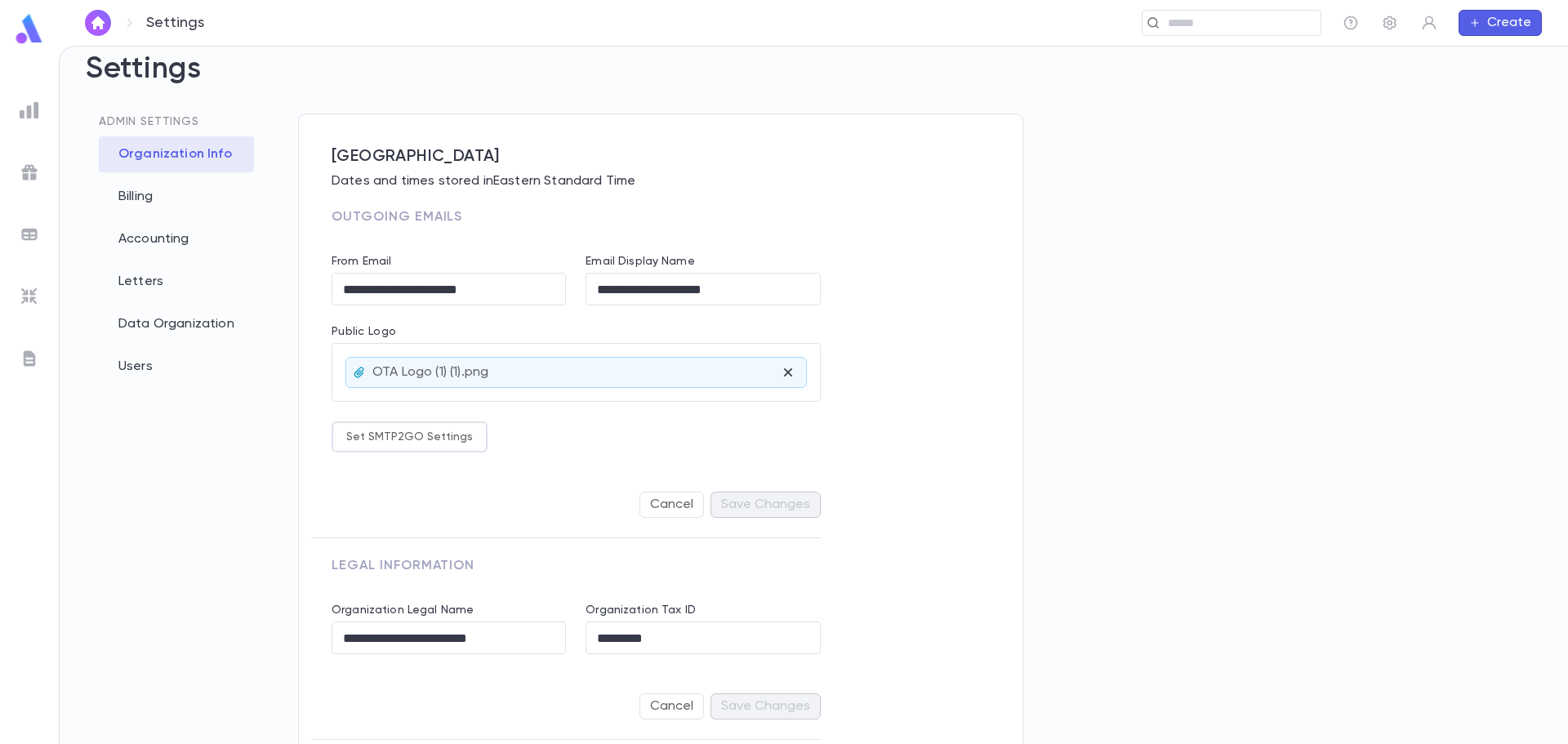
scroll to position [32, 0]
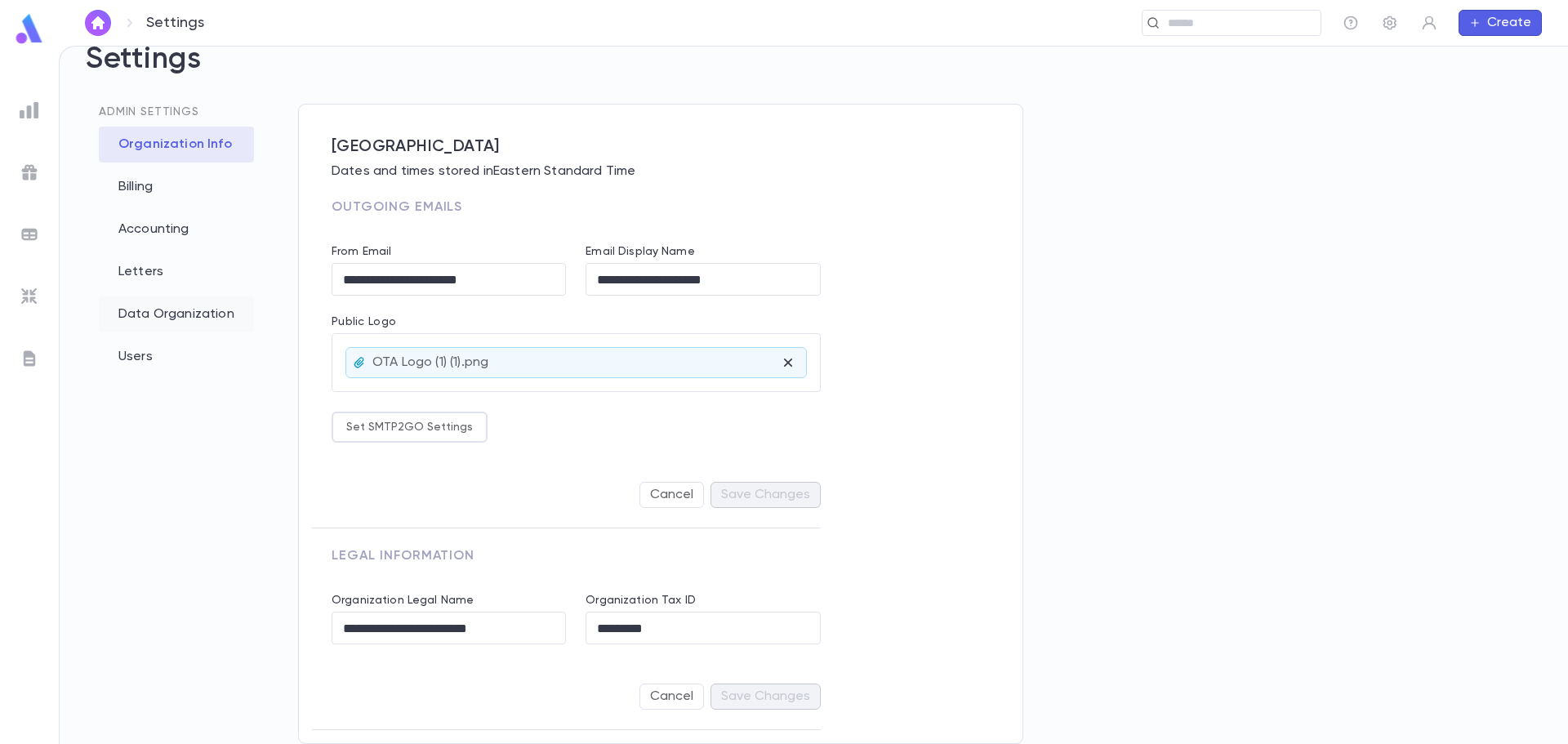
click at [138, 354] on div "Users" at bounding box center [176, 356] width 155 height 36
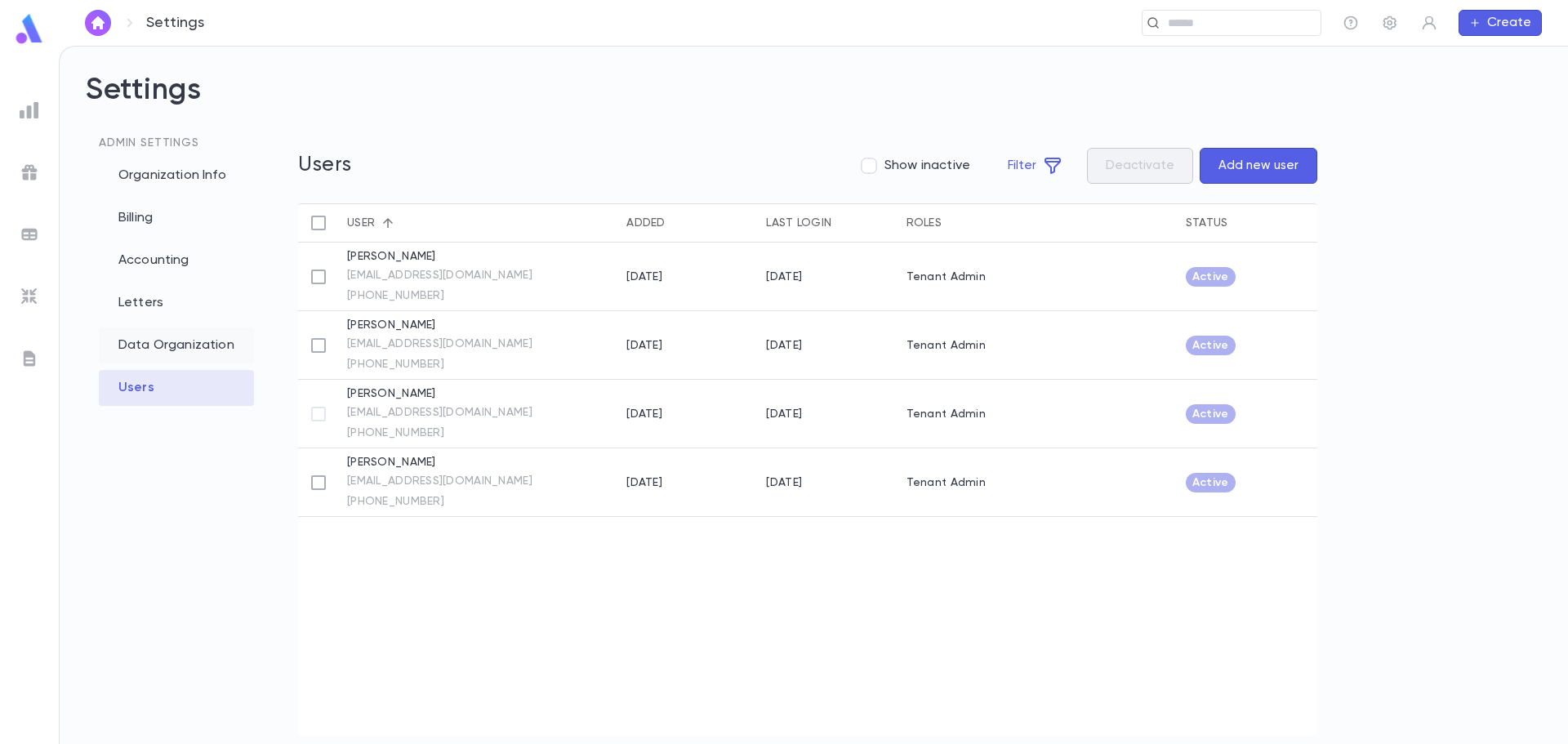
click at [177, 343] on div "Data Organization" at bounding box center [176, 345] width 155 height 36
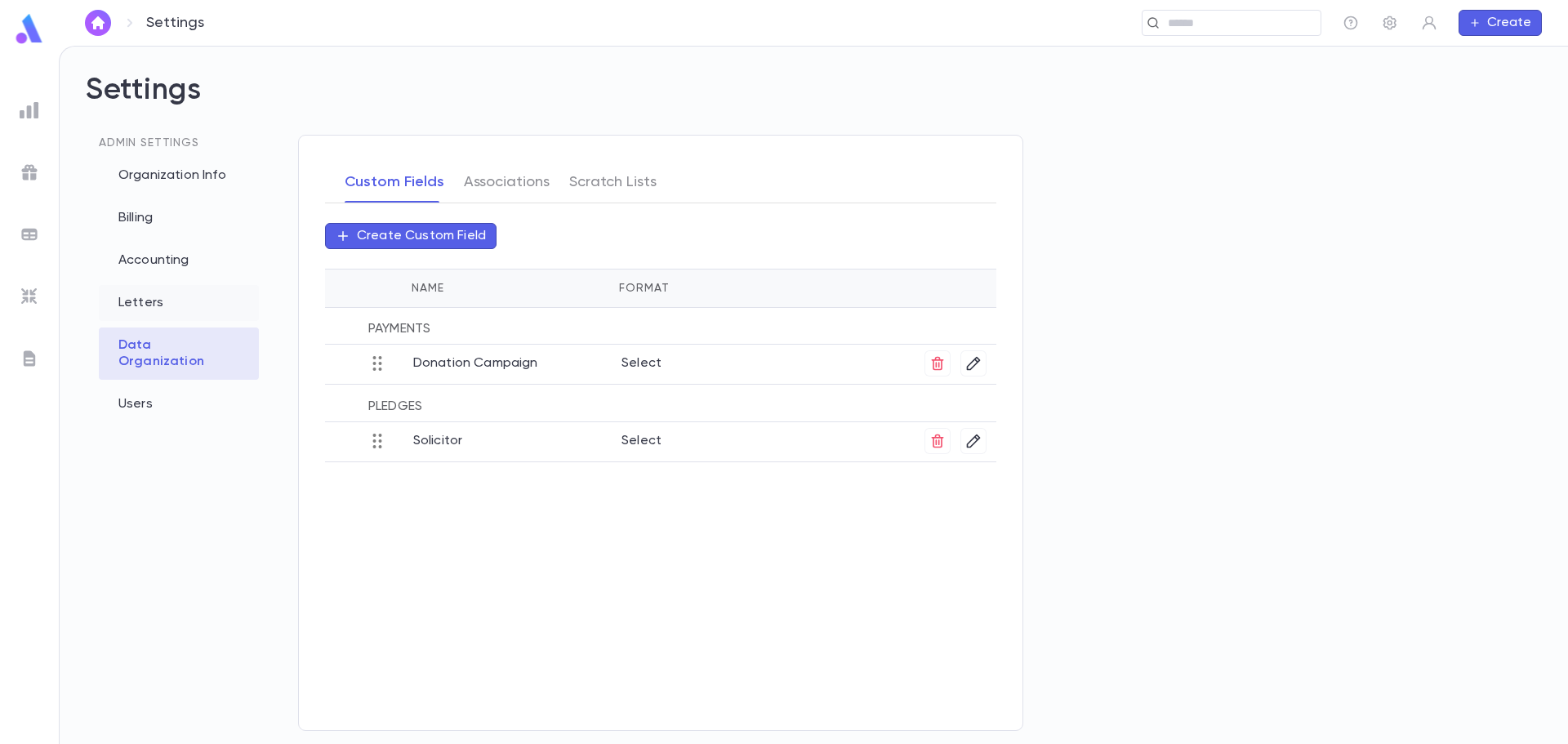
click at [173, 302] on div "Letters" at bounding box center [178, 302] width 160 height 36
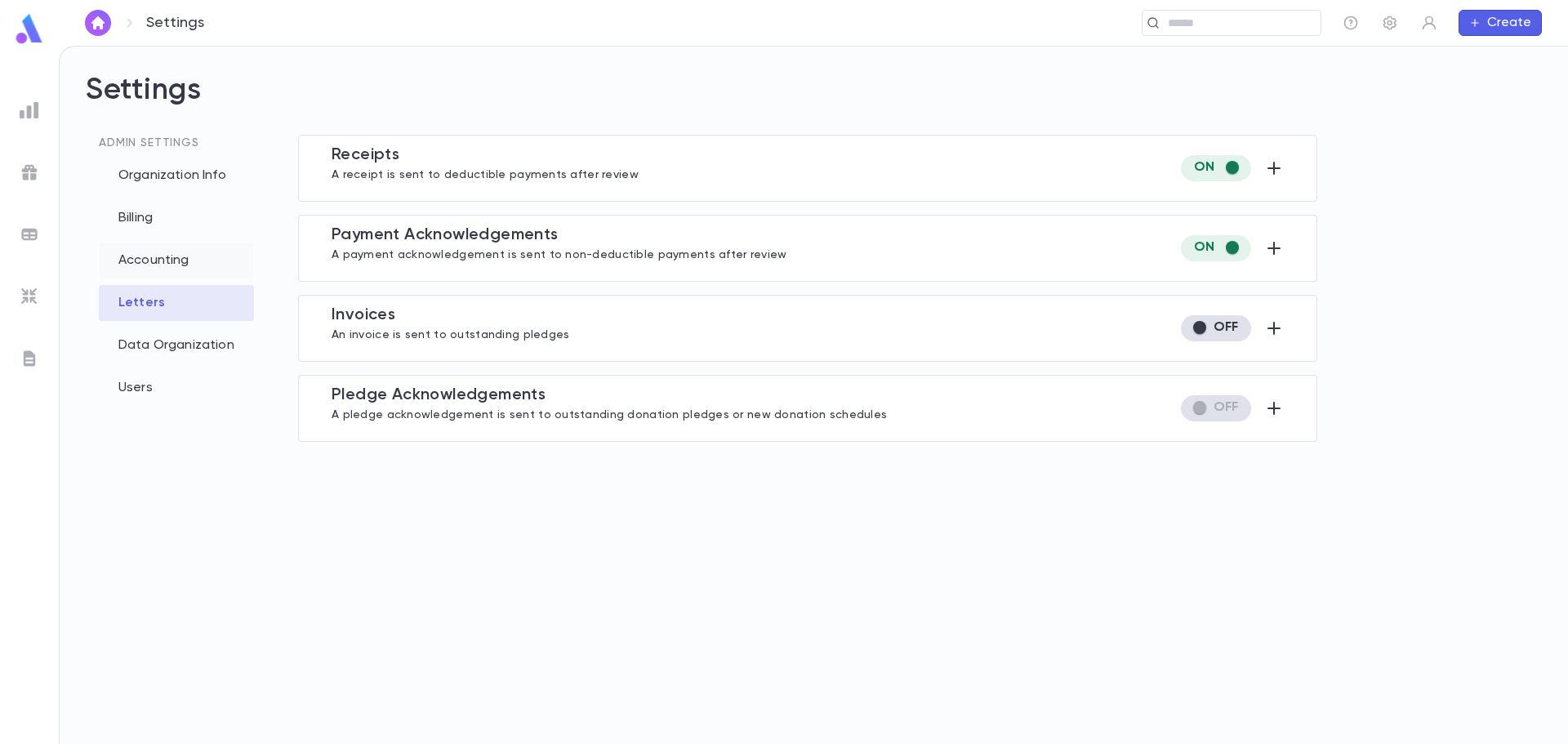
click at [181, 264] on div "Accounting" at bounding box center [176, 260] width 155 height 36
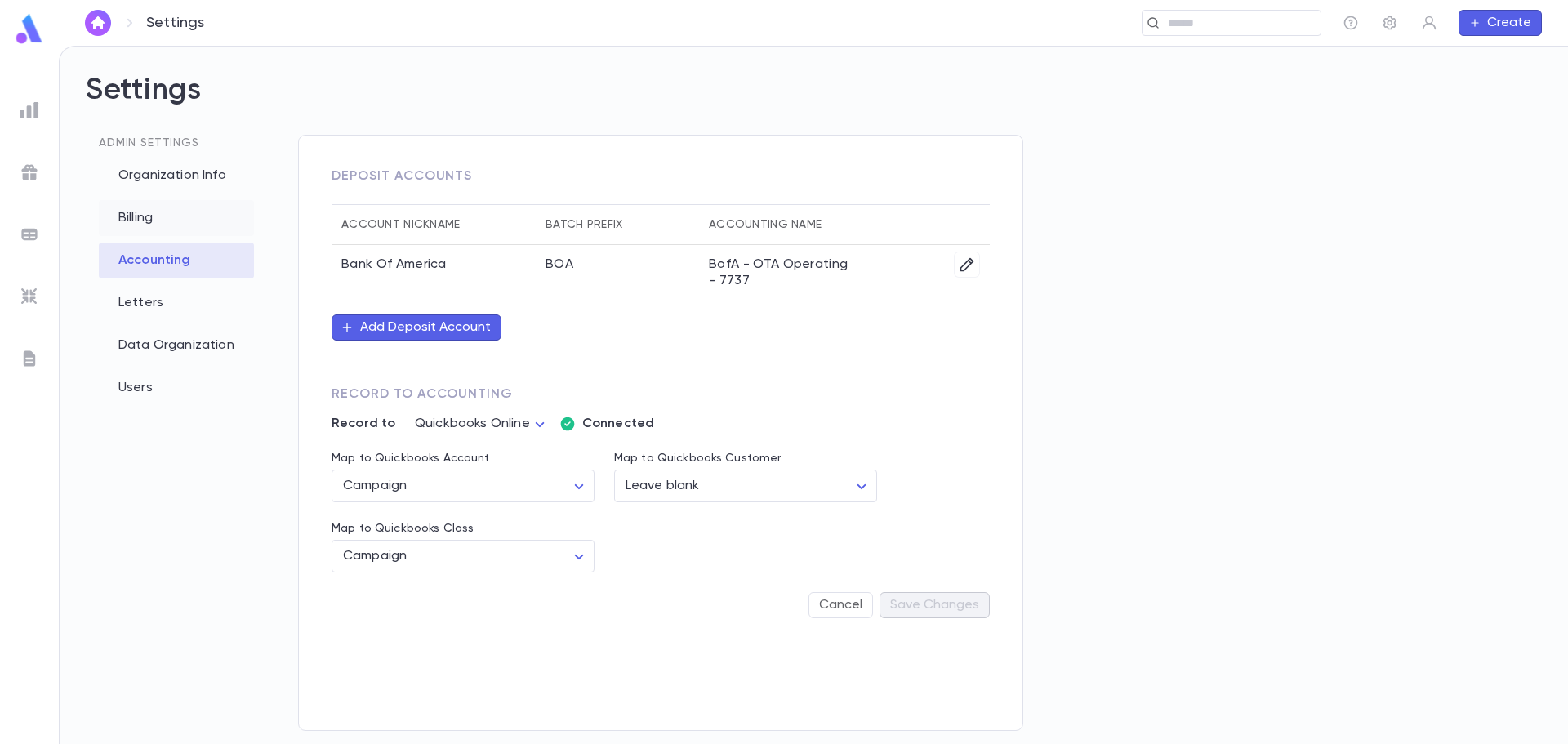
click at [134, 210] on div "Billing" at bounding box center [176, 217] width 155 height 36
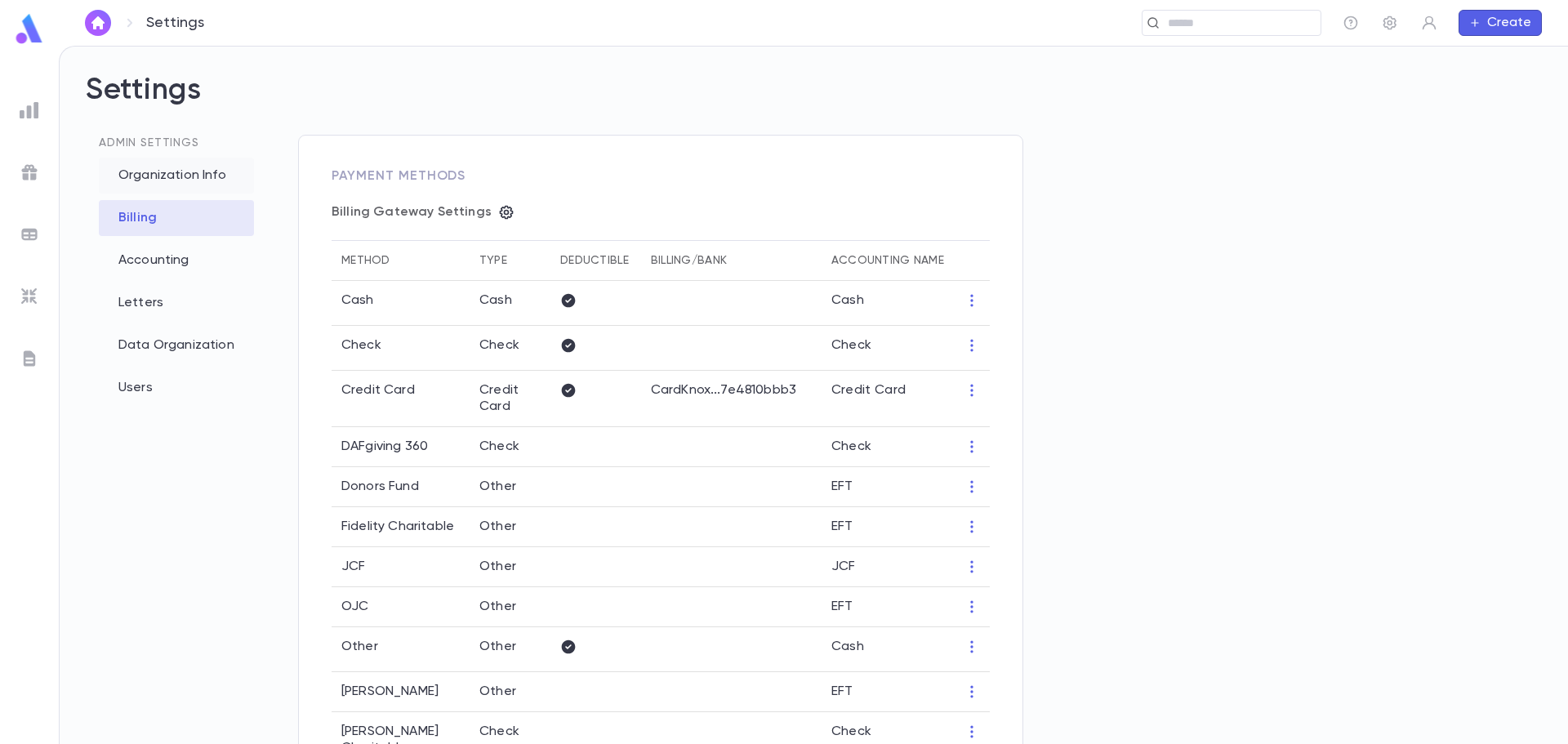
click at [149, 170] on div "Organization Info" at bounding box center [176, 175] width 155 height 36
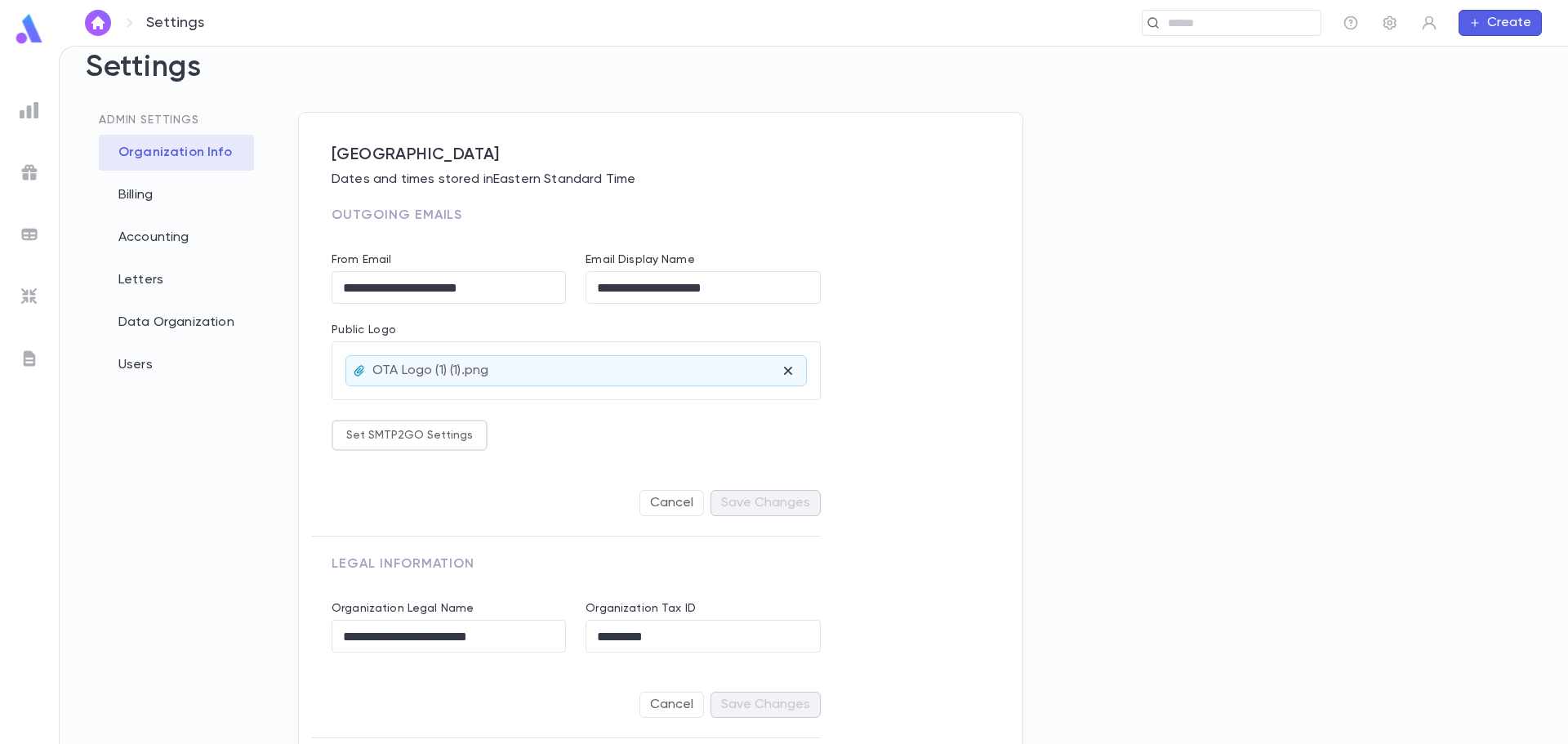
scroll to position [32, 0]
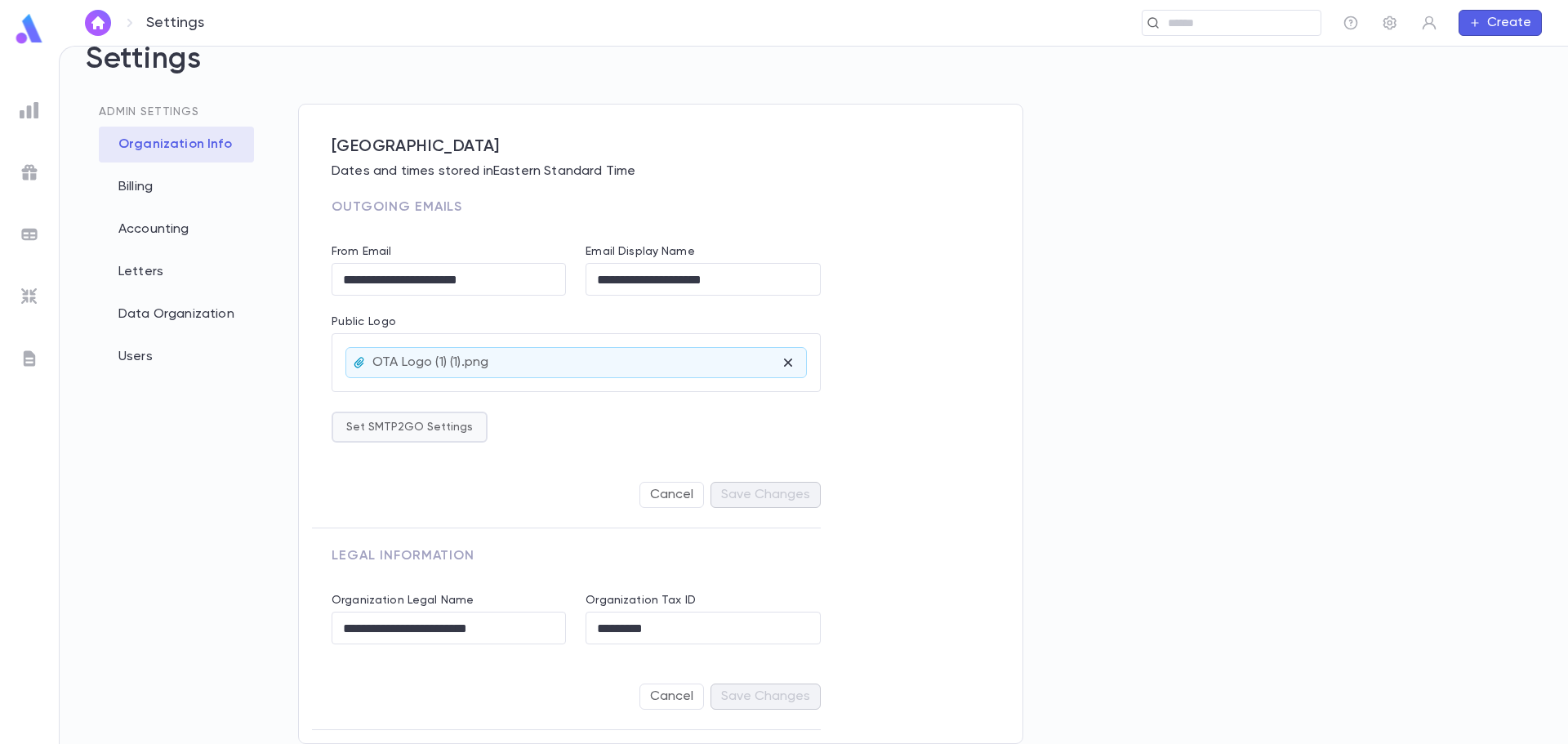
click at [346, 414] on button "Set SMTP2GO Settings" at bounding box center [409, 427] width 156 height 31
click at [906, 416] on div at bounding box center [784, 372] width 1568 height 744
click at [25, 115] on img at bounding box center [30, 110] width 20 height 20
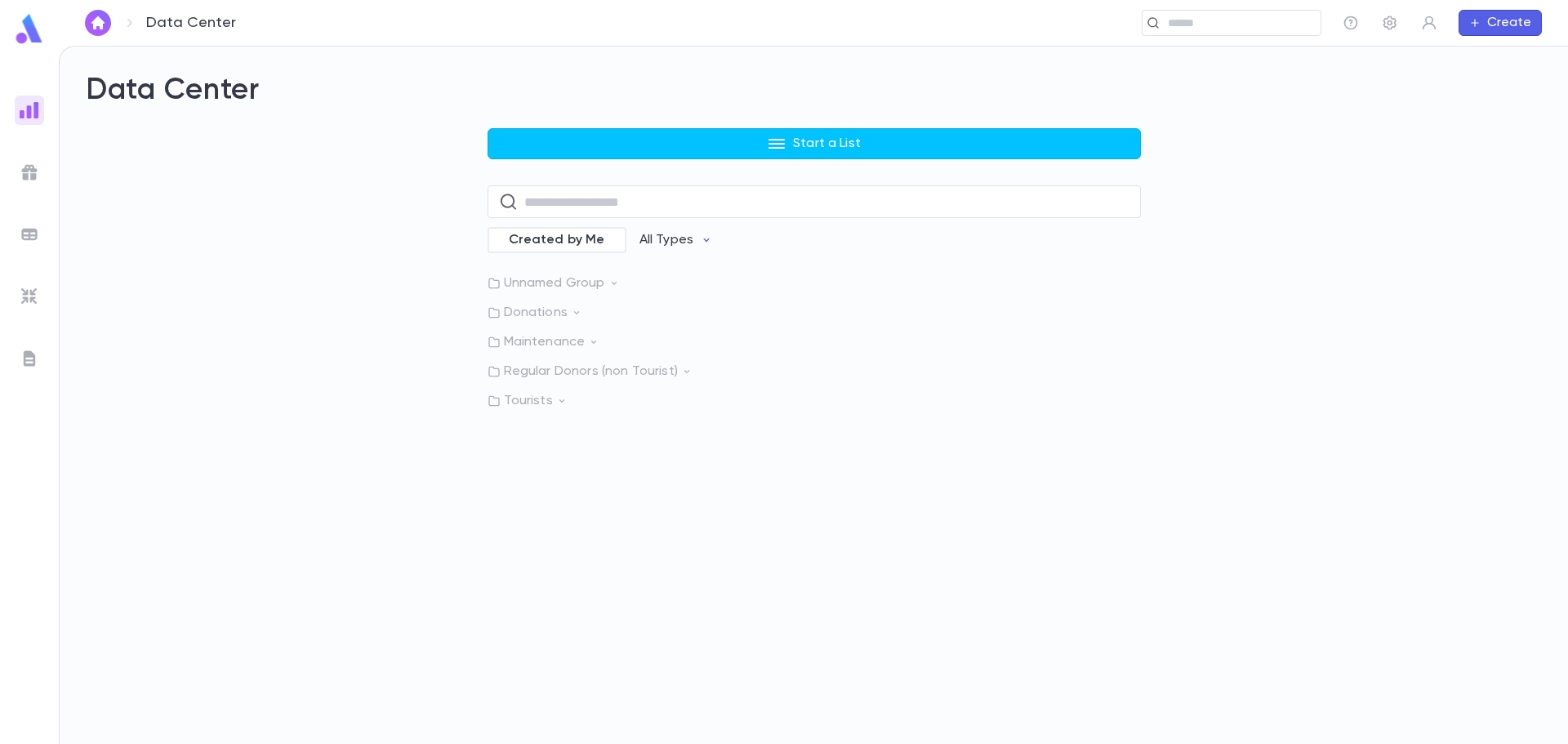
click at [38, 46] on link at bounding box center [29, 31] width 32 height 36
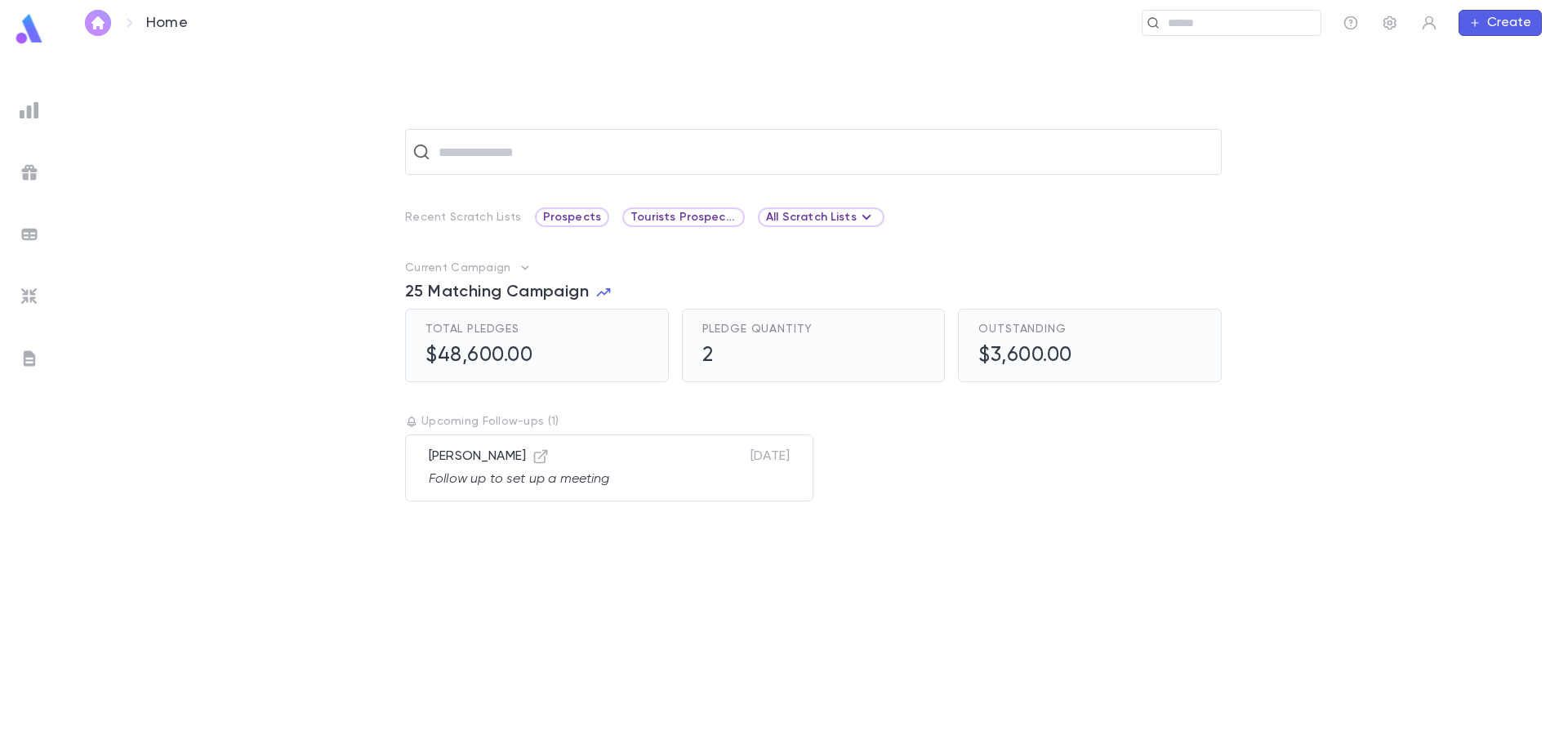
click at [96, 28] on img "button" at bounding box center [98, 23] width 20 height 13
click at [133, 22] on icon at bounding box center [130, 23] width 20 height 20
click at [127, 22] on icon at bounding box center [130, 23] width 20 height 20
click at [36, 365] on img at bounding box center [30, 359] width 20 height 20
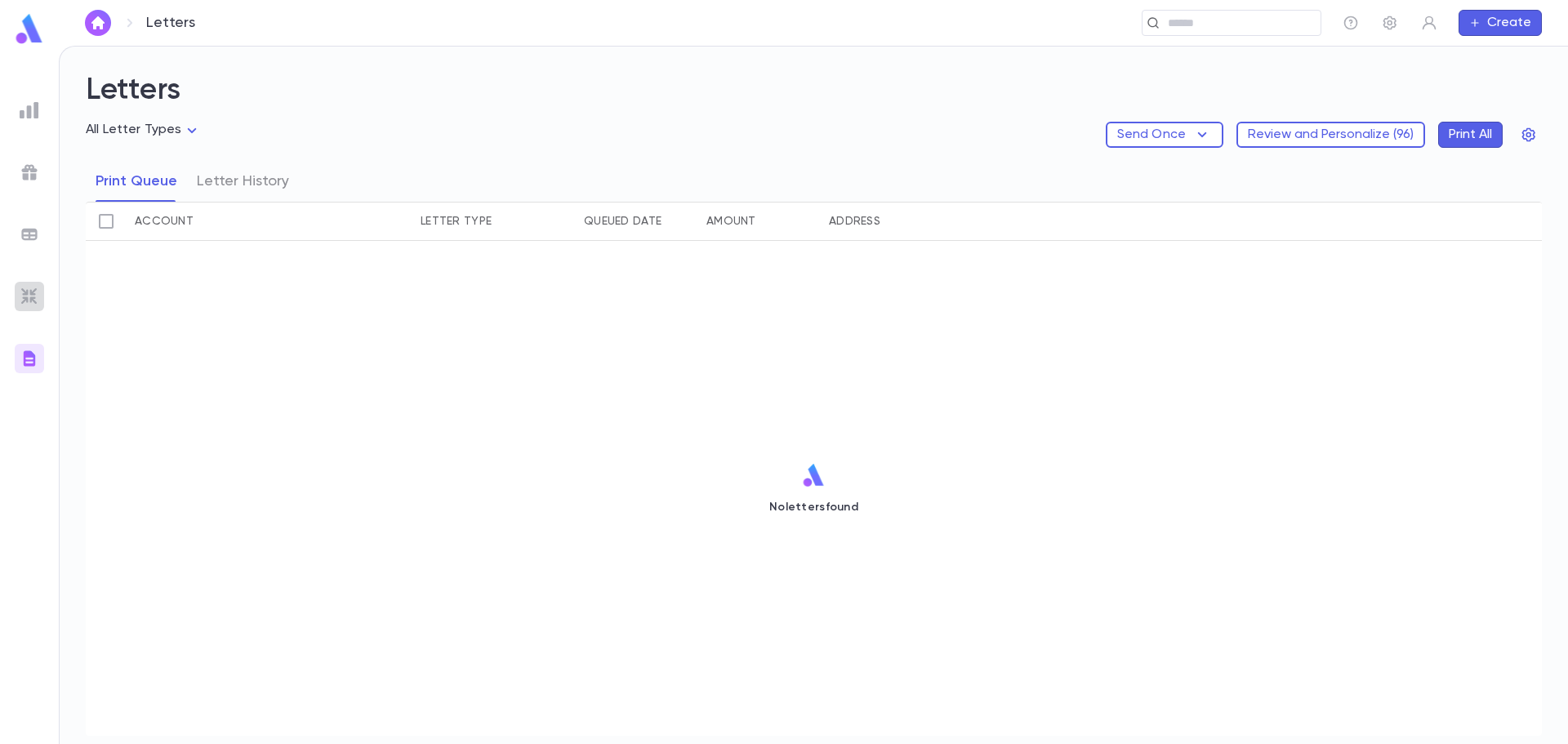
click at [38, 301] on img at bounding box center [30, 297] width 20 height 20
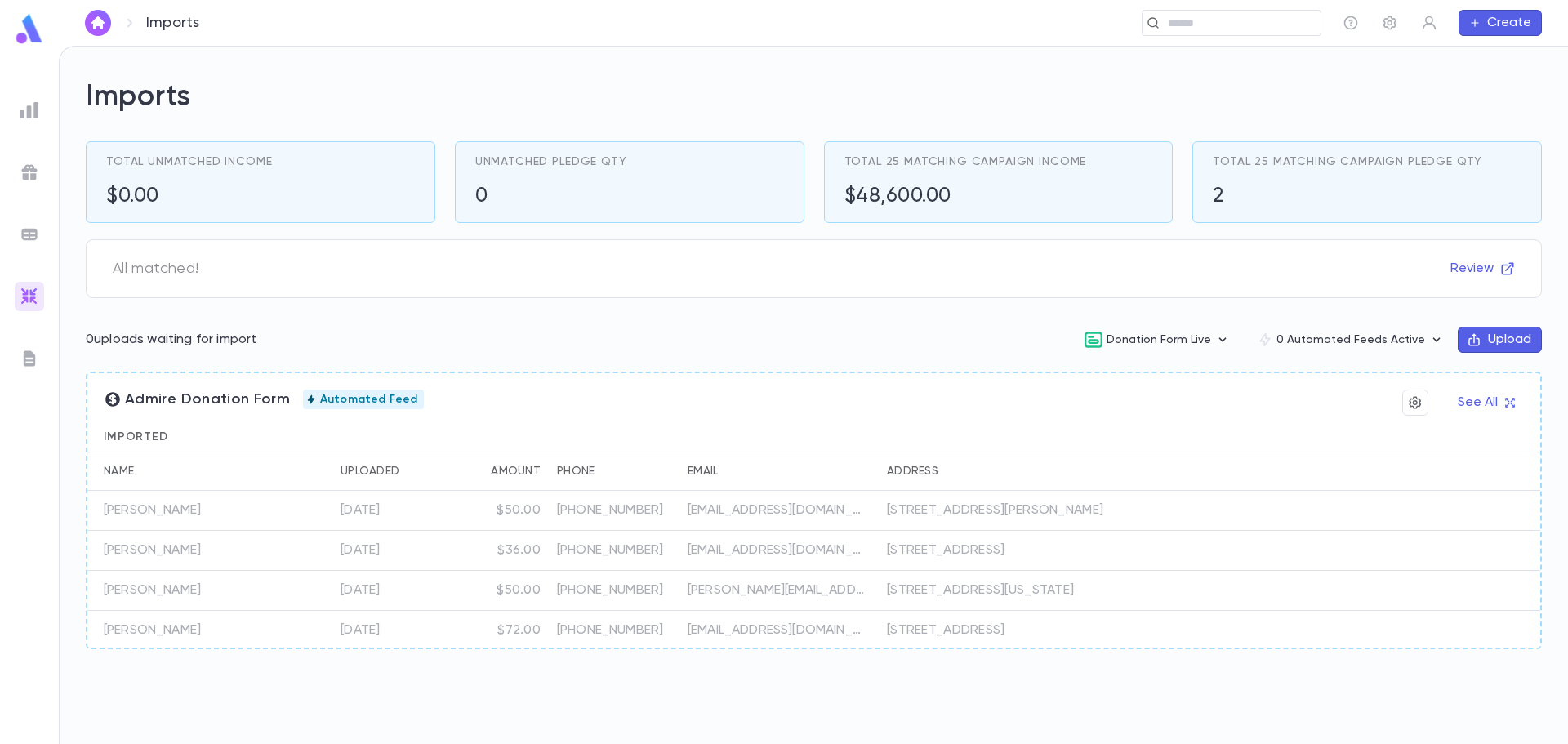
click at [44, 238] on ul at bounding box center [29, 416] width 59 height 655
click at [37, 234] on img at bounding box center [30, 234] width 20 height 20
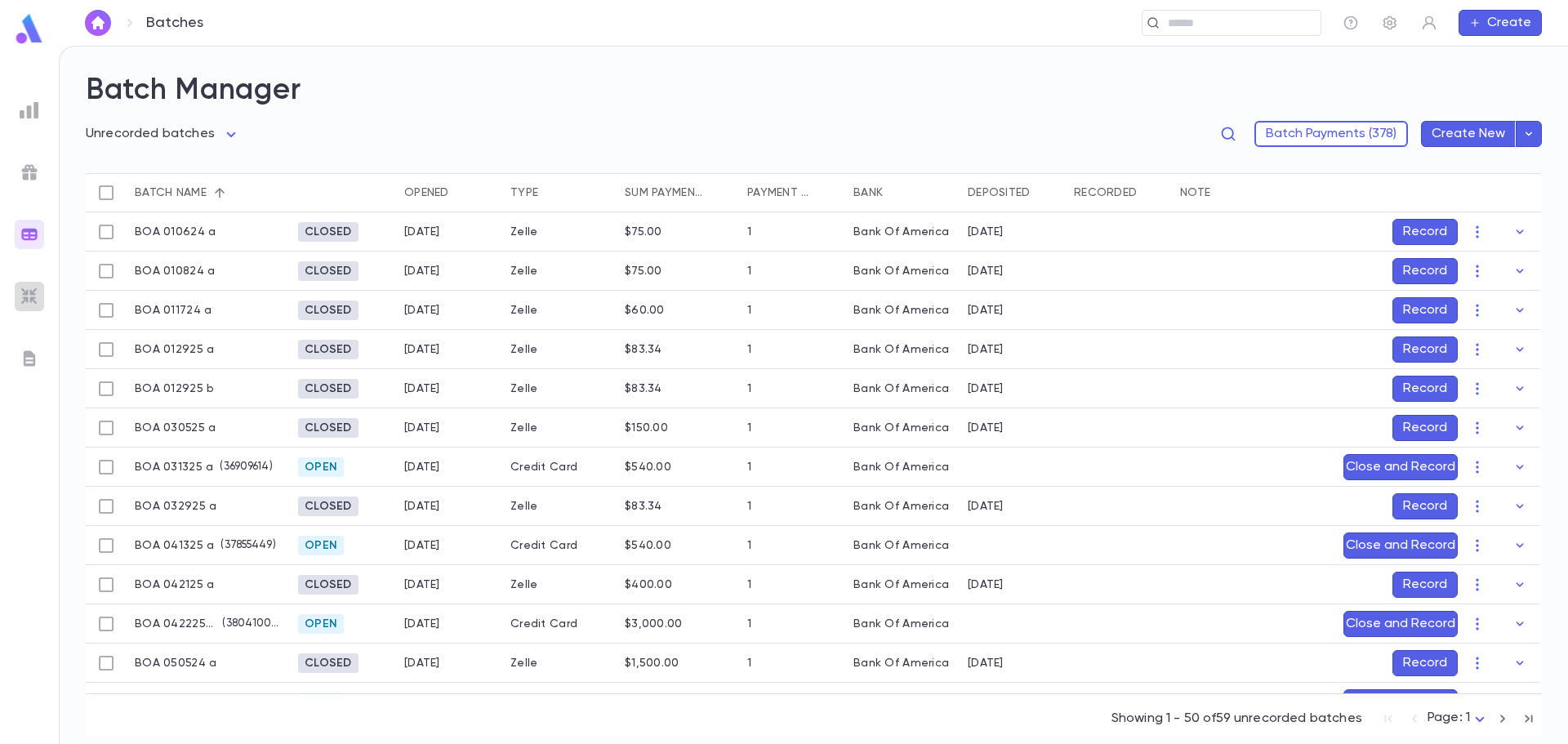
click at [18, 297] on div at bounding box center [29, 296] width 29 height 29
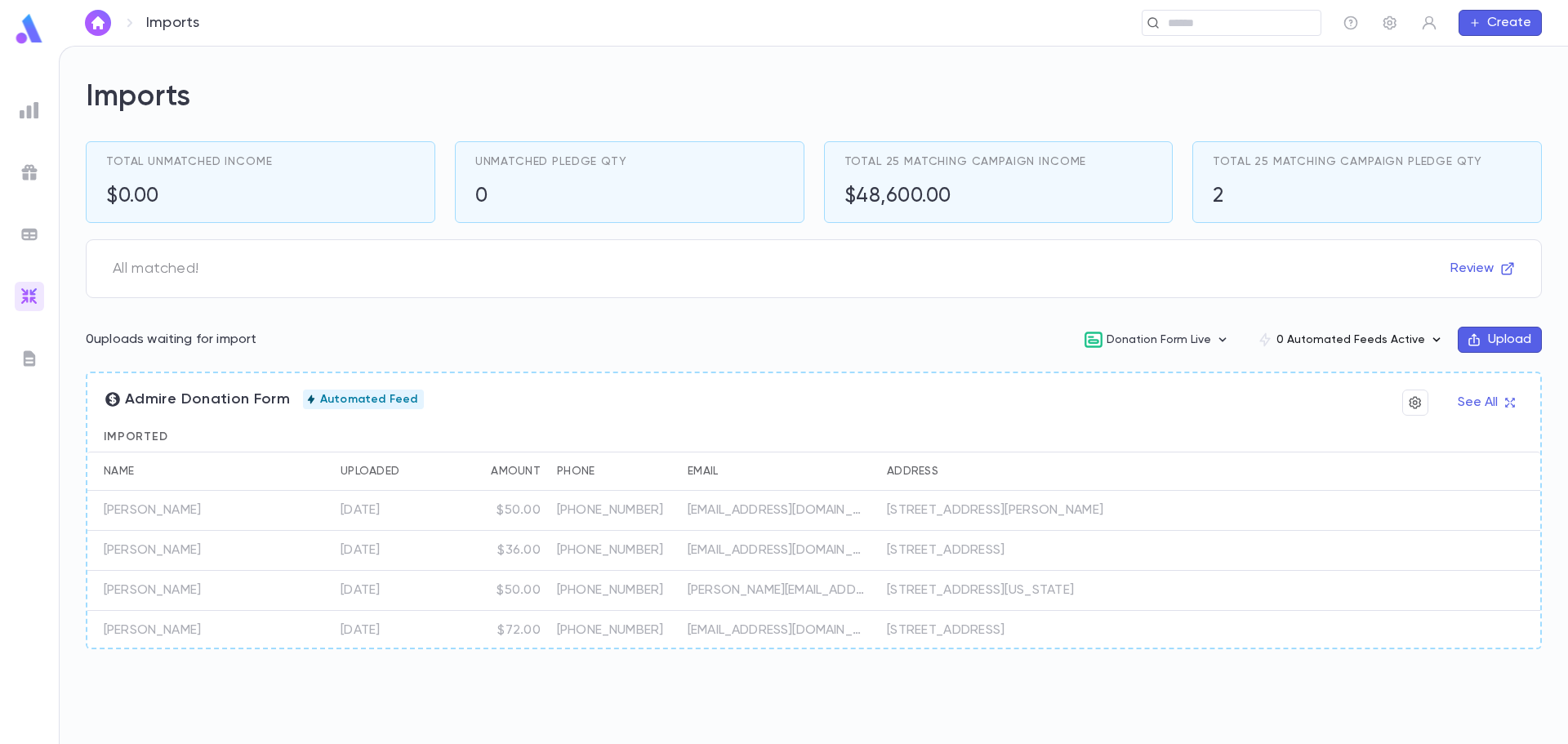
click at [1435, 343] on icon "button" at bounding box center [1437, 340] width 17 height 17
click at [1347, 380] on button "Create New" at bounding box center [1319, 385] width 121 height 27
click at [1295, 445] on li "Donations" at bounding box center [1322, 443] width 119 height 27
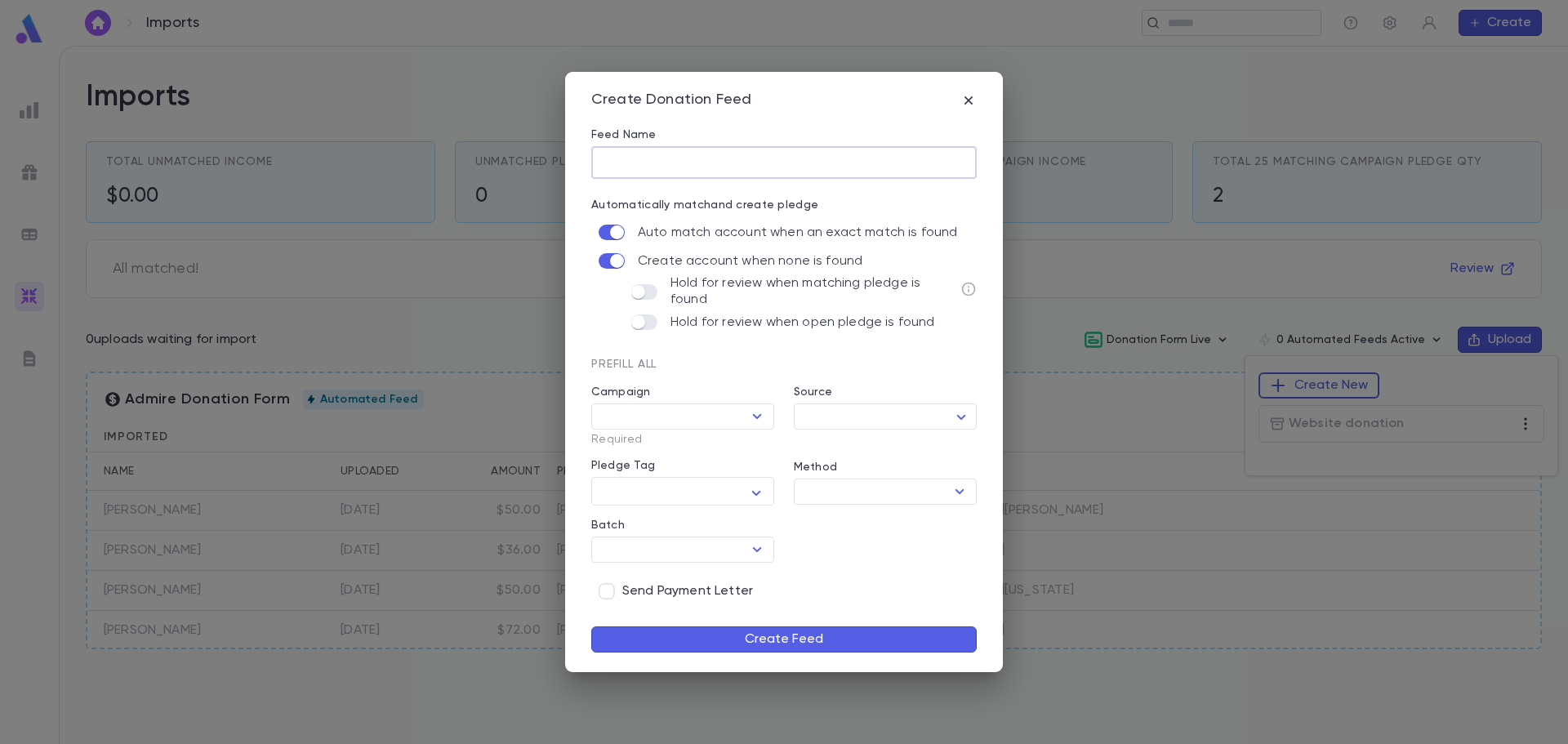
click at [685, 173] on input "Feed Name" at bounding box center [784, 162] width 385 height 31
type input "*******"
click at [764, 414] on icon "Open" at bounding box center [757, 417] width 20 height 20
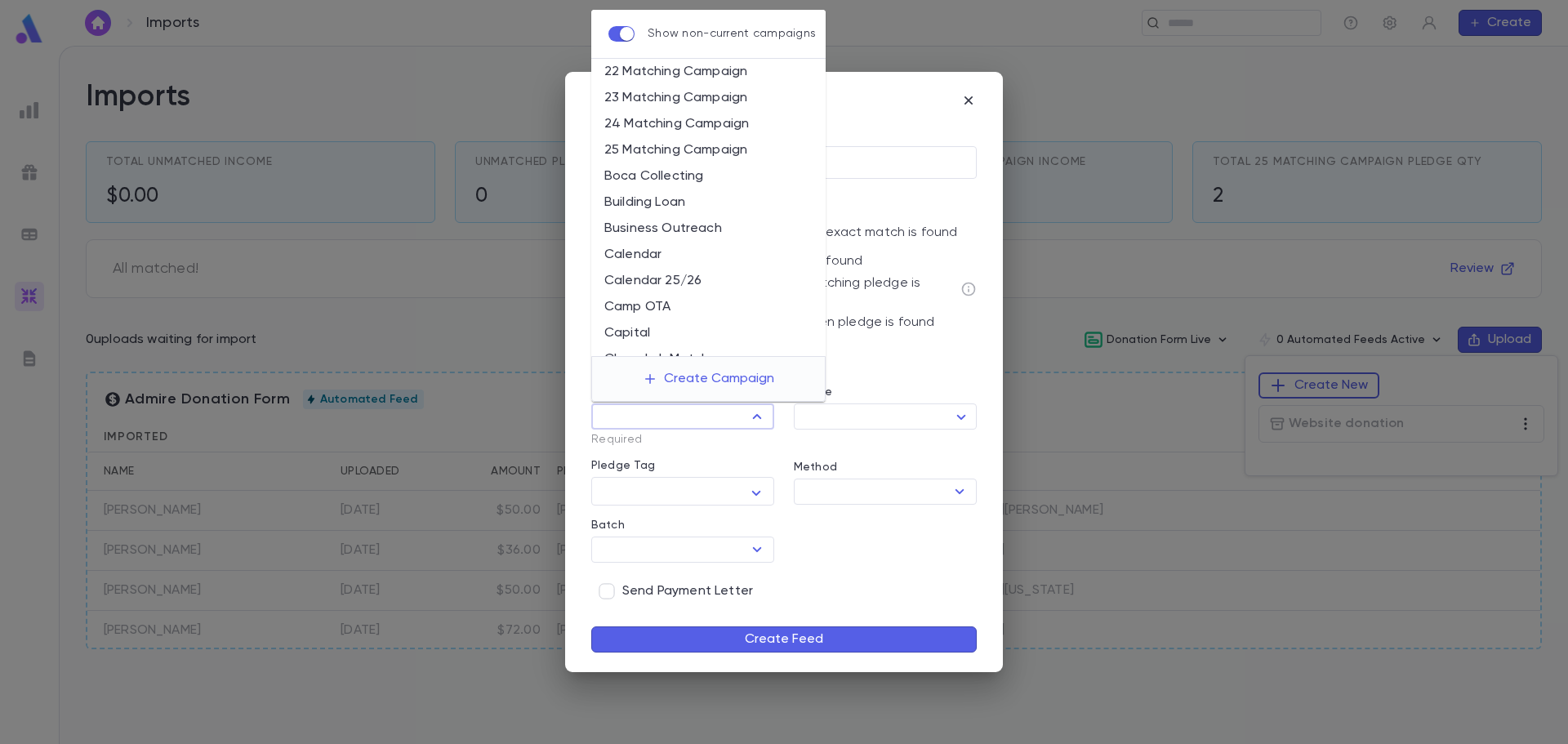
click at [704, 128] on li "24 Matching Campaign" at bounding box center [709, 124] width 235 height 27
type input "**********"
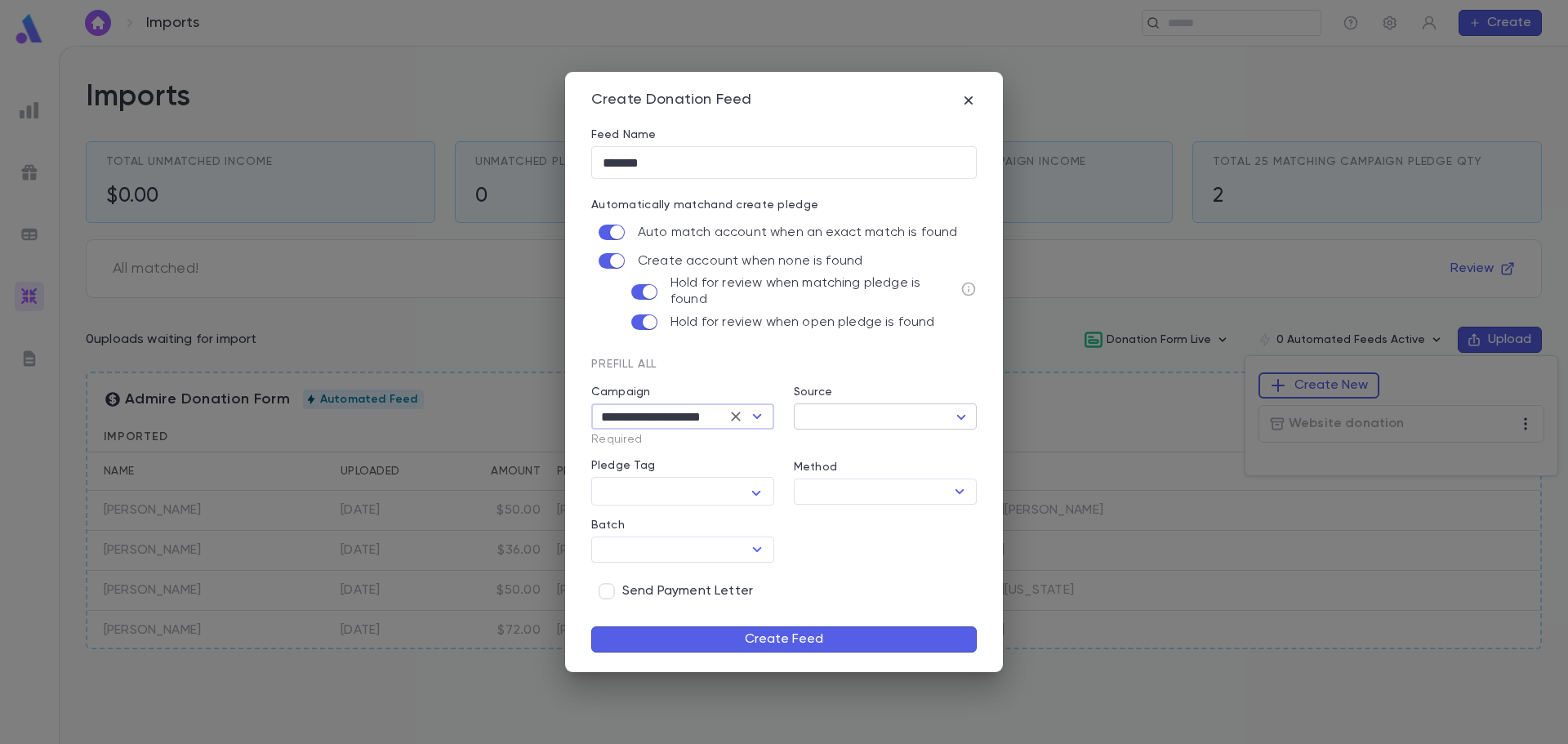
click at [879, 410] on body "Imports ​ Create Imports Total Unmatched Income $0.00 Unmatched Pledge Qty 0 To…" at bounding box center [784, 394] width 1568 height 698
click at [848, 477] on button "Create Source" at bounding box center [888, 472] width 181 height 27
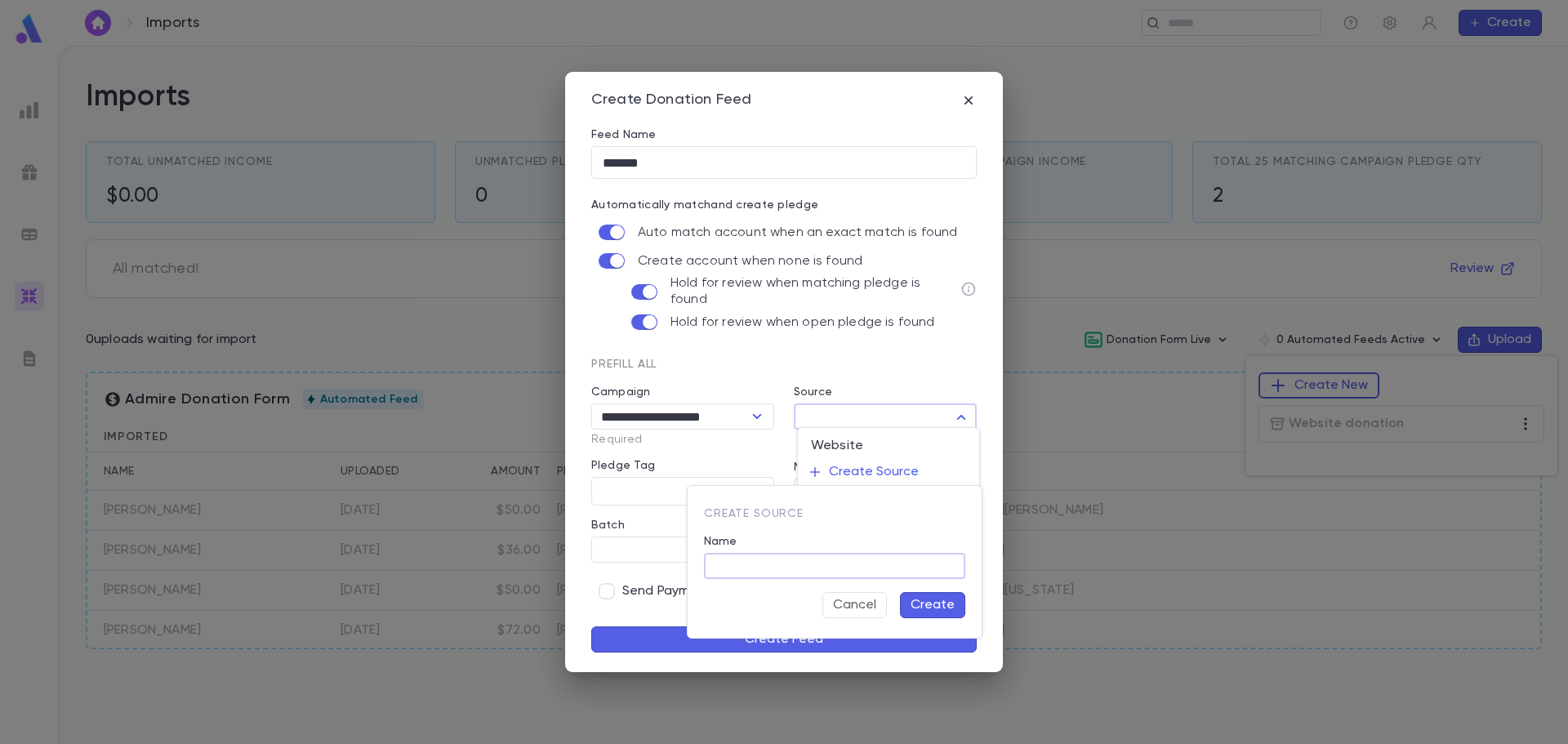
click at [804, 565] on input "Name" at bounding box center [835, 566] width 261 height 26
type input "*******"
click at [937, 612] on button "Create" at bounding box center [932, 606] width 65 height 27
type input "***"
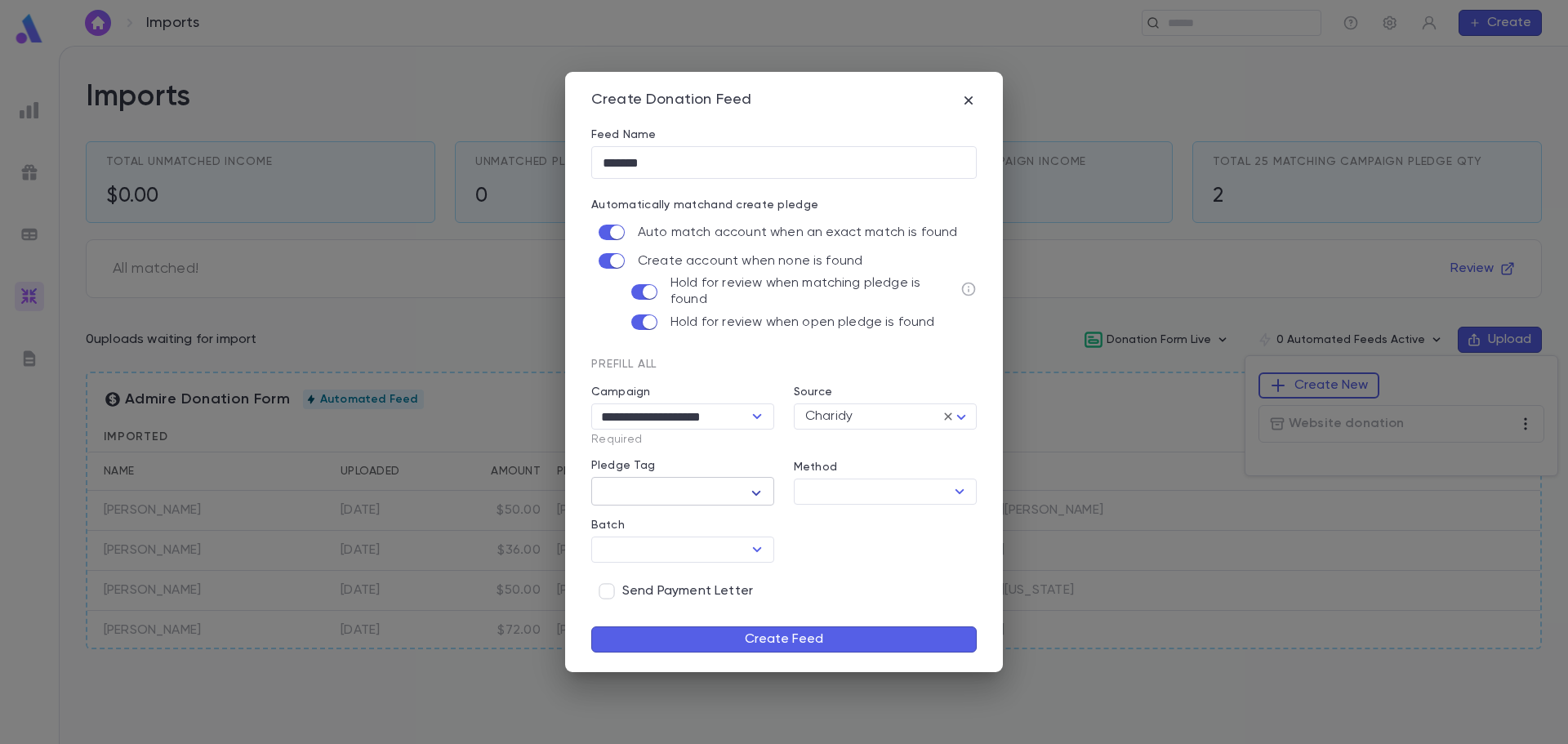
click at [755, 498] on icon "button" at bounding box center [757, 493] width 20 height 20
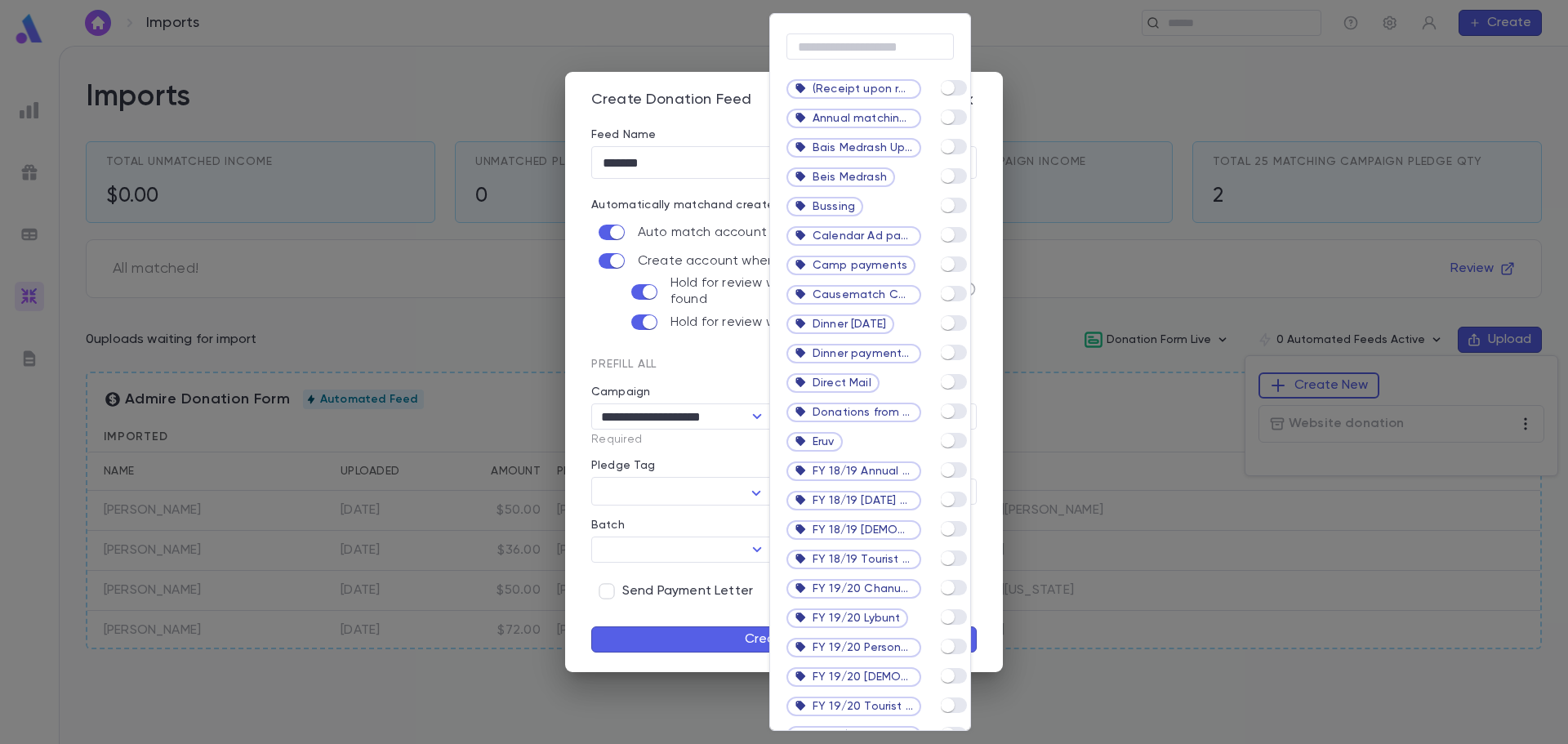
click at [738, 459] on div at bounding box center [784, 372] width 1568 height 744
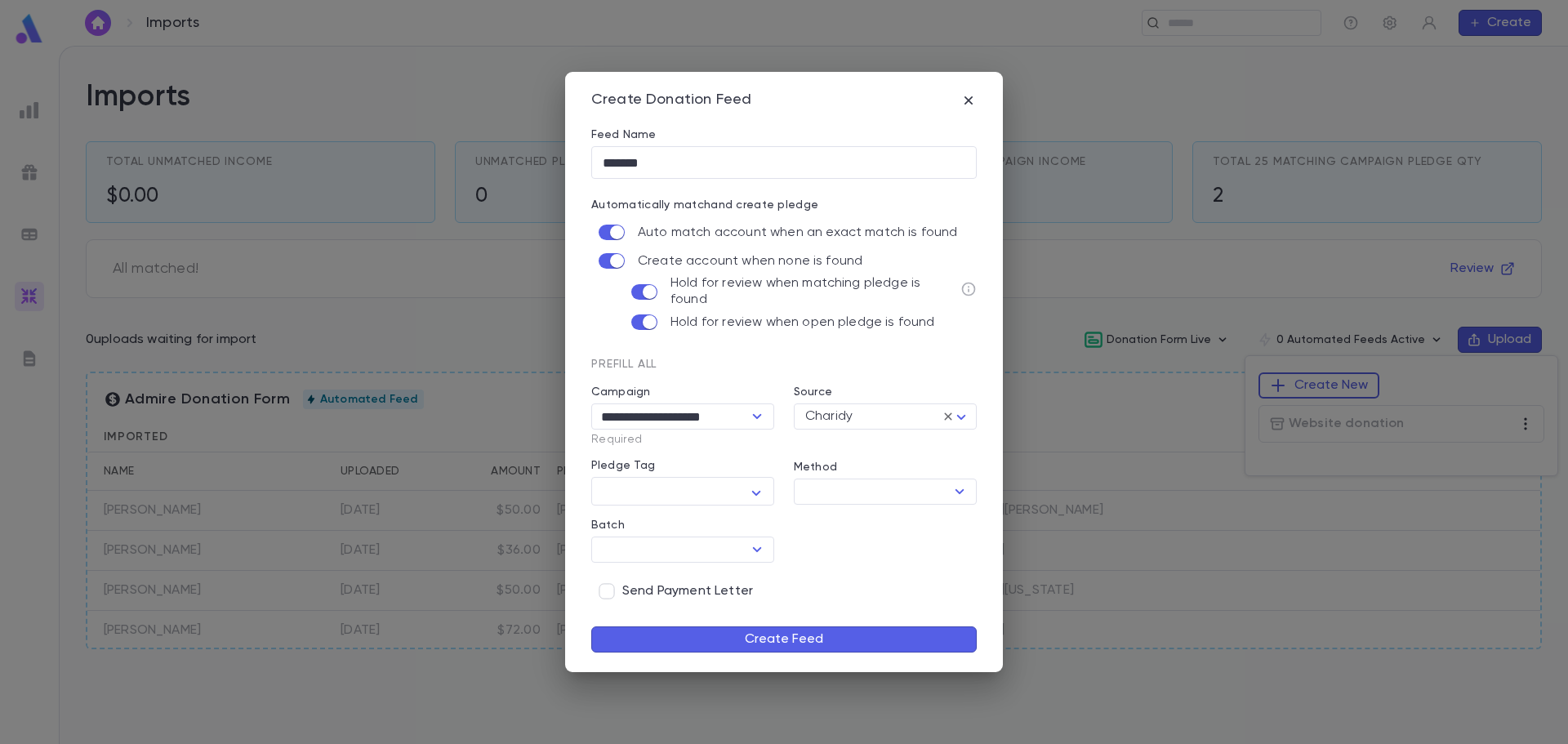
click at [838, 476] on div "Method" at bounding box center [885, 470] width 183 height 18
click at [840, 486] on input "Method" at bounding box center [872, 492] width 146 height 23
click at [922, 533] on div "**********" at bounding box center [774, 475] width 405 height 263
click at [830, 638] on button "Create Feed" at bounding box center [784, 640] width 385 height 27
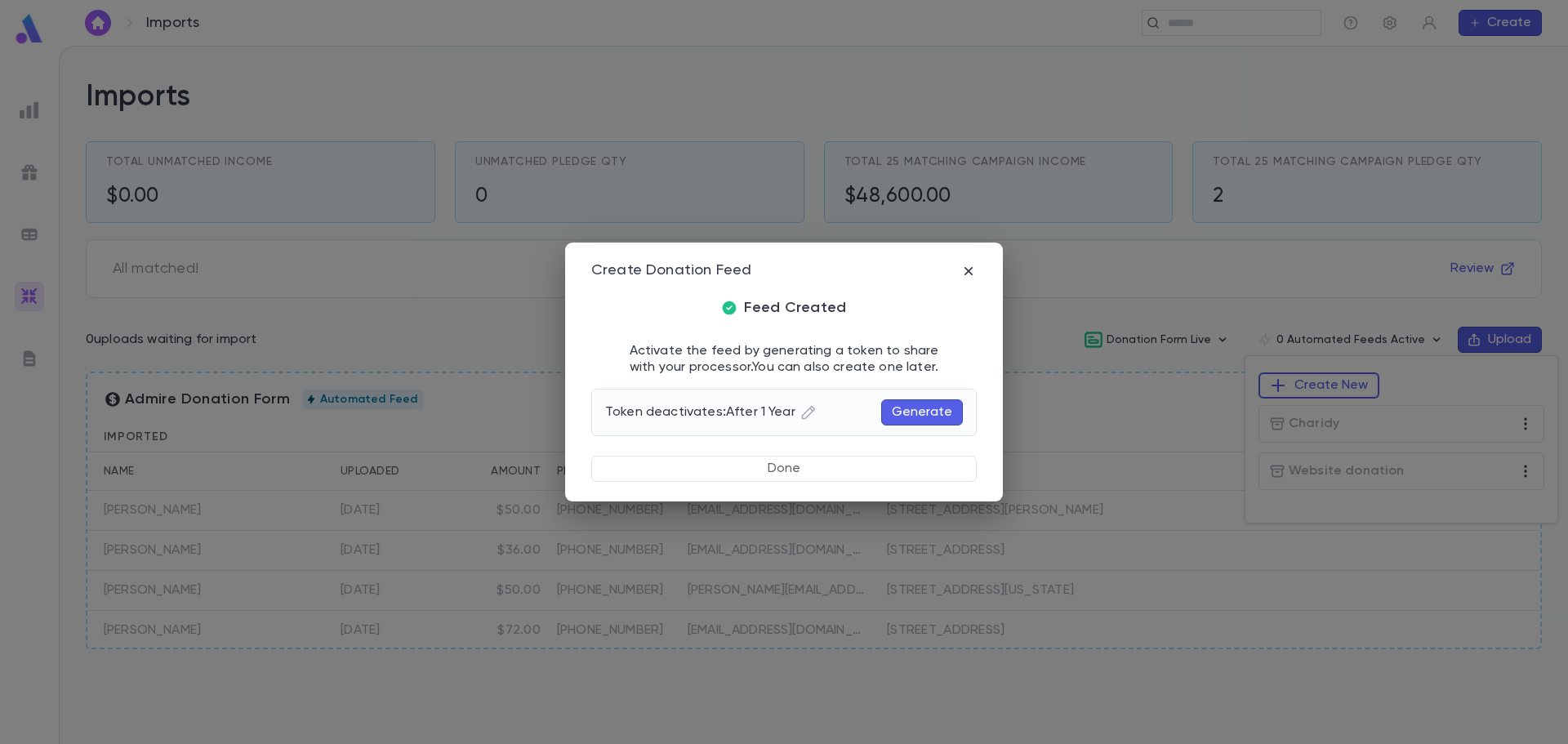
click at [902, 410] on button "Generate" at bounding box center [922, 413] width 82 height 27
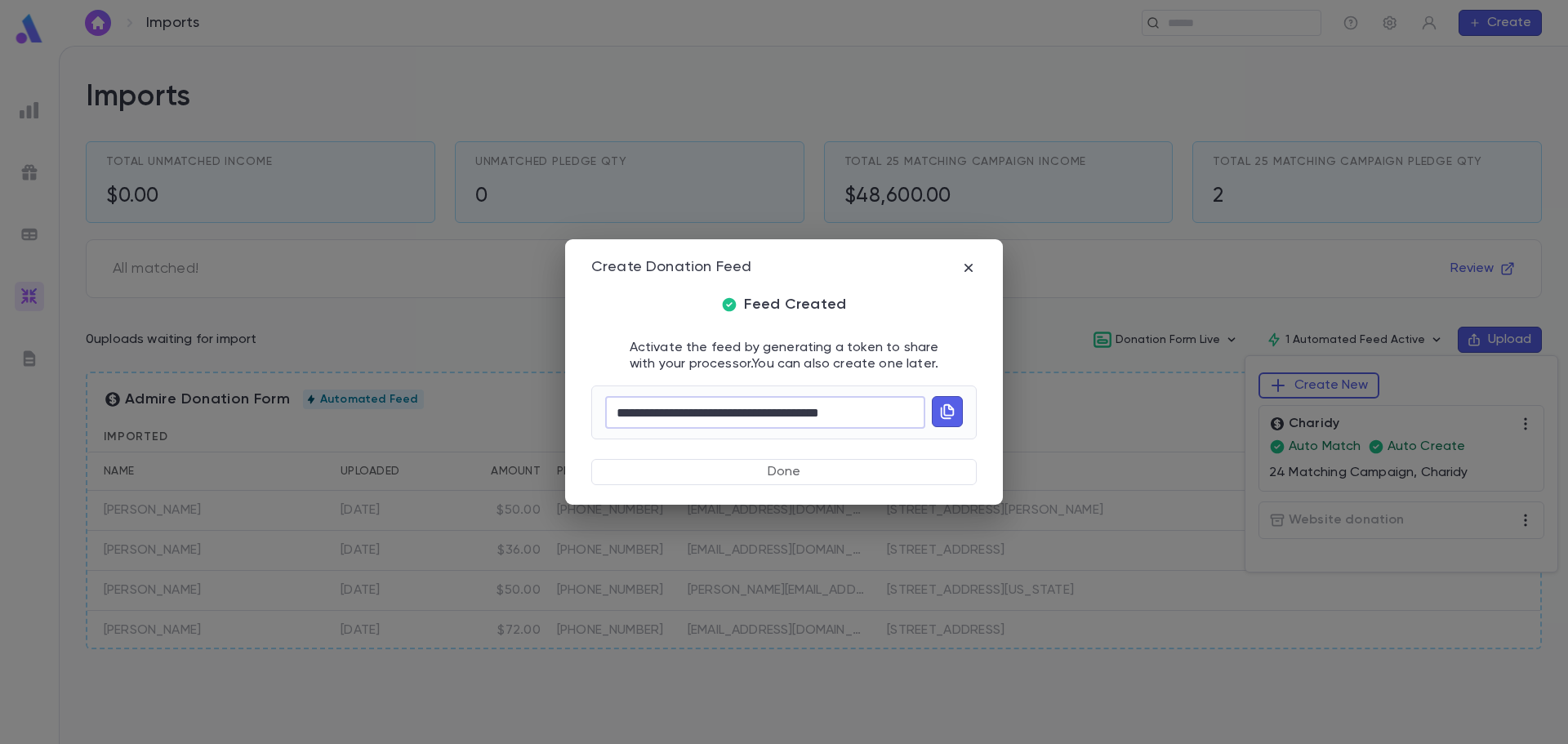
click at [888, 412] on input "**********" at bounding box center [765, 413] width 320 height 31
click at [956, 408] on icon "button" at bounding box center [947, 412] width 18 height 20
click at [832, 474] on button "Done" at bounding box center [784, 472] width 385 height 27
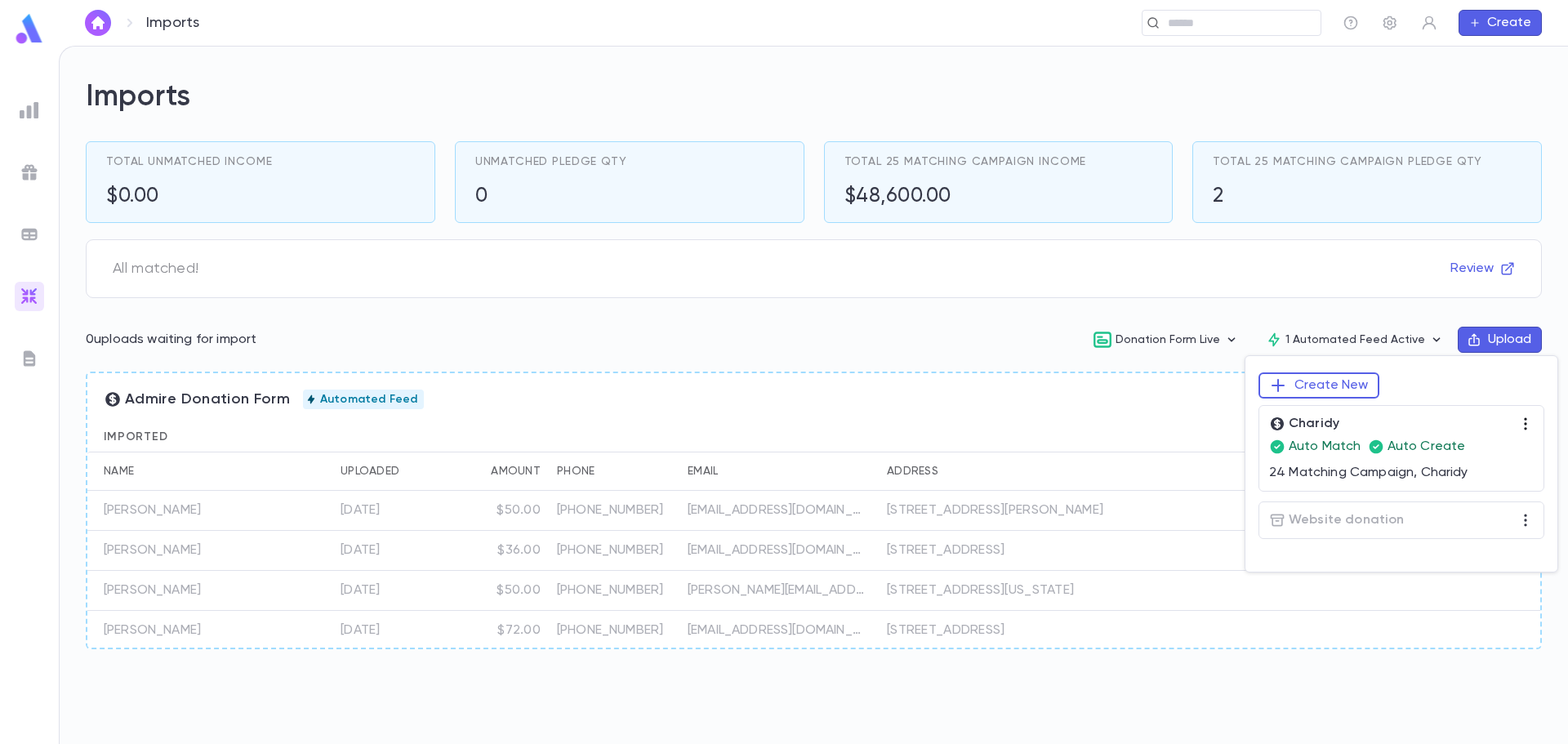
click at [1527, 420] on icon "button" at bounding box center [1525, 424] width 2 height 12
click at [1489, 454] on li "Edit" at bounding box center [1493, 451] width 143 height 27
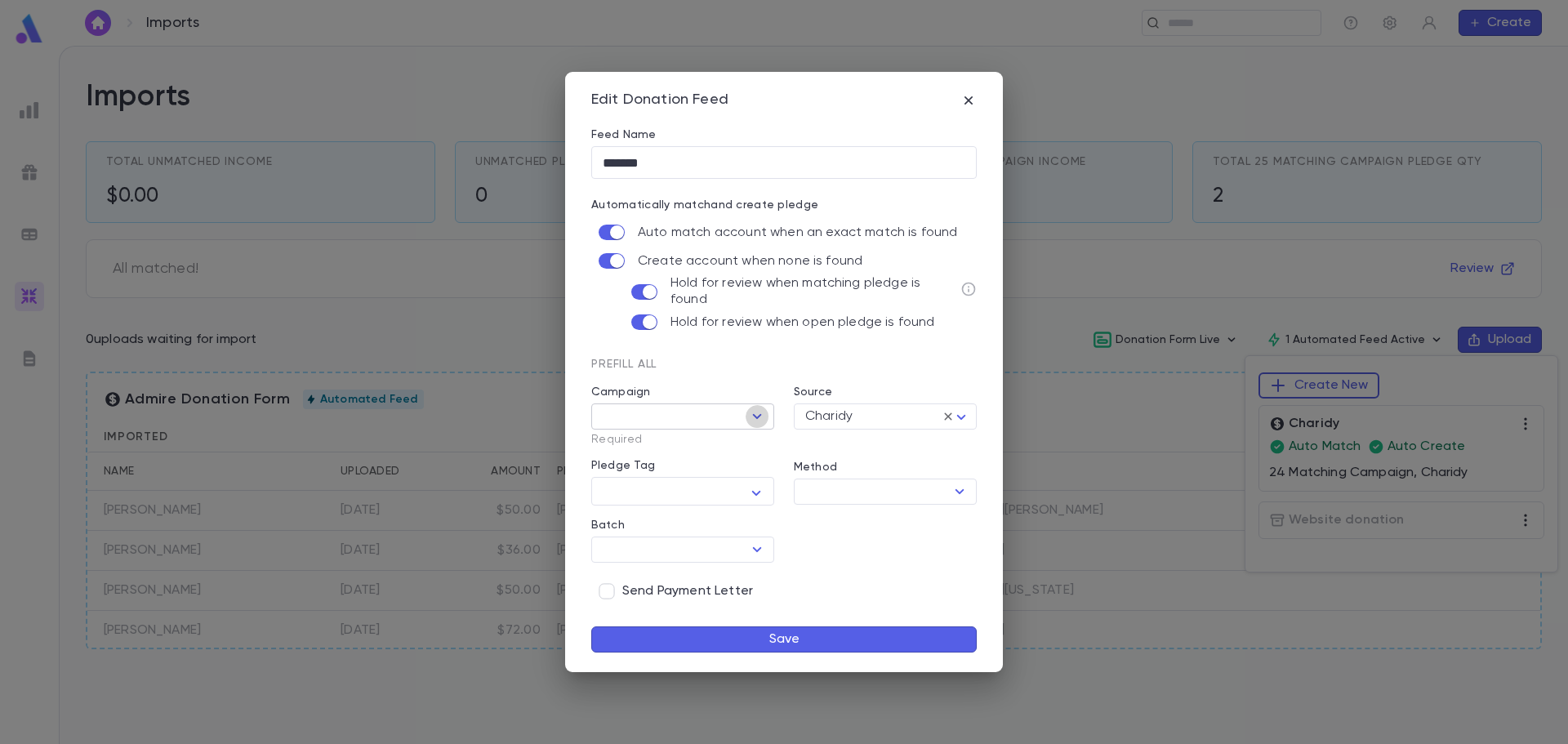
click at [753, 408] on icon "Open" at bounding box center [757, 417] width 20 height 20
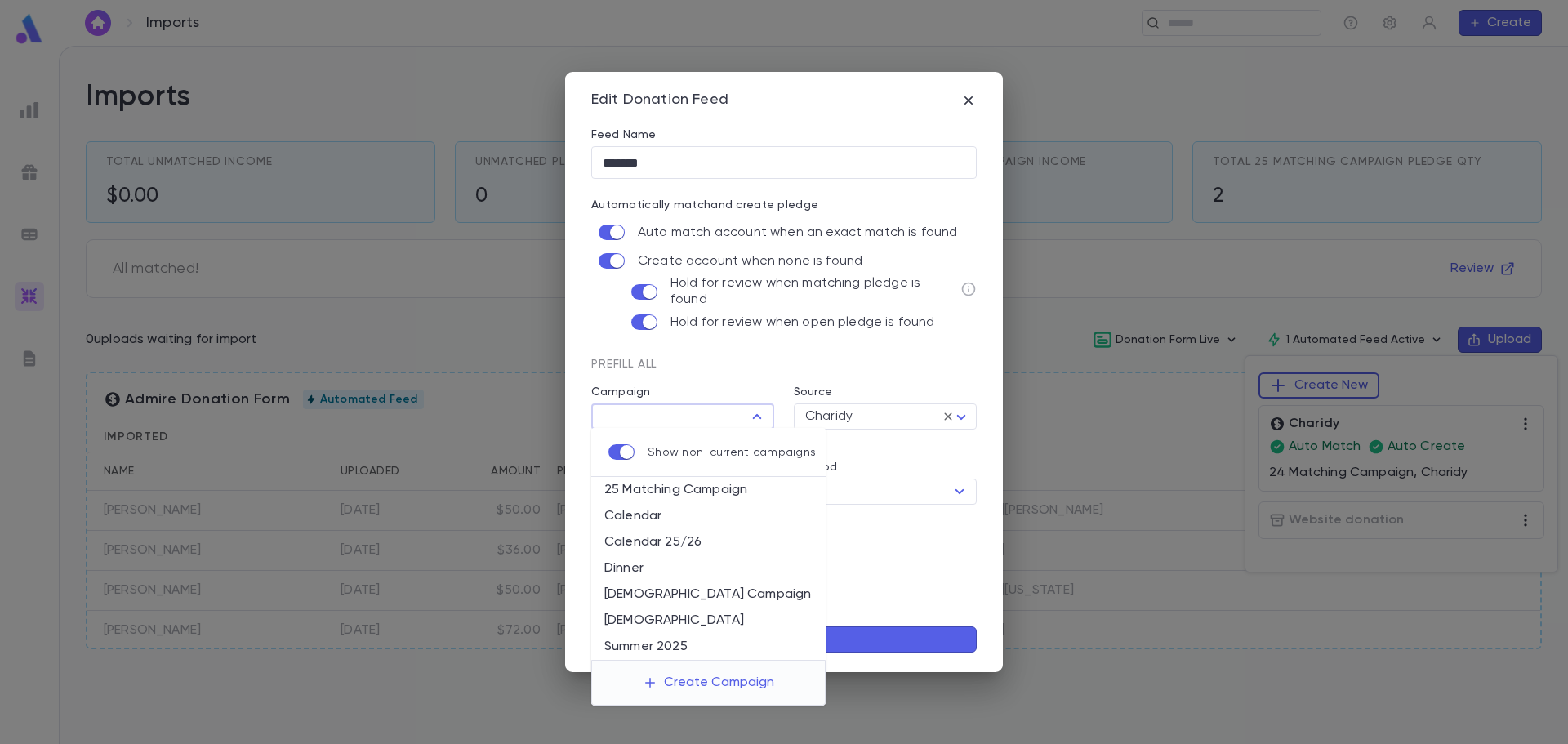
type input "**********"
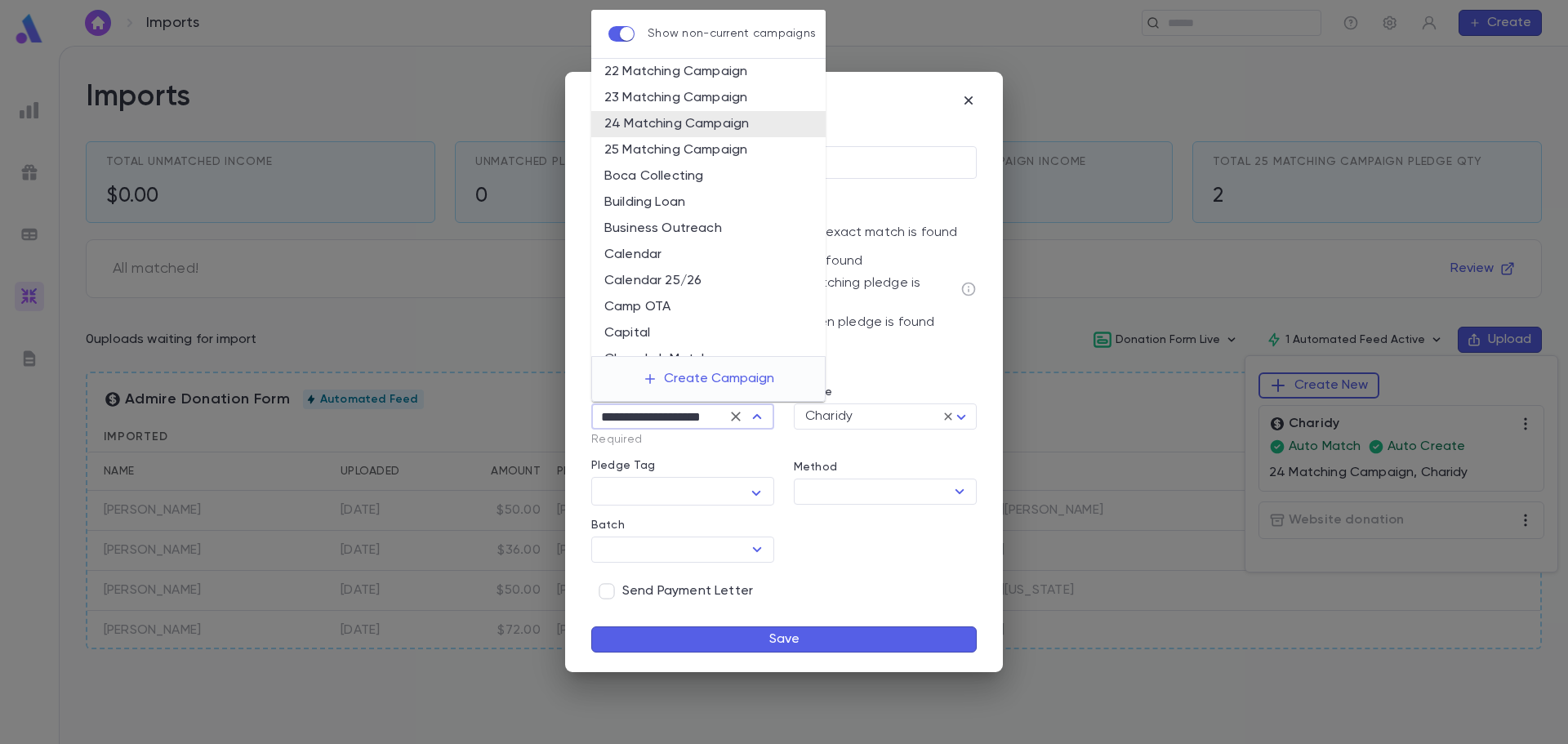
click at [663, 128] on li "24 Matching Campaign" at bounding box center [709, 124] width 235 height 27
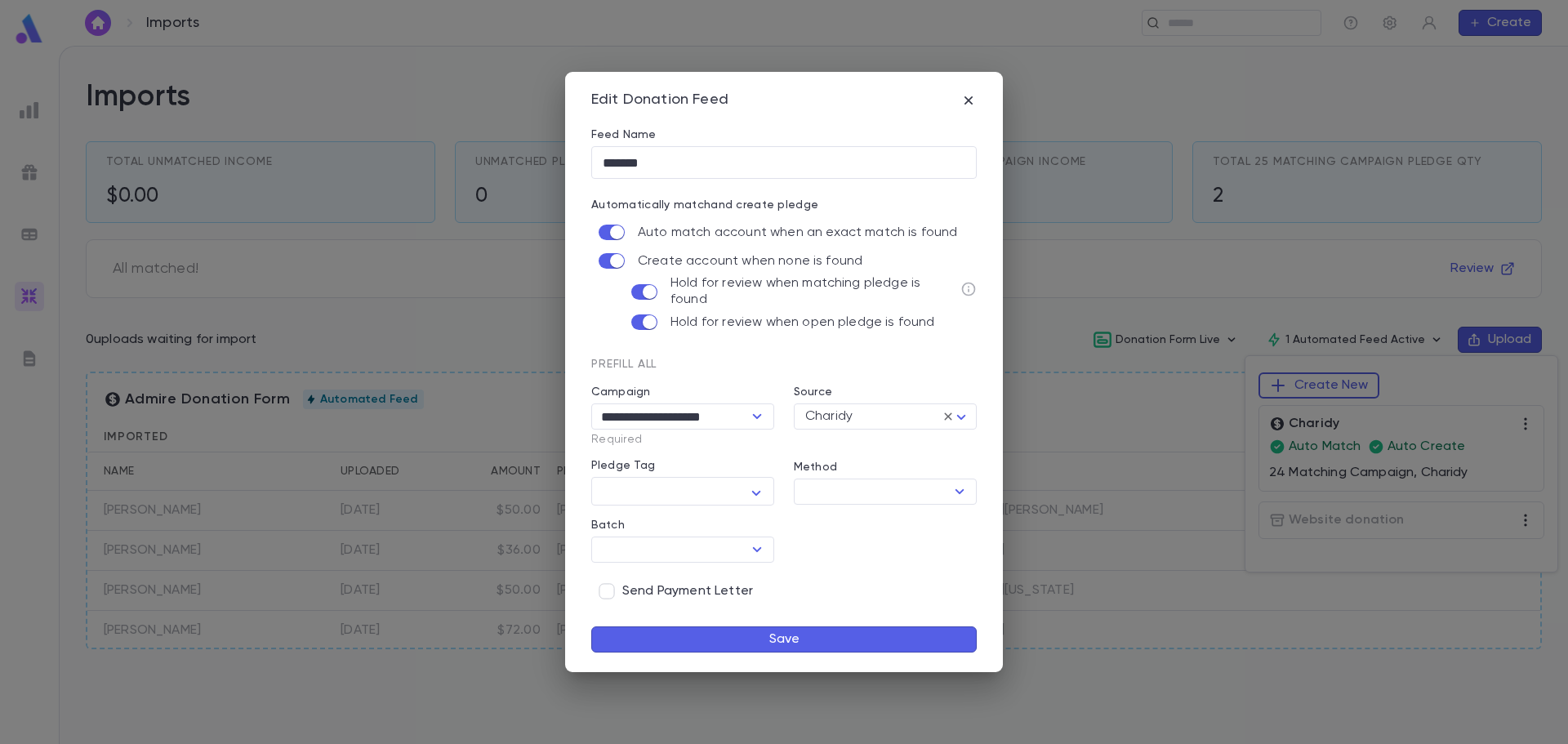
click at [816, 639] on button "Save" at bounding box center [784, 640] width 385 height 27
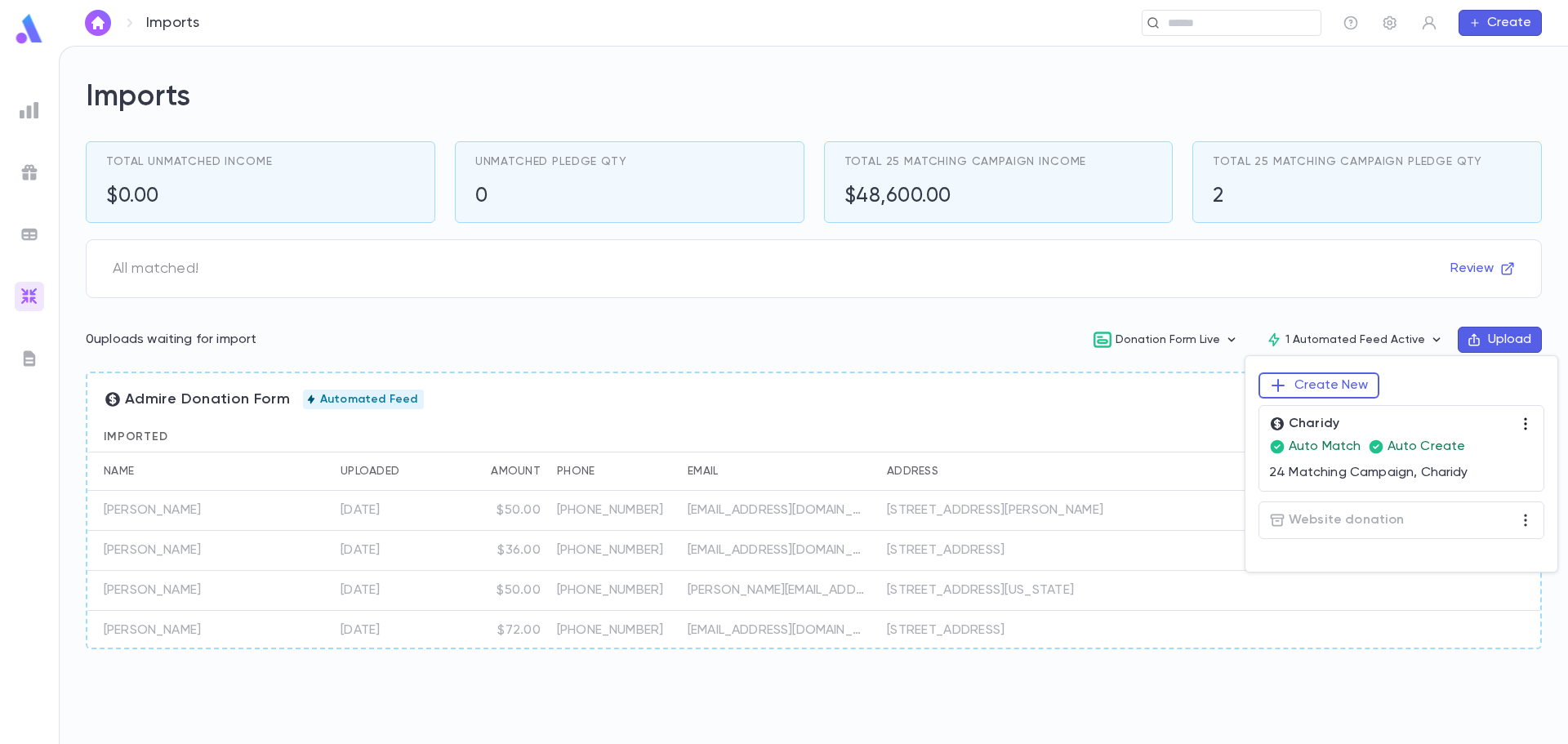
click at [1521, 423] on icon "button" at bounding box center [1526, 424] width 17 height 17
click at [948, 334] on div at bounding box center [784, 372] width 1568 height 744
